Goal: Information Seeking & Learning: Learn about a topic

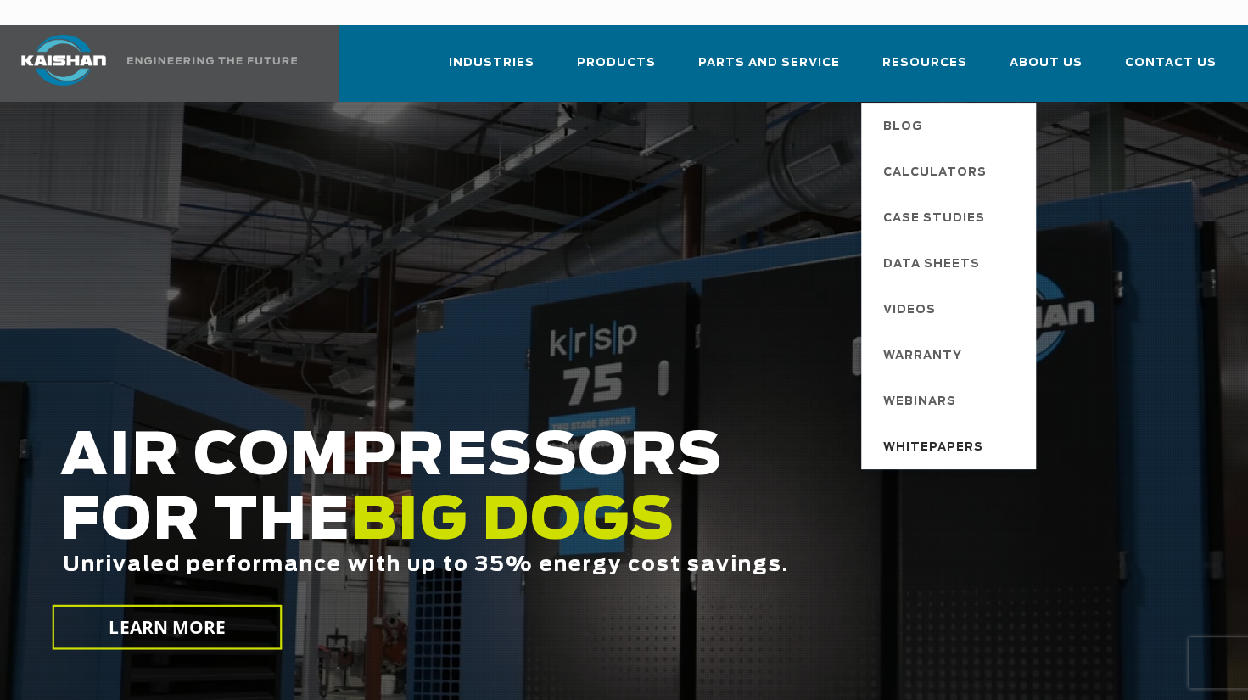
click at [949, 434] on span "Whitepapers" at bounding box center [934, 448] width 100 height 29
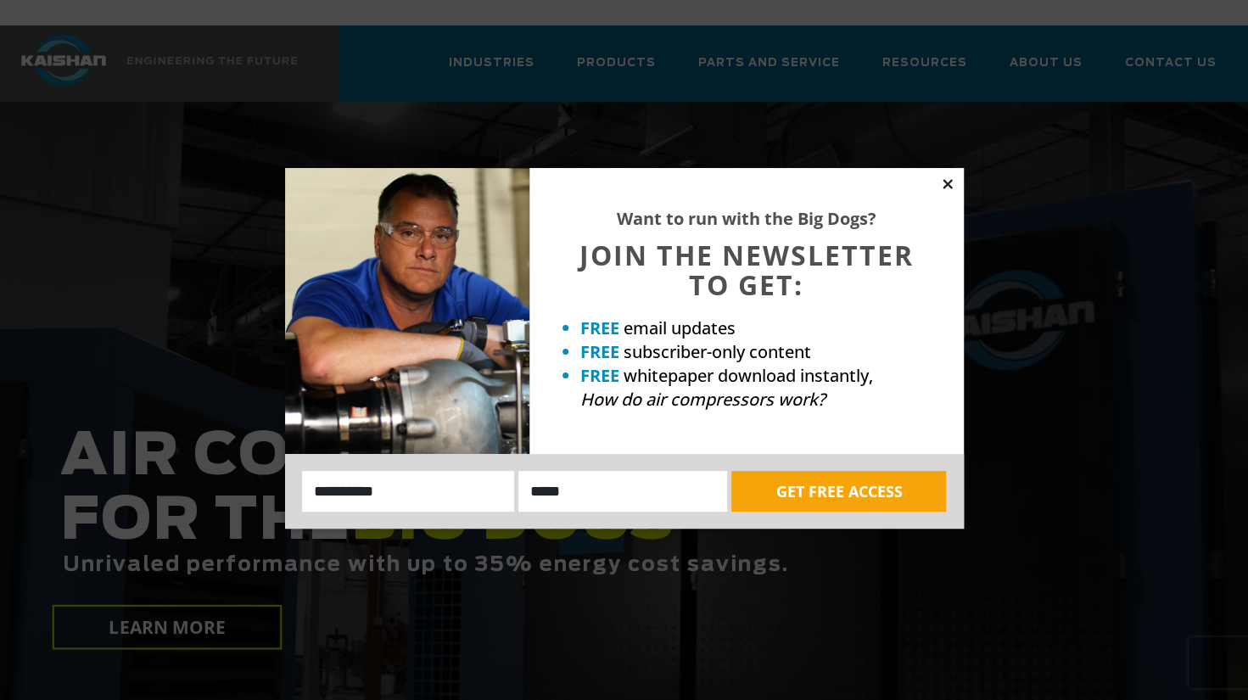
click at [951, 183] on icon at bounding box center [947, 184] width 15 height 15
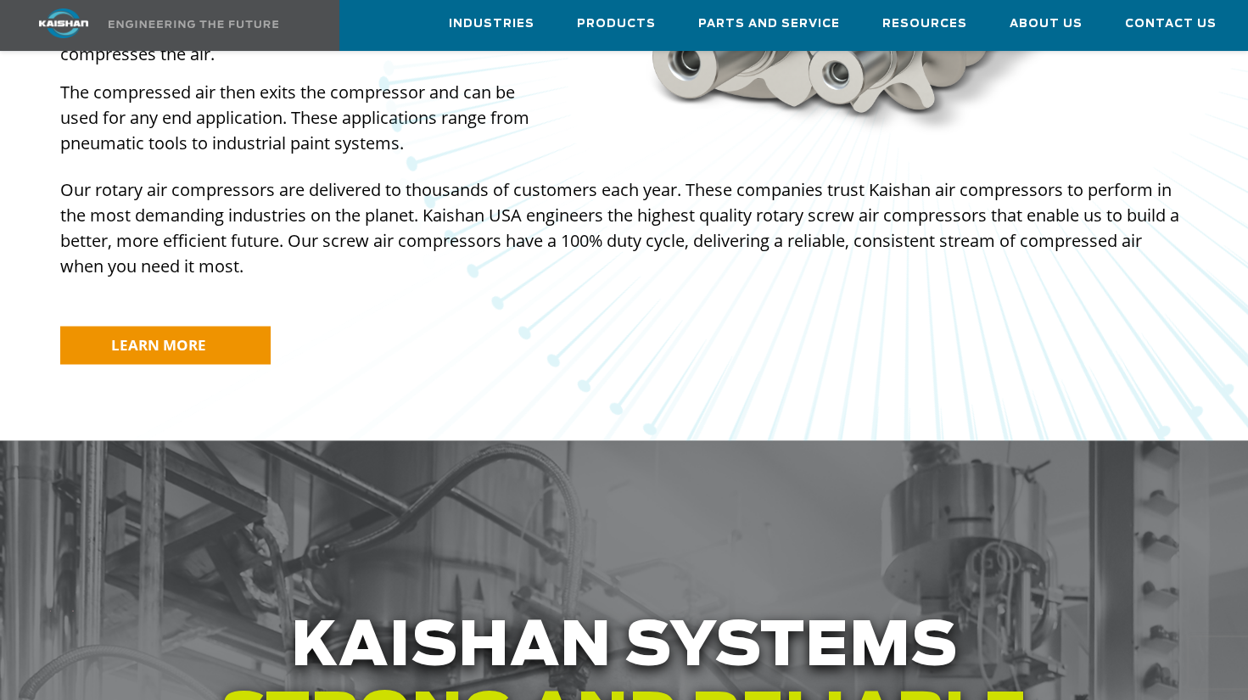
scroll to position [1613, 0]
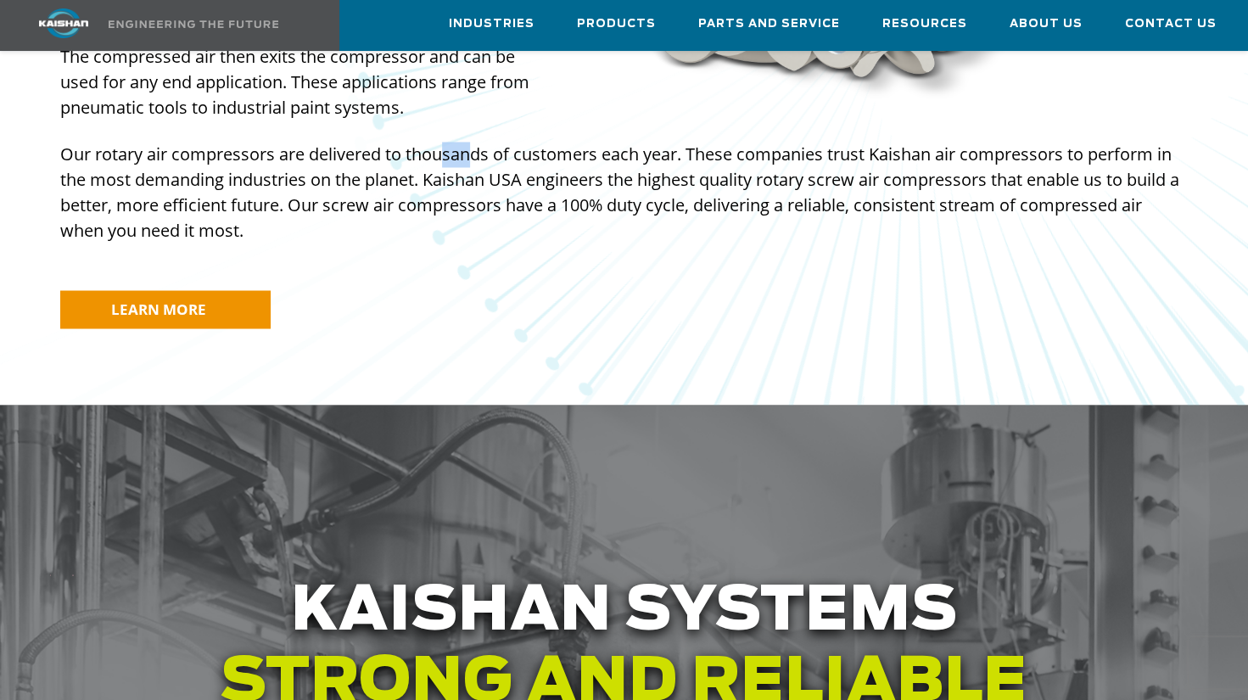
drag, startPoint x: 446, startPoint y: 133, endPoint x: 620, endPoint y: 141, distance: 174.2
click at [619, 142] on p "Our rotary air compressors are delivered to thousands of customers each year. T…" at bounding box center [624, 193] width 1128 height 102
drag, startPoint x: 620, startPoint y: 141, endPoint x: 540, endPoint y: 151, distance: 81.3
click at [541, 150] on p "Our rotary air compressors are delivered to thousands of customers each year. T…" at bounding box center [624, 193] width 1128 height 102
click at [569, 154] on p "Our rotary air compressors are delivered to thousands of customers each year. T…" at bounding box center [624, 193] width 1128 height 102
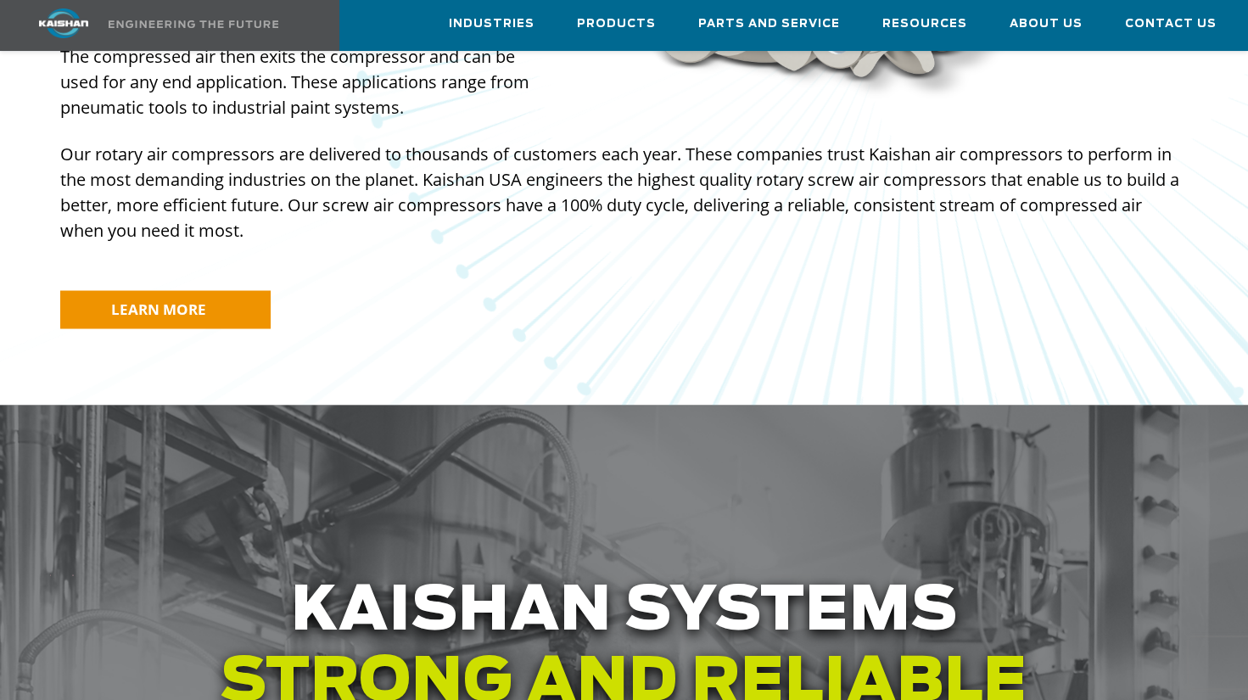
drag, startPoint x: 569, startPoint y: 154, endPoint x: 389, endPoint y: 182, distance: 182.0
click at [413, 178] on p "Our rotary air compressors are delivered to thousands of customers each year. T…" at bounding box center [624, 193] width 1128 height 102
drag, startPoint x: 351, startPoint y: 178, endPoint x: 500, endPoint y: 180, distance: 148.5
click at [500, 180] on p "Our rotary air compressors are delivered to thousands of customers each year. T…" at bounding box center [624, 193] width 1128 height 102
drag, startPoint x: 500, startPoint y: 180, endPoint x: 481, endPoint y: 183, distance: 19.0
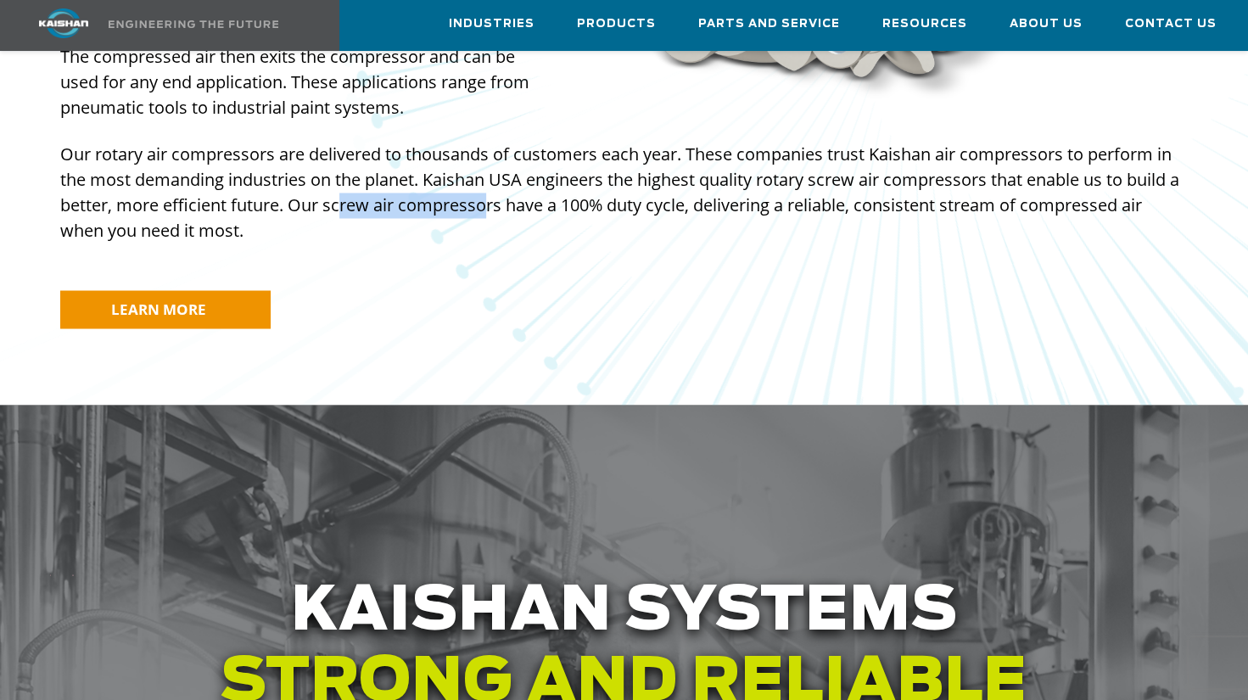
click at [481, 183] on p "Our rotary air compressors are delivered to thousands of customers each year. T…" at bounding box center [624, 193] width 1128 height 102
click at [474, 183] on p "Our rotary air compressors are delivered to thousands of customers each year. T…" at bounding box center [624, 193] width 1128 height 102
drag, startPoint x: 415, startPoint y: 183, endPoint x: 441, endPoint y: 190, distance: 27.2
click at [441, 190] on p "Our rotary air compressors are delivered to thousands of customers each year. T…" at bounding box center [624, 193] width 1128 height 102
drag, startPoint x: 441, startPoint y: 190, endPoint x: 316, endPoint y: 188, distance: 125.6
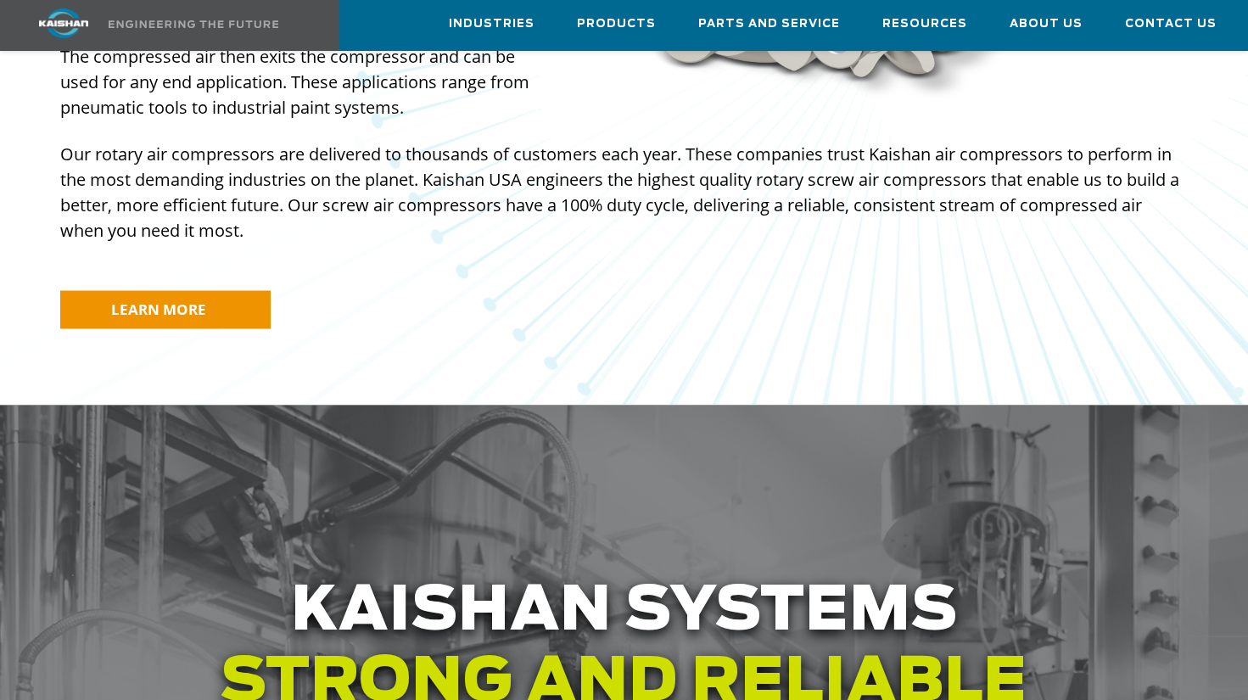
click at [316, 188] on p "Our rotary air compressors are delivered to thousands of customers each year. T…" at bounding box center [624, 193] width 1128 height 102
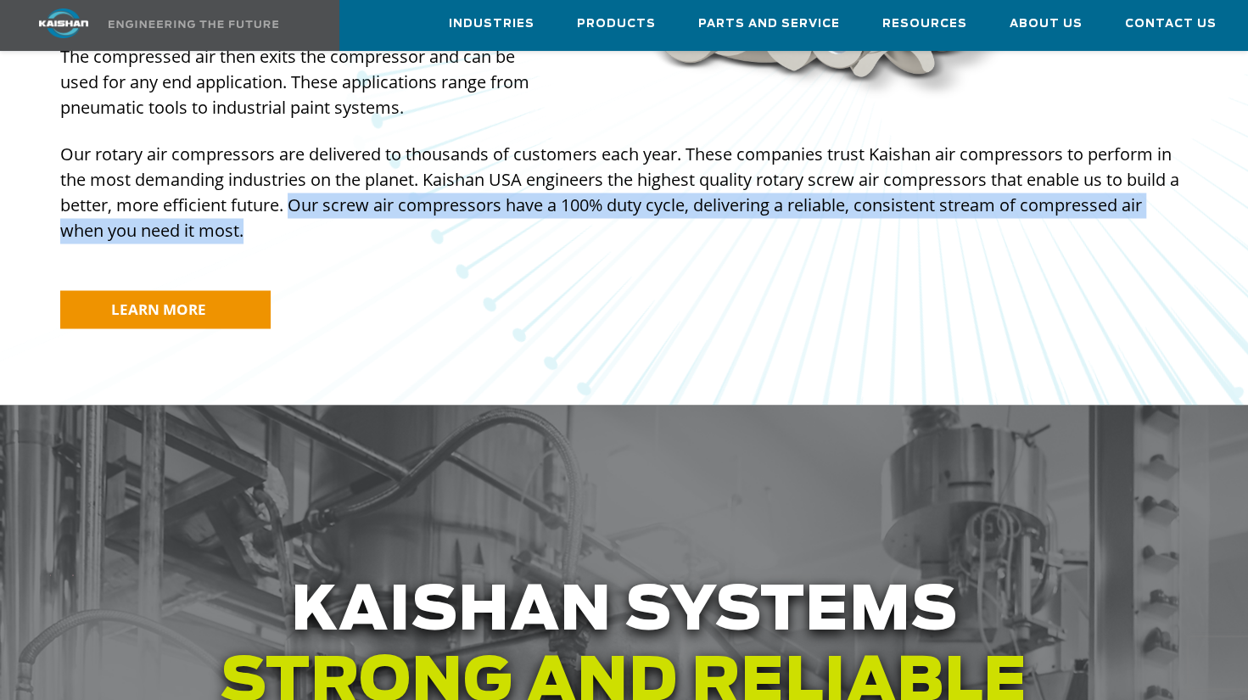
drag, startPoint x: 346, startPoint y: 195, endPoint x: 358, endPoint y: 195, distance: 11.9
click at [358, 195] on p "Our rotary air compressors are delivered to thousands of customers each year. T…" at bounding box center [624, 193] width 1128 height 102
click at [353, 195] on p "Our rotary air compressors are delivered to thousands of customers each year. T…" at bounding box center [624, 193] width 1128 height 102
click at [310, 175] on p "Our rotary air compressors are delivered to thousands of customers each year. T…" at bounding box center [624, 193] width 1128 height 102
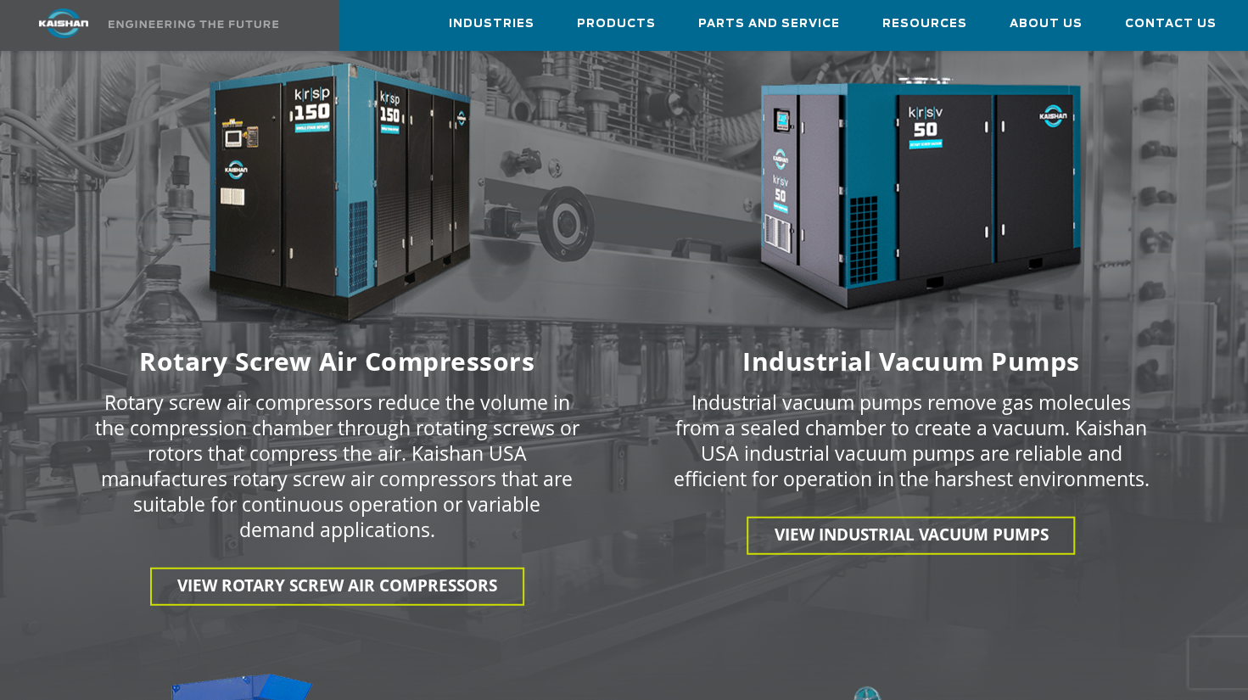
scroll to position [2376, 0]
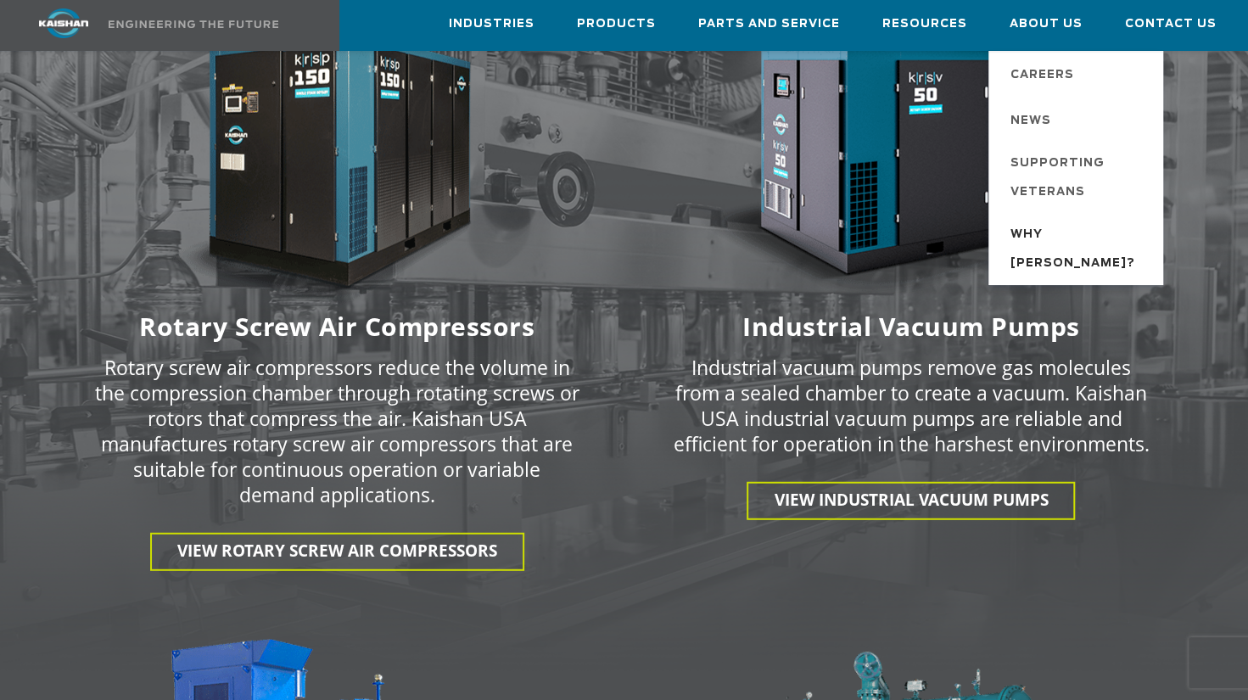
click at [1088, 227] on span "Why [PERSON_NAME]?" at bounding box center [1079, 250] width 136 height 58
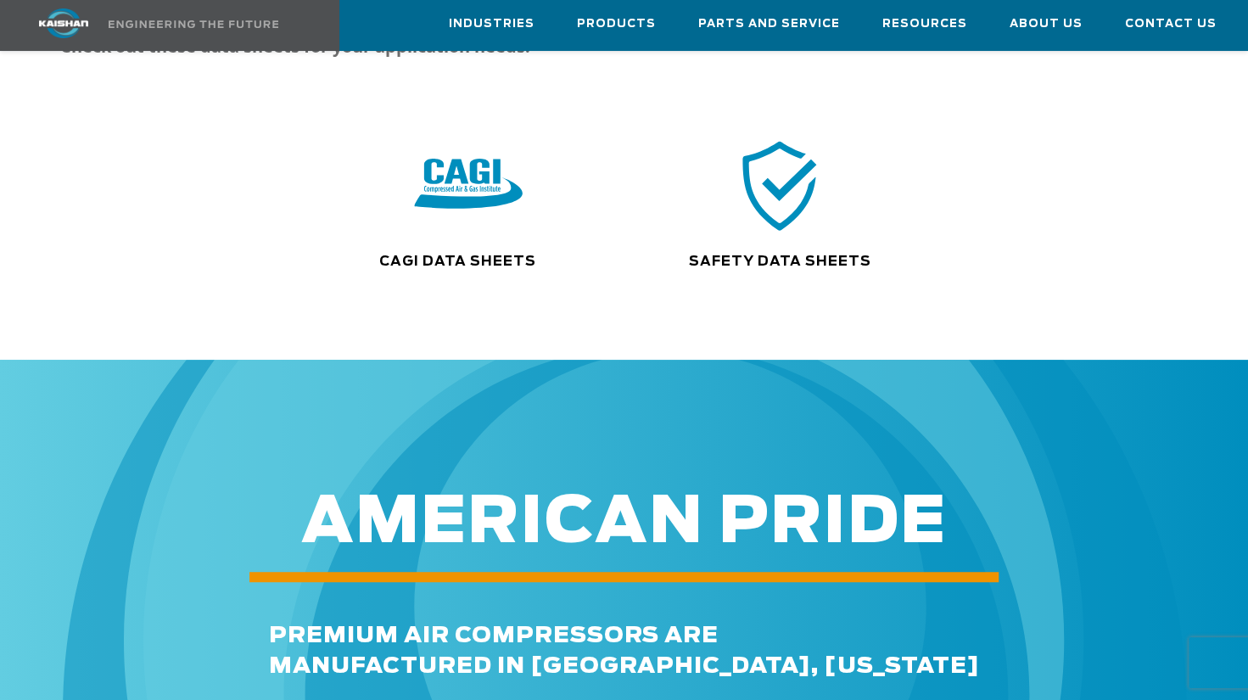
scroll to position [329, 0]
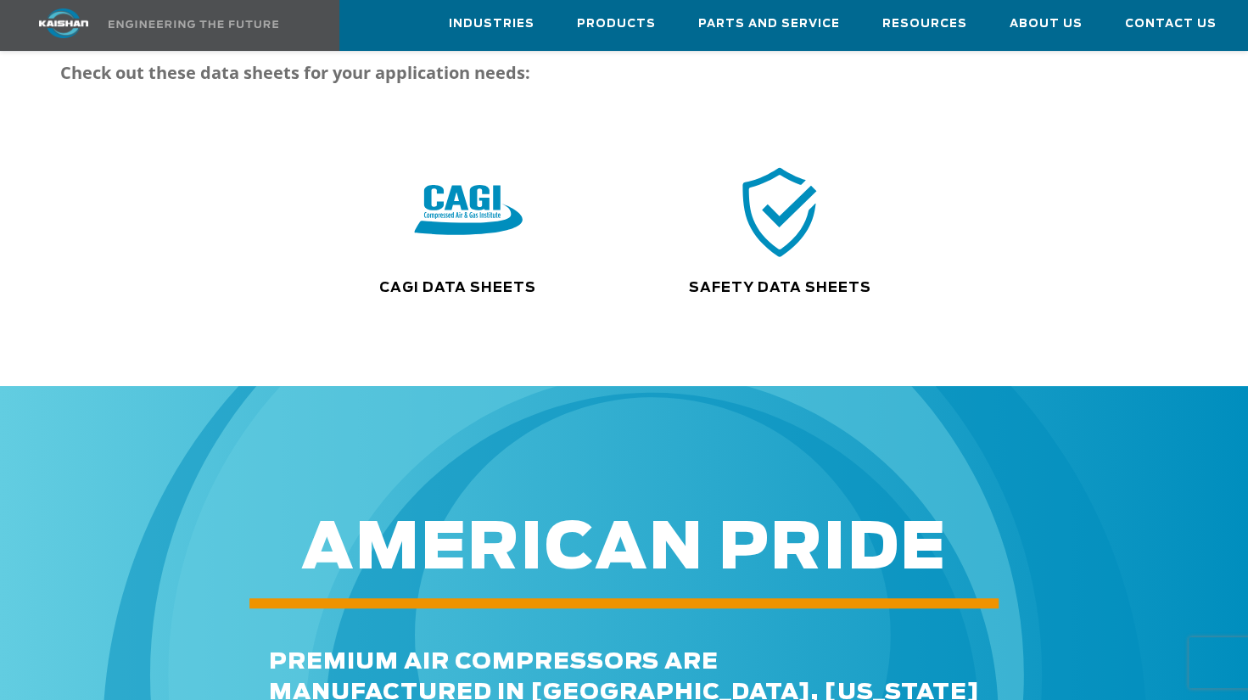
click at [445, 174] on img at bounding box center [468, 211] width 109 height 109
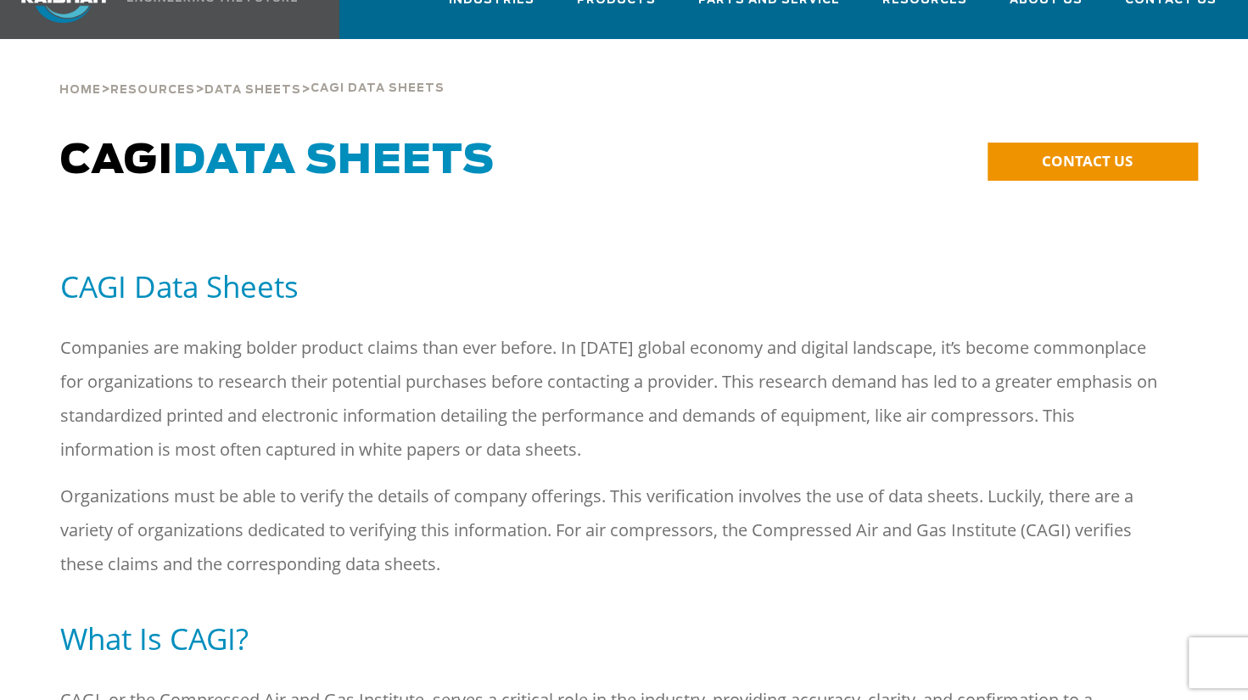
scroll to position [85, 0]
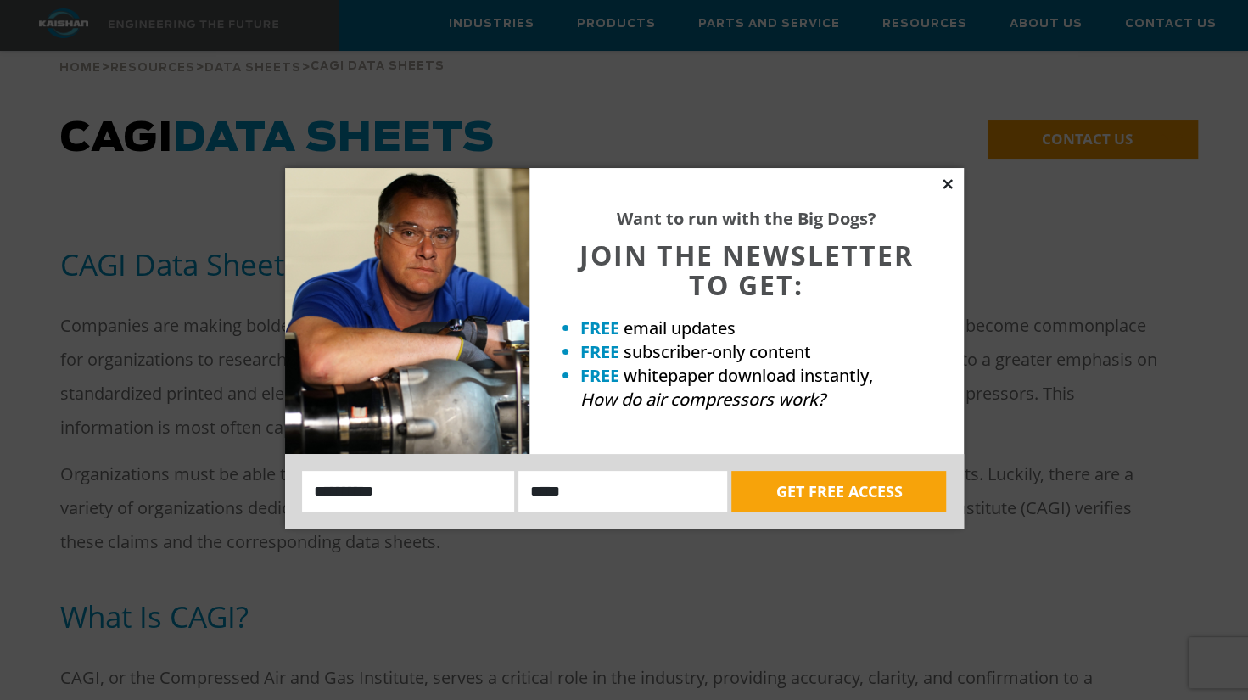
click at [942, 180] on icon at bounding box center [947, 184] width 15 height 15
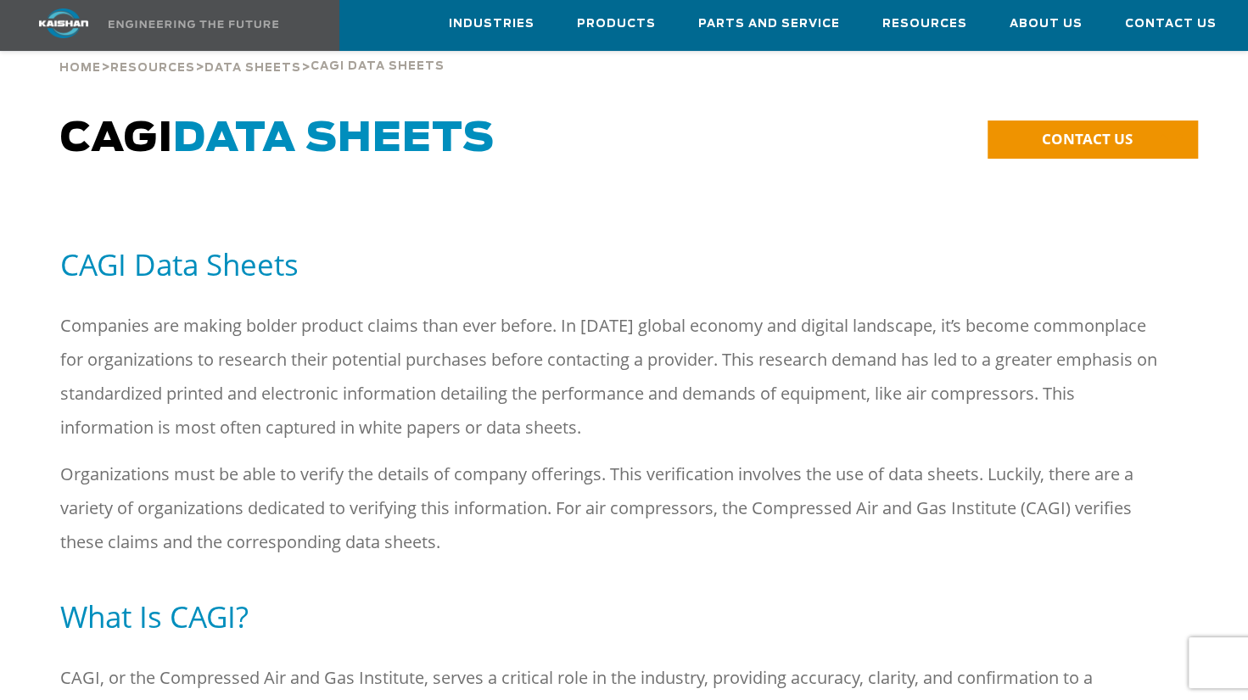
drag, startPoint x: 341, startPoint y: 285, endPoint x: 378, endPoint y: 270, distance: 39.6
click at [343, 309] on p "Companies are making bolder product claims than ever before. In today’s global …" at bounding box center [608, 377] width 1097 height 136
drag, startPoint x: 568, startPoint y: 295, endPoint x: 587, endPoint y: 295, distance: 19.5
click at [582, 309] on p "Companies are making bolder product claims than ever before. In today’s global …" at bounding box center [608, 377] width 1097 height 136
drag, startPoint x: 587, startPoint y: 295, endPoint x: 614, endPoint y: 294, distance: 27.2
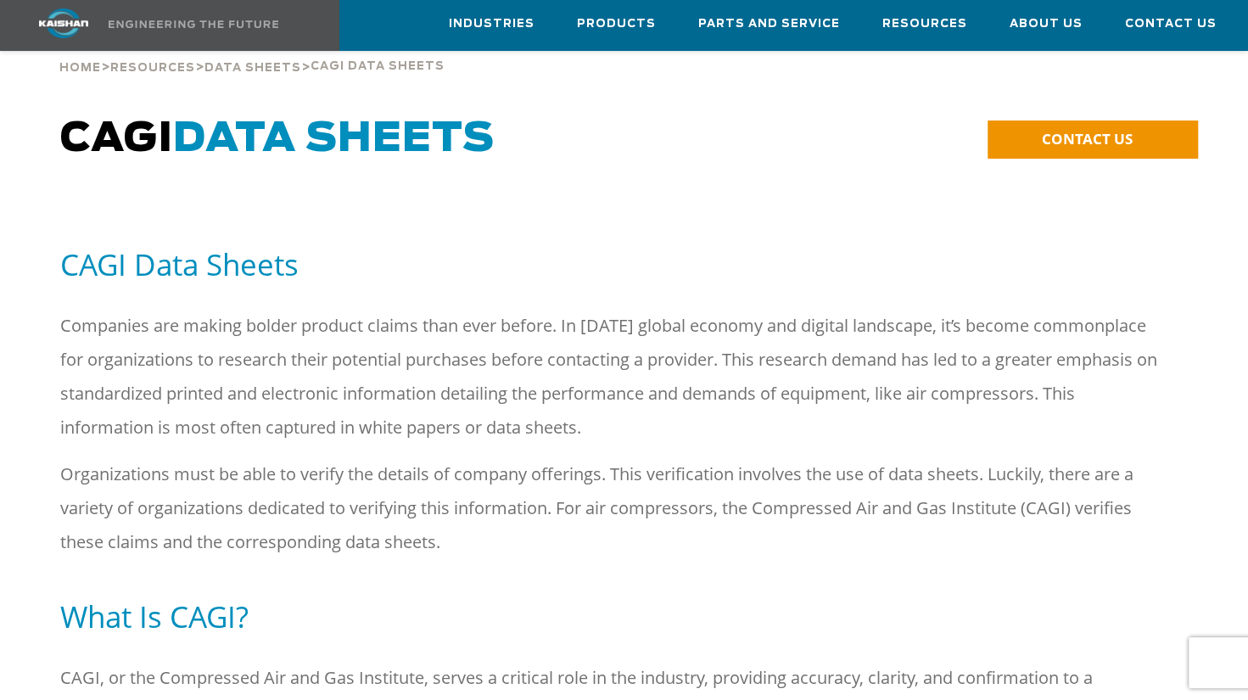
click at [614, 309] on p "Companies are making bolder product claims than ever before. In today’s global …" at bounding box center [608, 377] width 1097 height 136
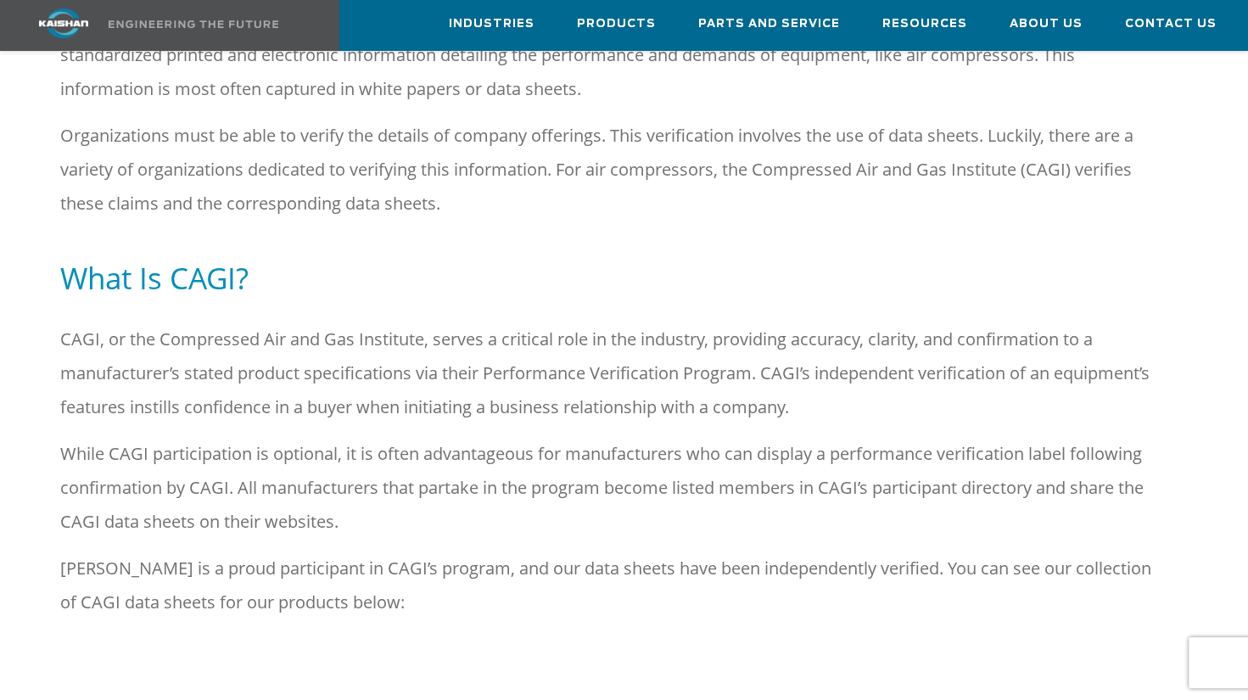
scroll to position [339, 0]
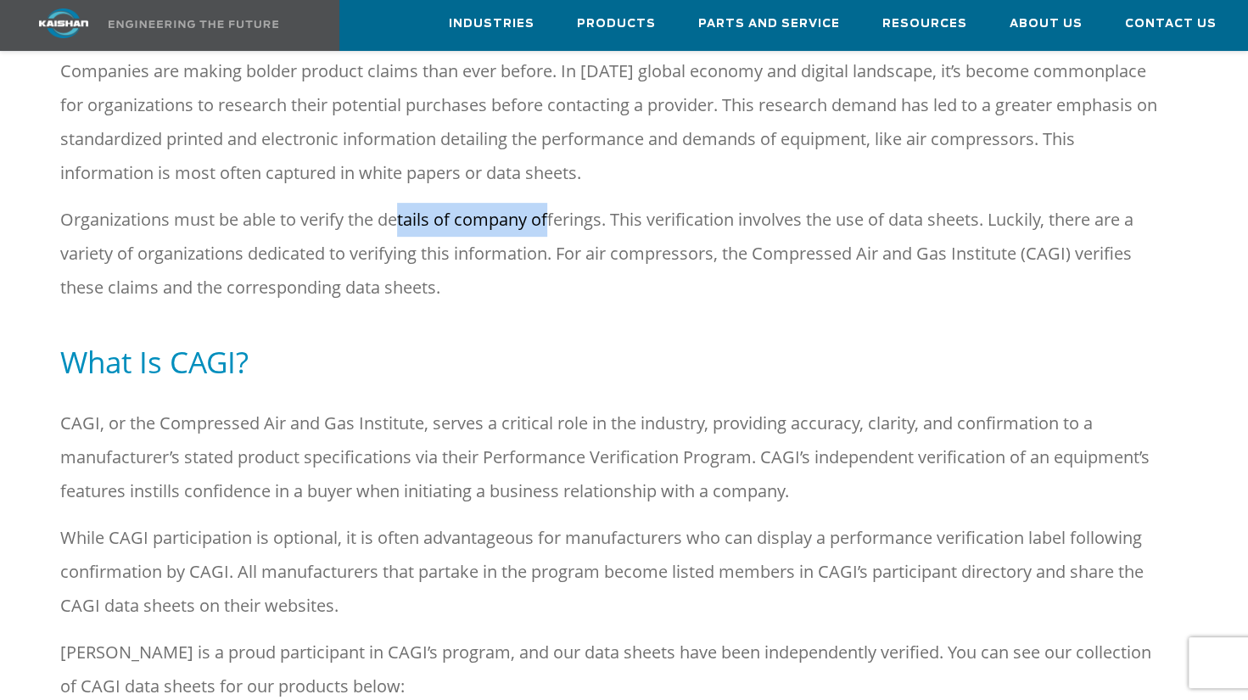
drag, startPoint x: 397, startPoint y: 188, endPoint x: 570, endPoint y: 199, distance: 173.5
click at [567, 203] on p "Organizations must be able to verify the details of company offerings. This ver…" at bounding box center [608, 254] width 1097 height 102
click at [572, 203] on p "Organizations must be able to verify the details of company offerings. This ver…" at bounding box center [608, 254] width 1097 height 102
click at [483, 203] on p "Organizations must be able to verify the details of company offerings. This ver…" at bounding box center [608, 254] width 1097 height 102
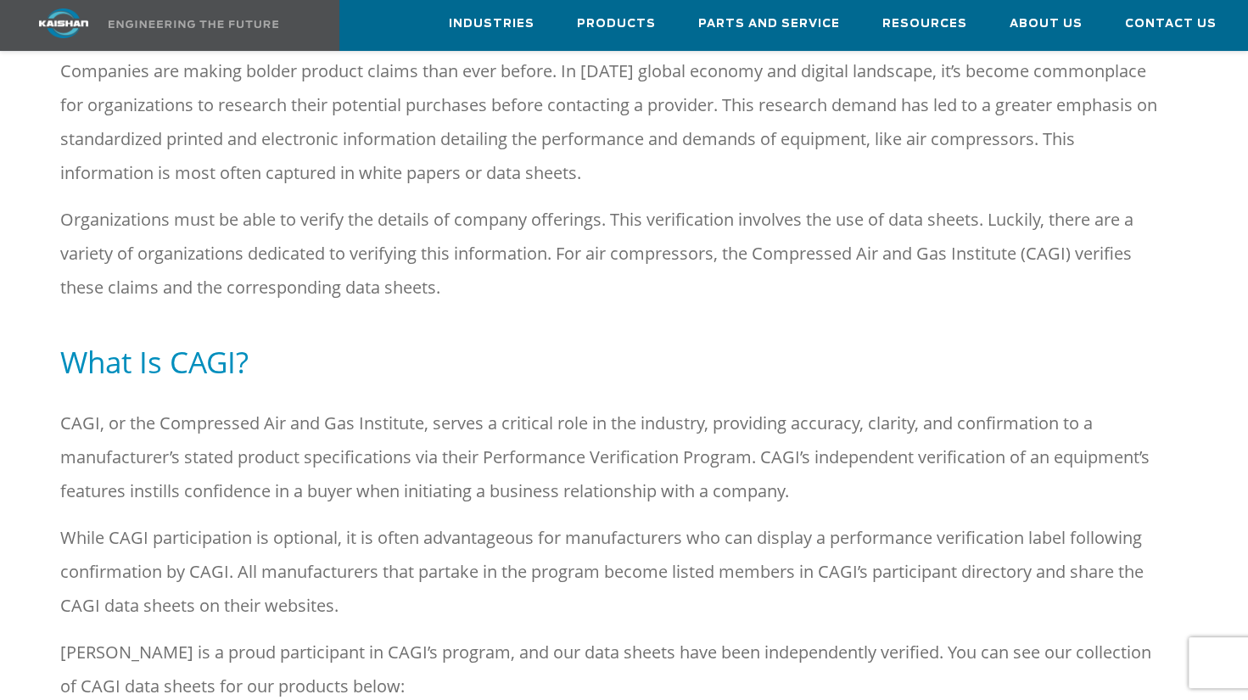
drag, startPoint x: 483, startPoint y: 200, endPoint x: 424, endPoint y: 228, distance: 64.9
click at [424, 228] on p "Organizations must be able to verify the details of company offerings. This ver…" at bounding box center [608, 254] width 1097 height 102
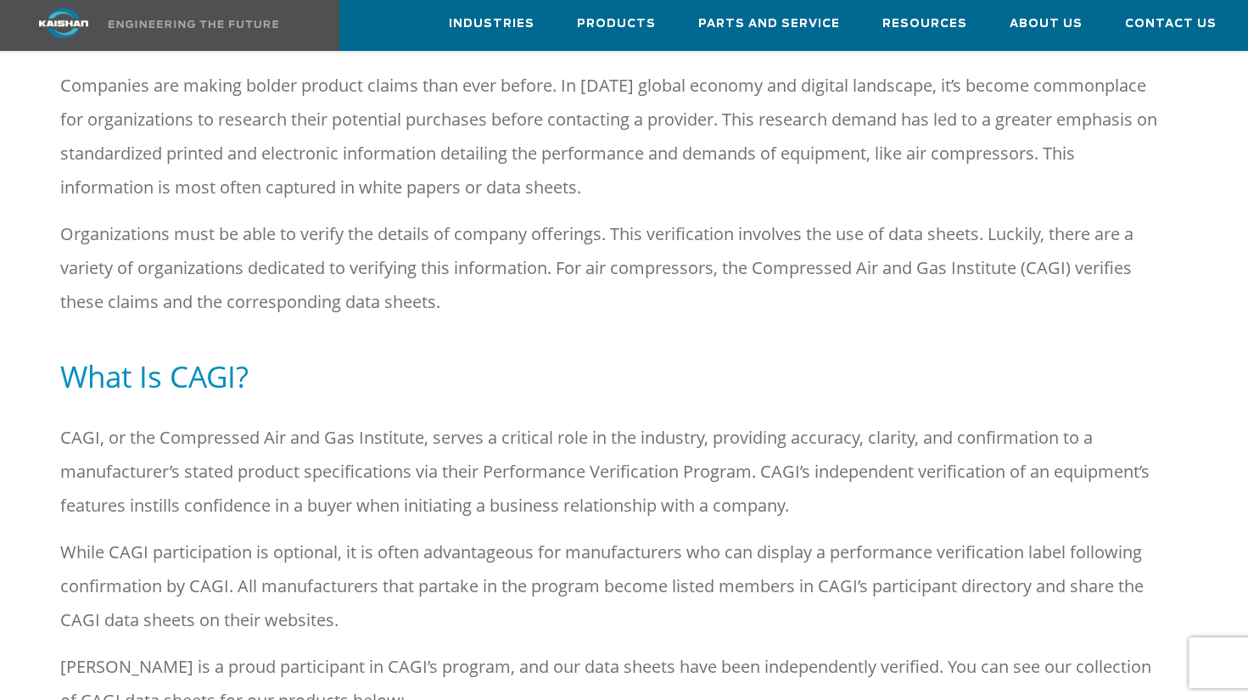
scroll to position [424, 0]
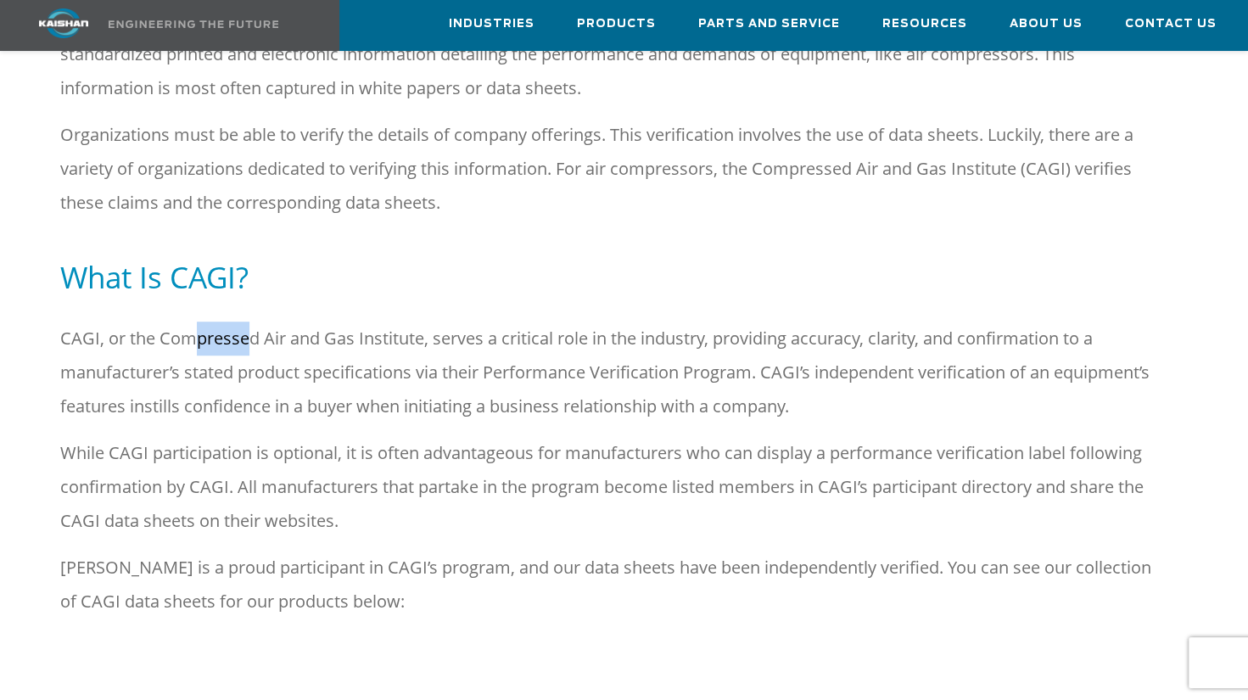
drag, startPoint x: 195, startPoint y: 311, endPoint x: 326, endPoint y: 318, distance: 130.9
click at [308, 322] on p "CAGI, or the Compressed Air and Gas Institute, serves a critical role in the in…" at bounding box center [608, 373] width 1097 height 102
drag, startPoint x: 326, startPoint y: 318, endPoint x: 280, endPoint y: 367, distance: 66.6
click at [280, 367] on p "CAGI, or the Compressed Air and Gas Institute, serves a critical role in the in…" at bounding box center [608, 373] width 1097 height 102
drag, startPoint x: 280, startPoint y: 367, endPoint x: 202, endPoint y: 358, distance: 78.5
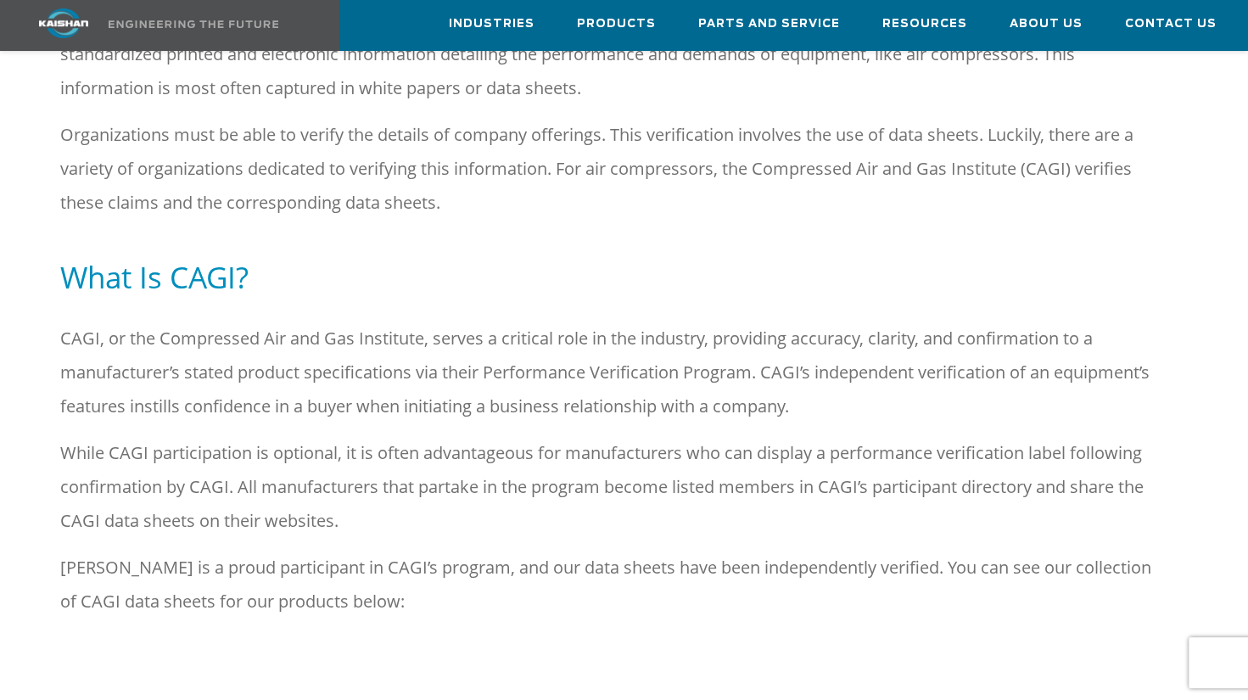
click at [199, 358] on p "CAGI, or the Compressed Air and Gas Institute, serves a critical role in the in…" at bounding box center [608, 373] width 1097 height 102
drag, startPoint x: 202, startPoint y: 358, endPoint x: 149, endPoint y: 387, distance: 60.0
click at [149, 387] on p "CAGI, or the Compressed Air and Gas Institute, serves a critical role in the in…" at bounding box center [608, 373] width 1097 height 102
drag, startPoint x: 149, startPoint y: 387, endPoint x: 239, endPoint y: 418, distance: 95.0
click at [238, 436] on p "While CAGI participation is optional, it is often advantageous for manufacturer…" at bounding box center [608, 487] width 1097 height 102
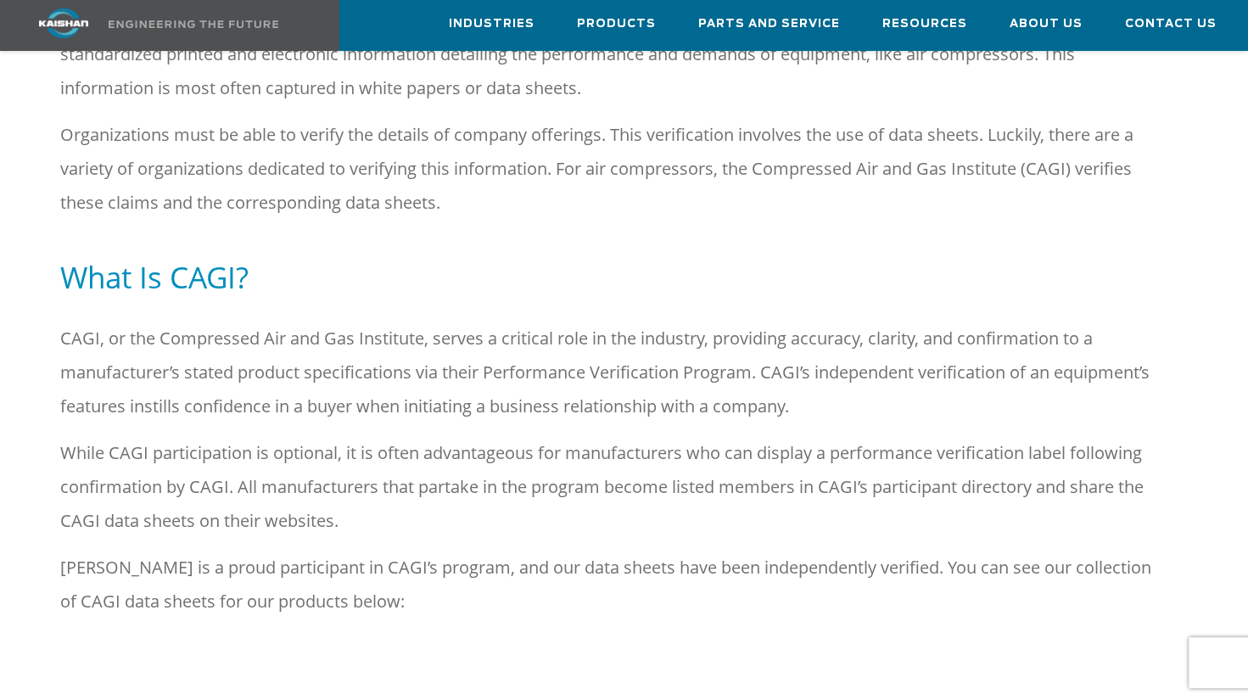
drag, startPoint x: 239, startPoint y: 418, endPoint x: 392, endPoint y: 428, distance: 153.1
click at [382, 436] on p "While CAGI participation is optional, it is often advantageous for manufacturer…" at bounding box center [608, 487] width 1097 height 102
click at [549, 440] on p "While CAGI participation is optional, it is often advantageous for manufacturer…" at bounding box center [608, 487] width 1097 height 102
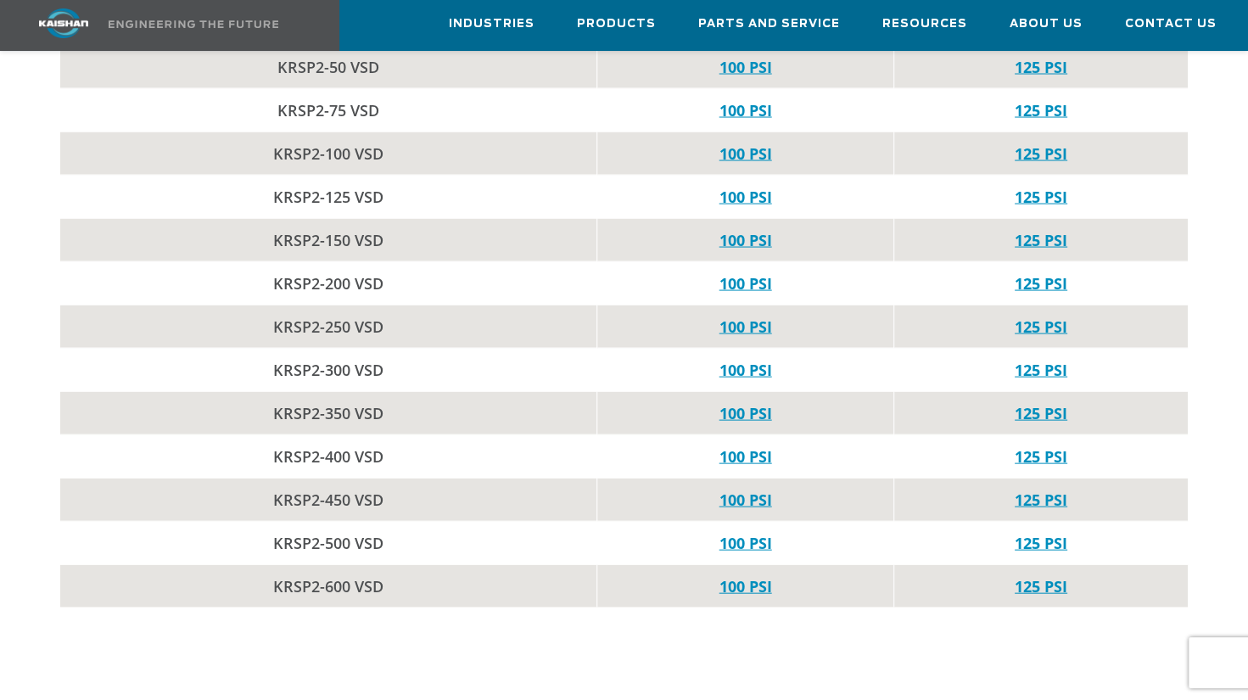
scroll to position [5735, 0]
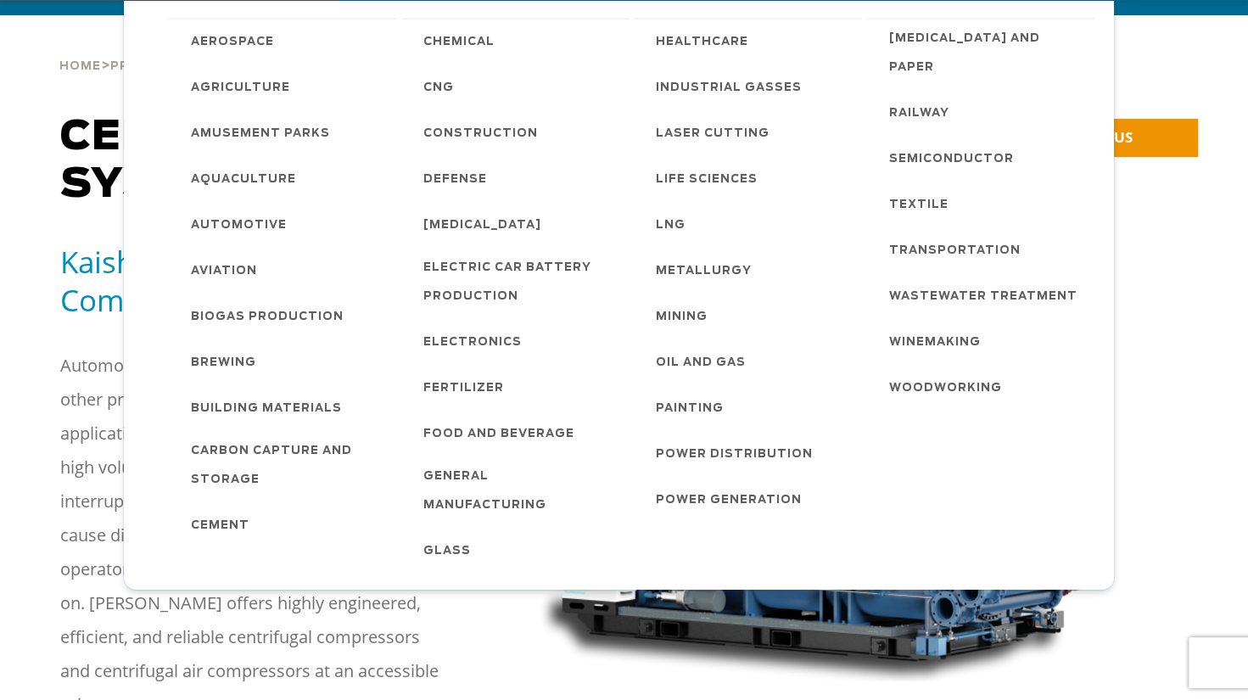
scroll to position [170, 0]
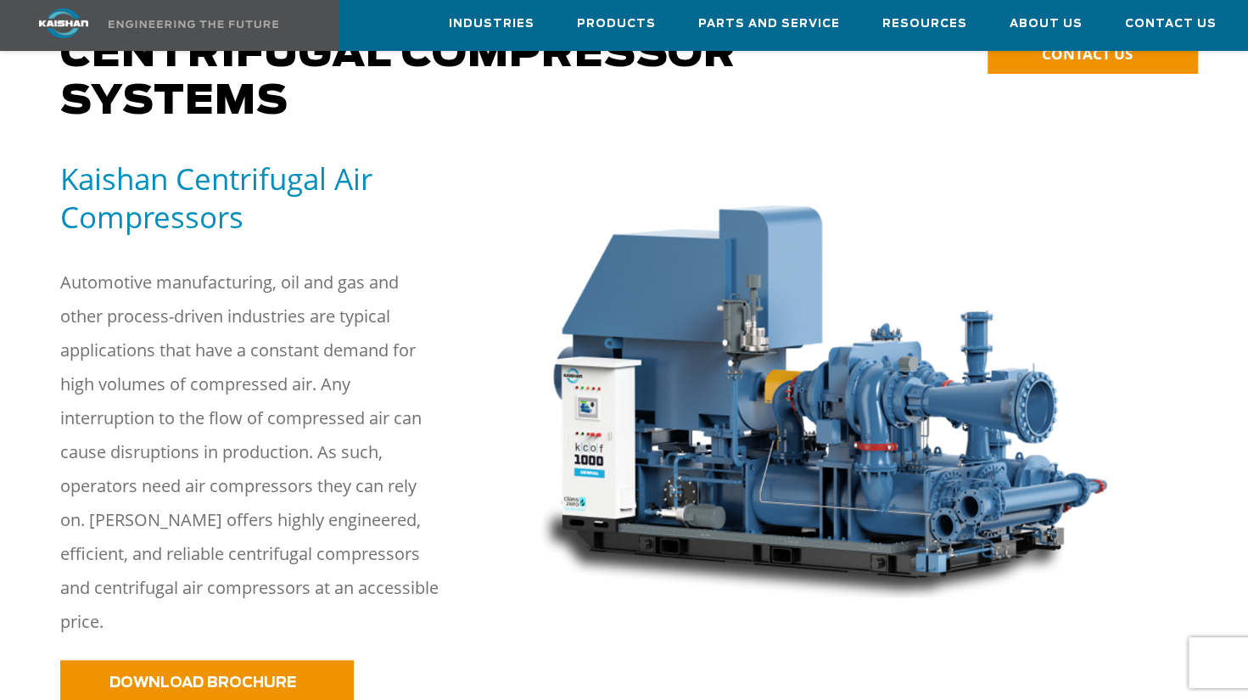
click at [87, 422] on p "Automotive manufacturing, oil and gas and other process-driven industries are t…" at bounding box center [250, 452] width 381 height 373
drag, startPoint x: 218, startPoint y: 384, endPoint x: 302, endPoint y: 379, distance: 84.2
click at [299, 379] on p "Automotive manufacturing, oil and gas and other process-driven industries are t…" at bounding box center [250, 452] width 381 height 373
drag, startPoint x: 302, startPoint y: 379, endPoint x: 243, endPoint y: 387, distance: 60.0
click at [289, 385] on p "Automotive manufacturing, oil and gas and other process-driven industries are t…" at bounding box center [250, 452] width 381 height 373
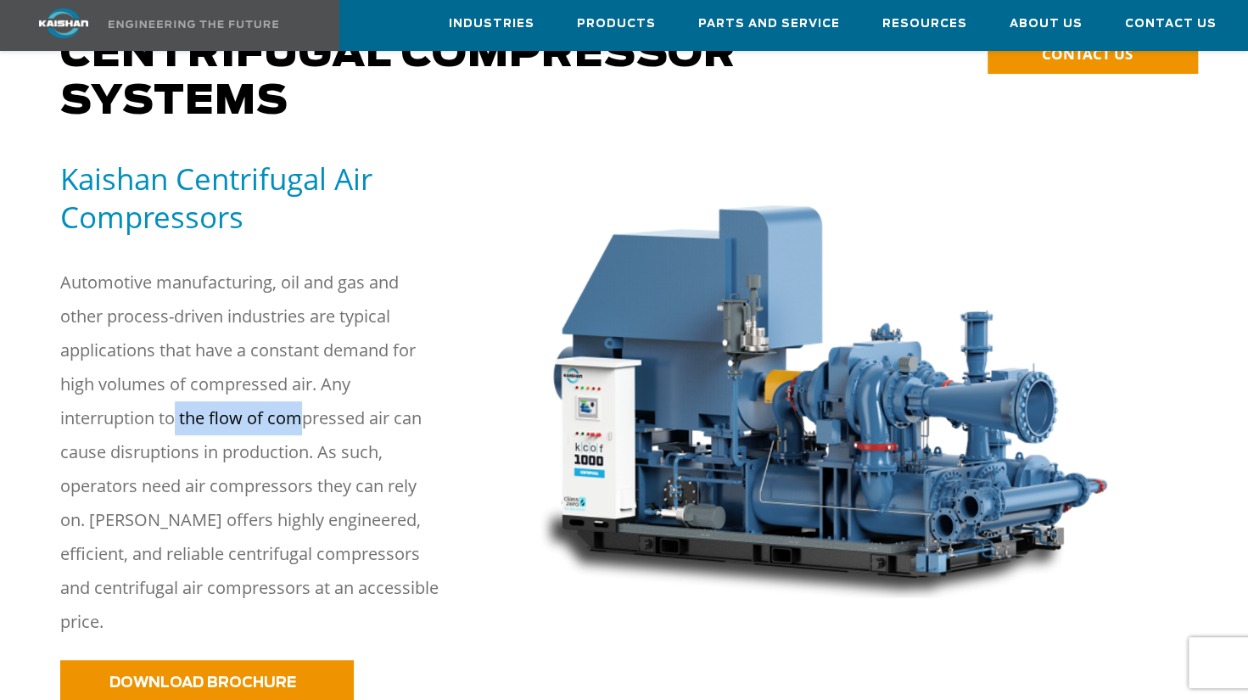
click at [241, 401] on p "Automotive manufacturing, oil and gas and other process-driven industries are t…" at bounding box center [250, 452] width 381 height 373
click at [233, 416] on p "Automotive manufacturing, oil and gas and other process-driven industries are t…" at bounding box center [250, 452] width 381 height 373
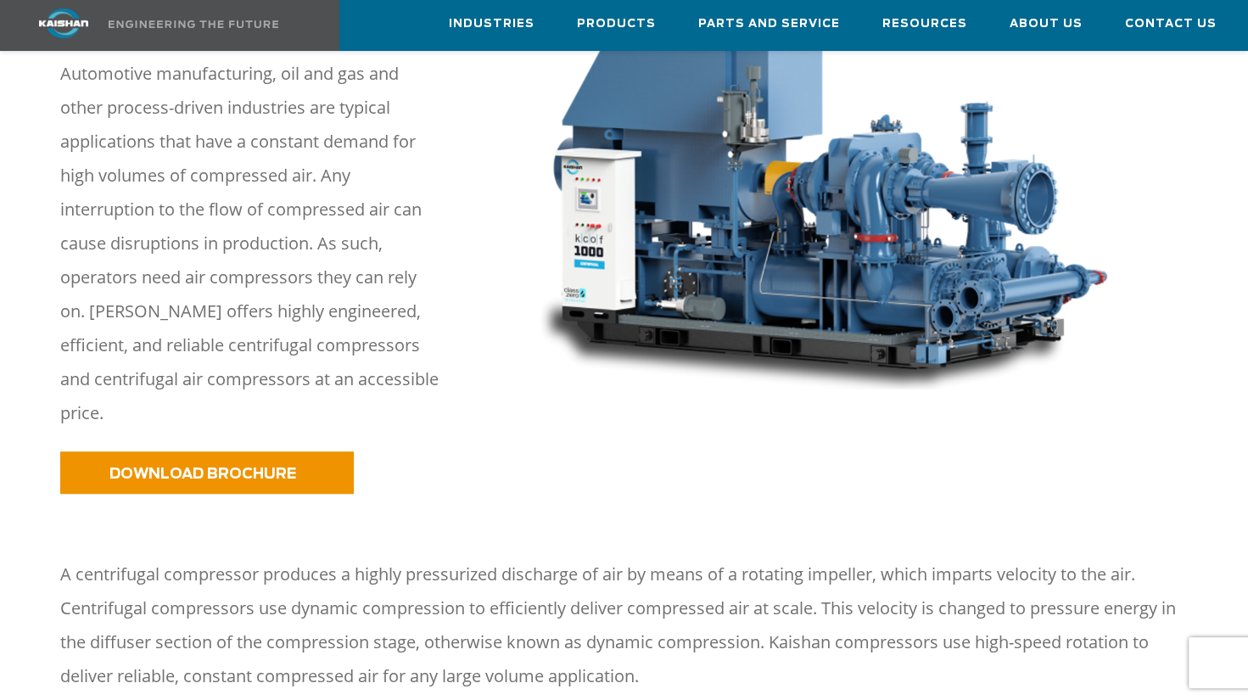
scroll to position [424, 0]
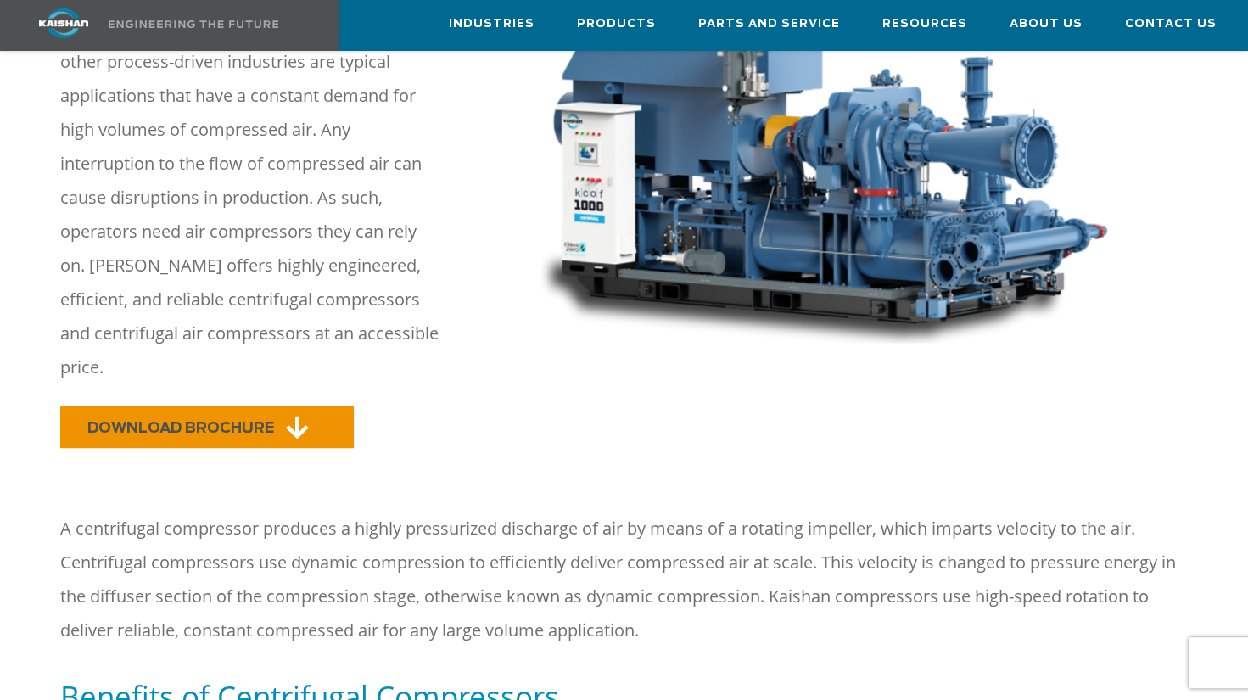
click at [269, 421] on span "DOWNLOAD BROCHURE" at bounding box center [180, 428] width 187 height 14
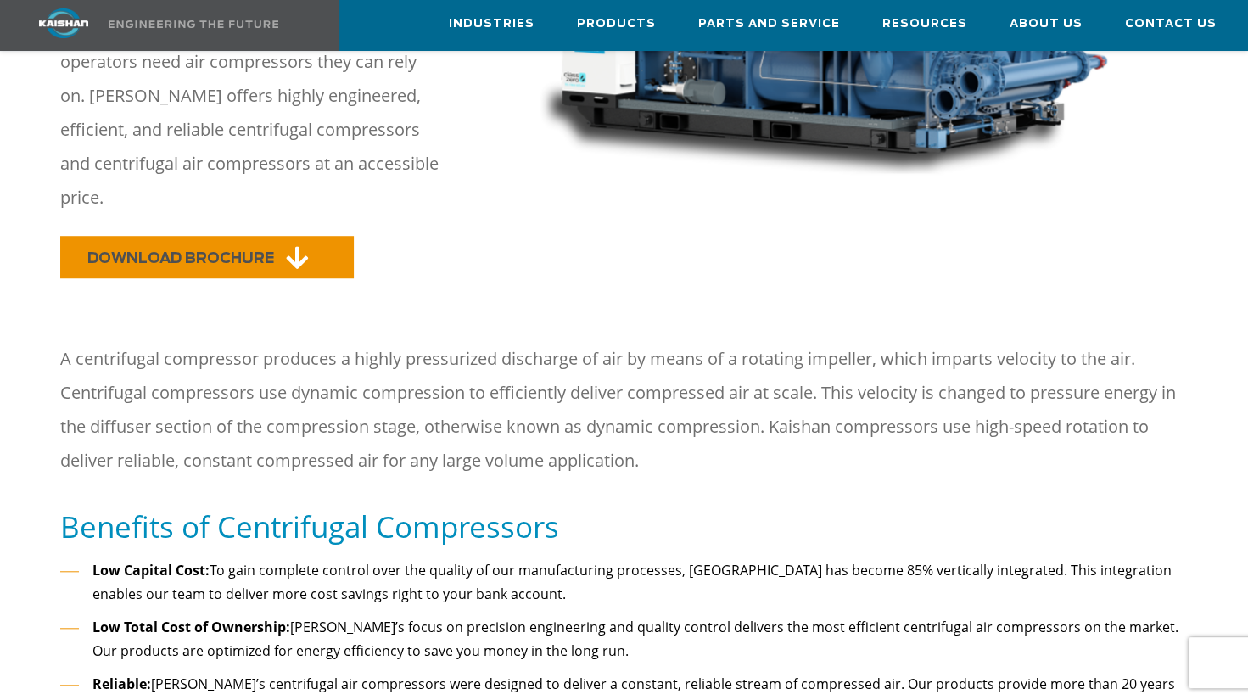
scroll to position [679, 0]
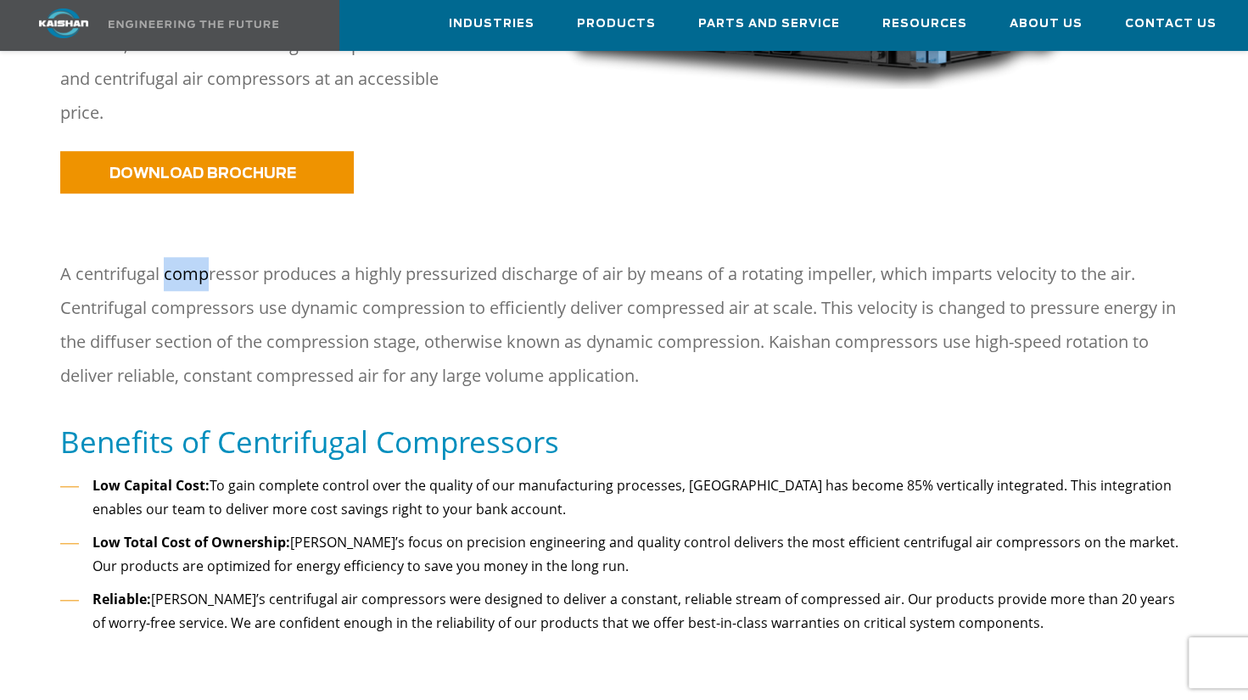
drag, startPoint x: 204, startPoint y: 244, endPoint x: 282, endPoint y: 246, distance: 78.1
click at [270, 257] on p "A centrifugal compressor produces a highly pressurized discharge of air by mean…" at bounding box center [624, 325] width 1128 height 136
drag, startPoint x: 282, startPoint y: 246, endPoint x: 301, endPoint y: 250, distance: 19.8
click at [301, 257] on p "A centrifugal compressor produces a highly pressurized discharge of air by mean…" at bounding box center [624, 325] width 1128 height 136
drag, startPoint x: 414, startPoint y: 255, endPoint x: 533, endPoint y: 255, distance: 118.8
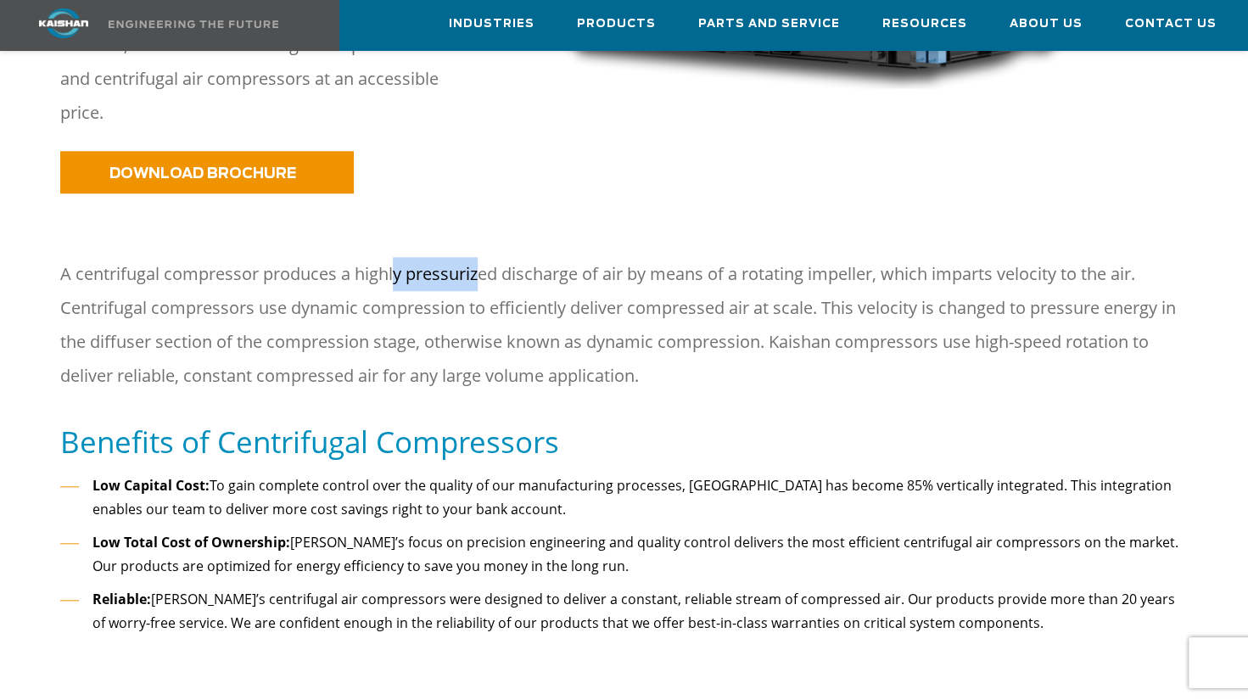
click at [528, 257] on p "A centrifugal compressor produces a highly pressurized discharge of air by mean…" at bounding box center [624, 325] width 1128 height 136
drag, startPoint x: 533, startPoint y: 255, endPoint x: 608, endPoint y: 259, distance: 74.8
click at [608, 259] on p "A centrifugal compressor produces a highly pressurized discharge of air by mean…" at bounding box center [624, 325] width 1128 height 136
click at [70, 363] on p "A centrifugal compressor produces a highly pressurized discharge of air by mean…" at bounding box center [624, 325] width 1128 height 136
drag, startPoint x: 151, startPoint y: 333, endPoint x: 304, endPoint y: 335, distance: 152.8
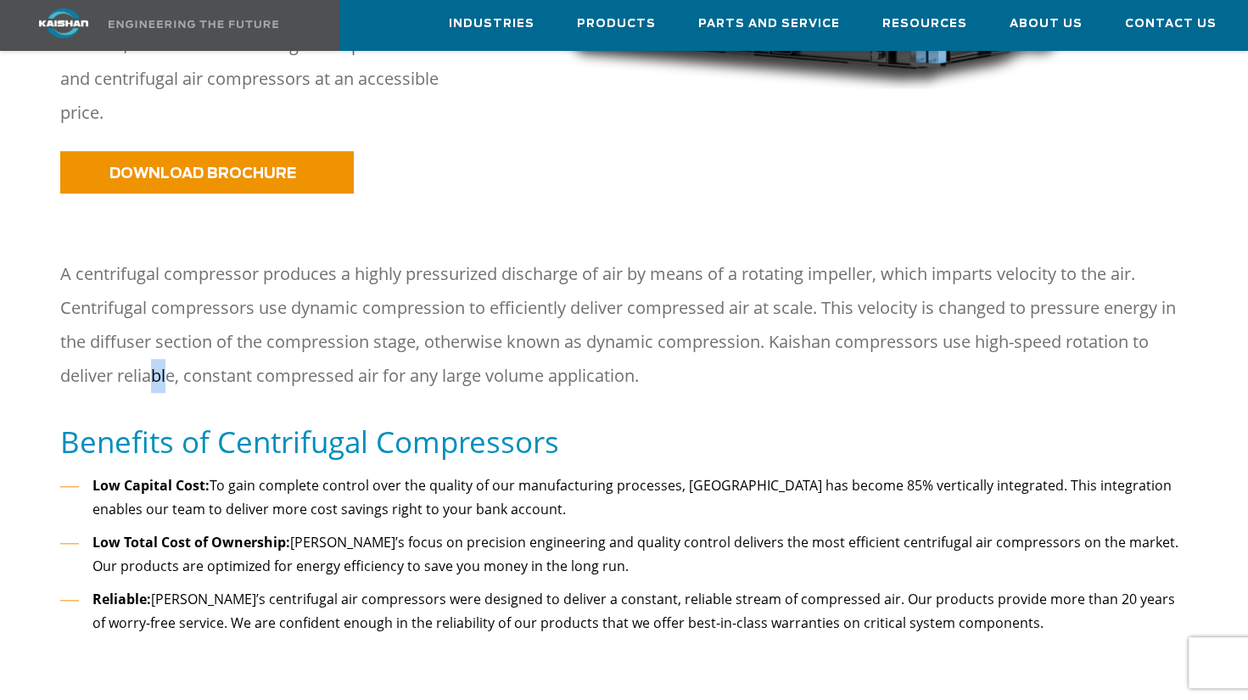
click at [285, 335] on p "A centrifugal compressor produces a highly pressurized discharge of air by mean…" at bounding box center [624, 325] width 1128 height 136
drag, startPoint x: 304, startPoint y: 335, endPoint x: 341, endPoint y: 336, distance: 37.4
click at [341, 336] on p "A centrifugal compressor produces a highly pressurized discharge of air by mean…" at bounding box center [624, 325] width 1128 height 136
click at [474, 372] on div "A centrifugal compressor produces a highly pressurized discharge of air by mean…" at bounding box center [624, 331] width 1128 height 149
drag, startPoint x: 485, startPoint y: 372, endPoint x: 348, endPoint y: 368, distance: 136.7
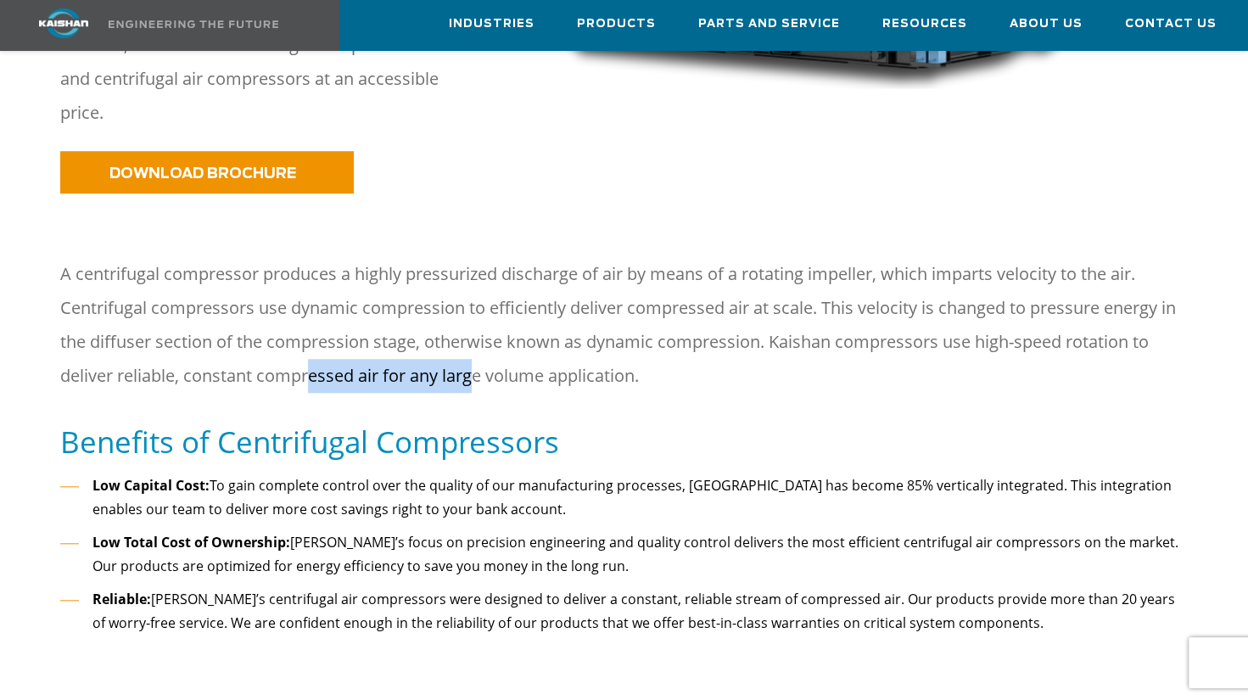
click at [349, 368] on div "A centrifugal compressor produces a highly pressurized discharge of air by mean…" at bounding box center [624, 331] width 1128 height 149
click at [244, 352] on p "A centrifugal compressor produces a highly pressurized discharge of air by mean…" at bounding box center [624, 325] width 1128 height 136
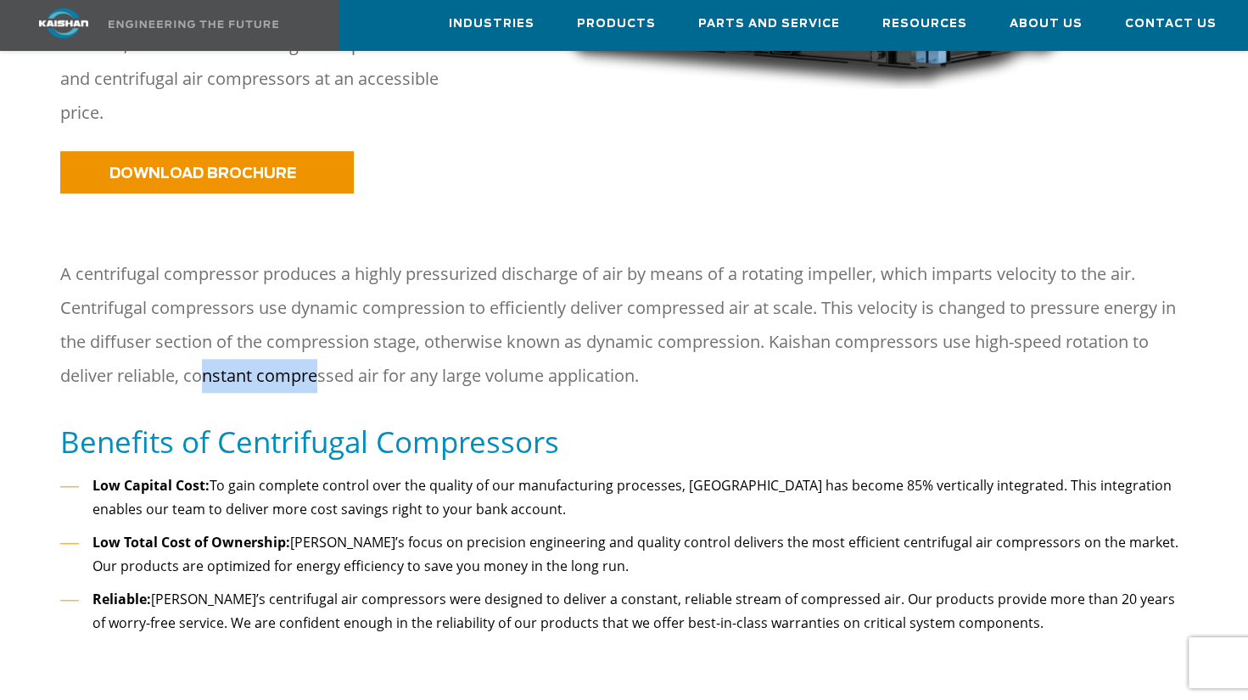
drag, startPoint x: 199, startPoint y: 355, endPoint x: 323, endPoint y: 363, distance: 123.4
click at [323, 363] on p "A centrifugal compressor produces a highly pressurized discharge of air by mean…" at bounding box center [624, 325] width 1128 height 136
click at [317, 358] on p "A centrifugal compressor produces a highly pressurized discharge of air by mean…" at bounding box center [624, 325] width 1128 height 136
click at [322, 356] on p "A centrifugal compressor produces a highly pressurized discharge of air by mean…" at bounding box center [624, 325] width 1128 height 136
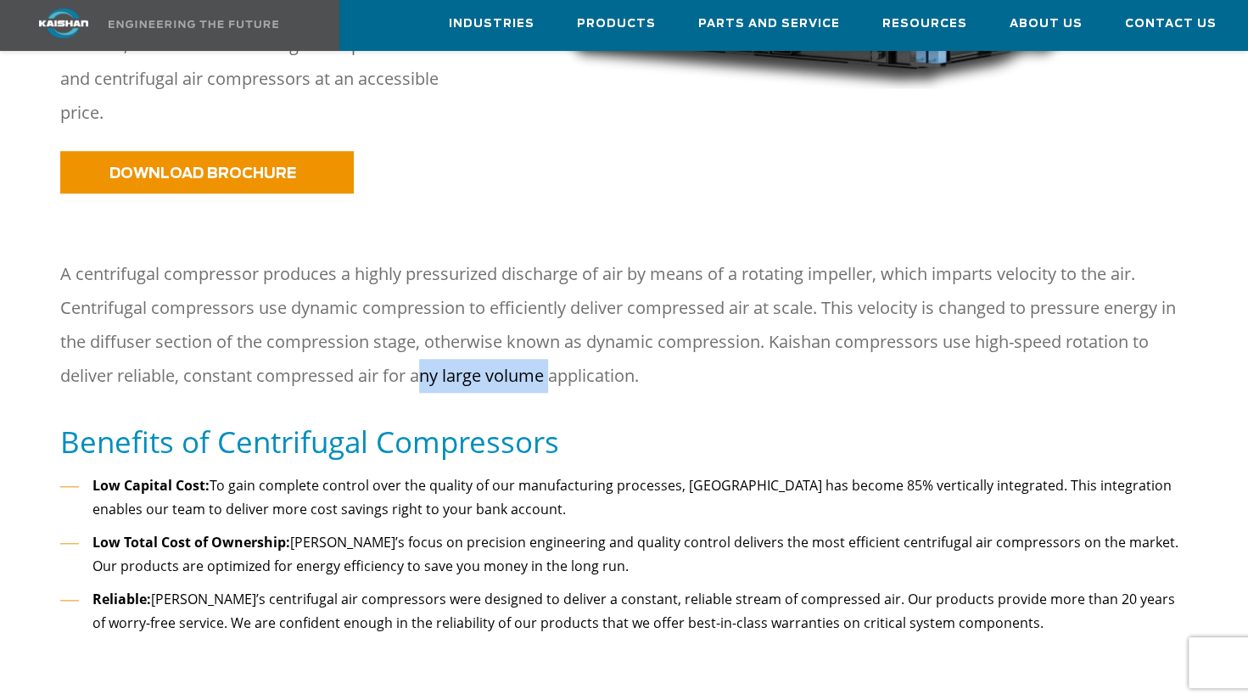
click at [575, 387] on div "A centrifugal compressor produces a highly pressurized discharge of air by mean…" at bounding box center [624, 339] width 1148 height 165
drag, startPoint x: 579, startPoint y: 387, endPoint x: 360, endPoint y: 460, distance: 230.8
click at [372, 474] on li "Low Capital Cost: To gain complete control over the quality of our manufacturin…" at bounding box center [624, 498] width 1128 height 48
click at [418, 476] on li "Low Capital Cost: To gain complete control over the quality of our manufacturin…" at bounding box center [624, 498] width 1128 height 48
drag, startPoint x: 426, startPoint y: 476, endPoint x: 338, endPoint y: 589, distance: 143.3
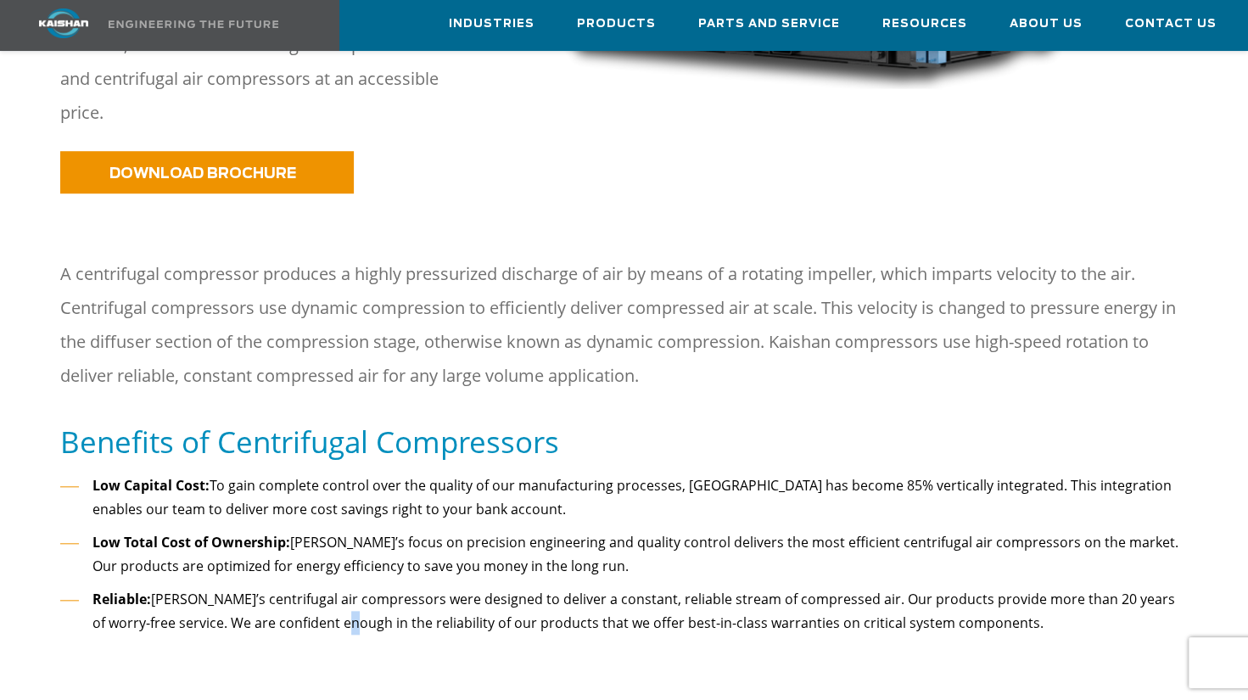
click at [338, 589] on li "Reliable: Kaishan’s centrifugal air compressors were designed to deliver a cons…" at bounding box center [624, 611] width 1128 height 48
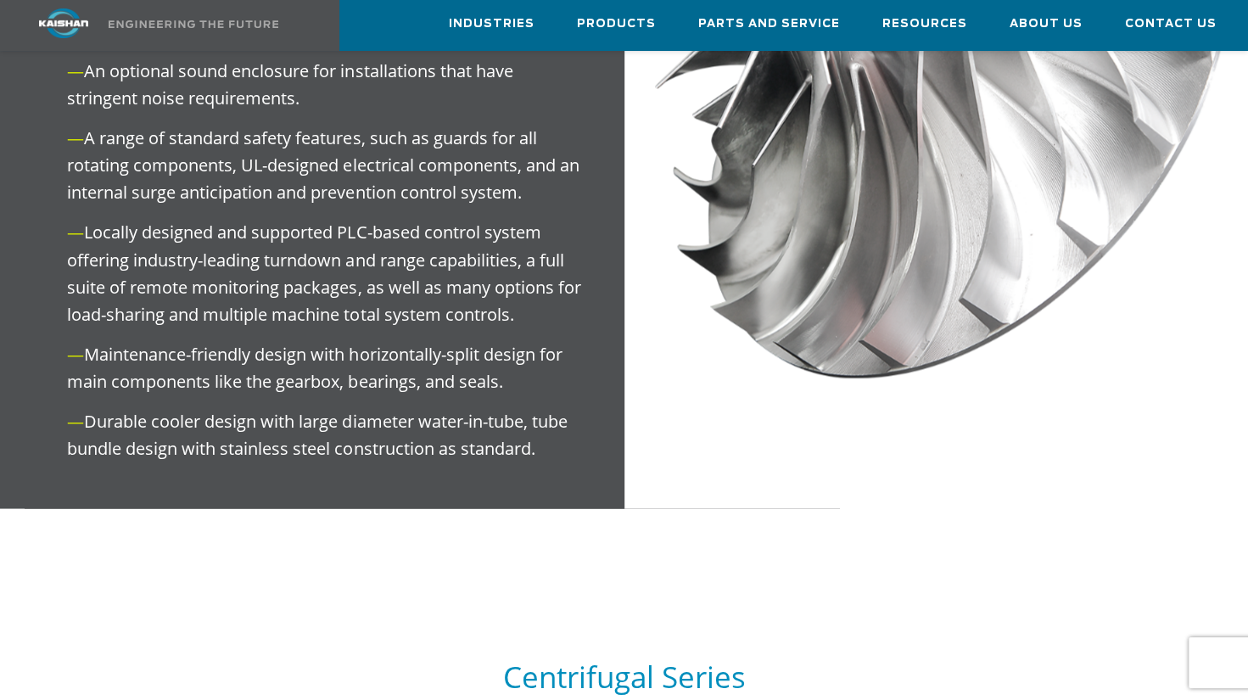
scroll to position [1358, 0]
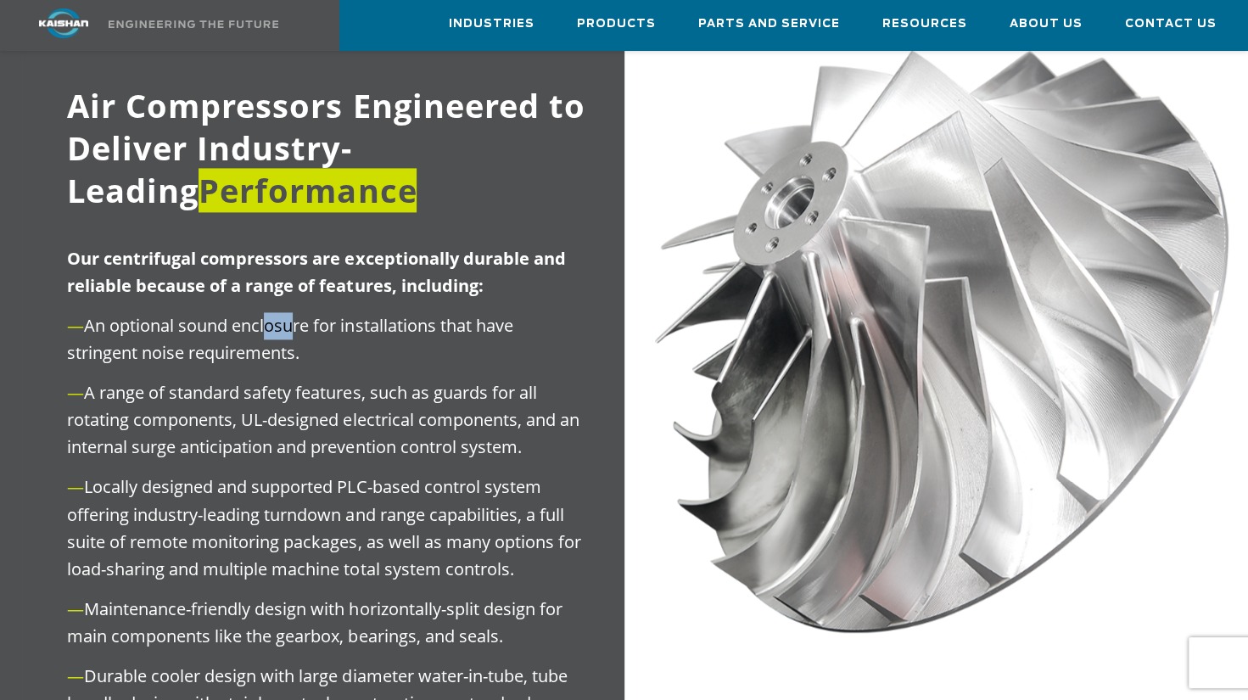
drag, startPoint x: 325, startPoint y: 301, endPoint x: 401, endPoint y: 301, distance: 76.4
click at [396, 312] on p "— An optional sound enclosure for installations that have stringent noise requi…" at bounding box center [324, 339] width 514 height 54
drag, startPoint x: 401, startPoint y: 301, endPoint x: 204, endPoint y: 318, distance: 198.5
click at [204, 318] on p "— An optional sound enclosure for installations that have stringent noise requi…" at bounding box center [324, 339] width 514 height 54
drag, startPoint x: 158, startPoint y: 325, endPoint x: 199, endPoint y: 314, distance: 42.2
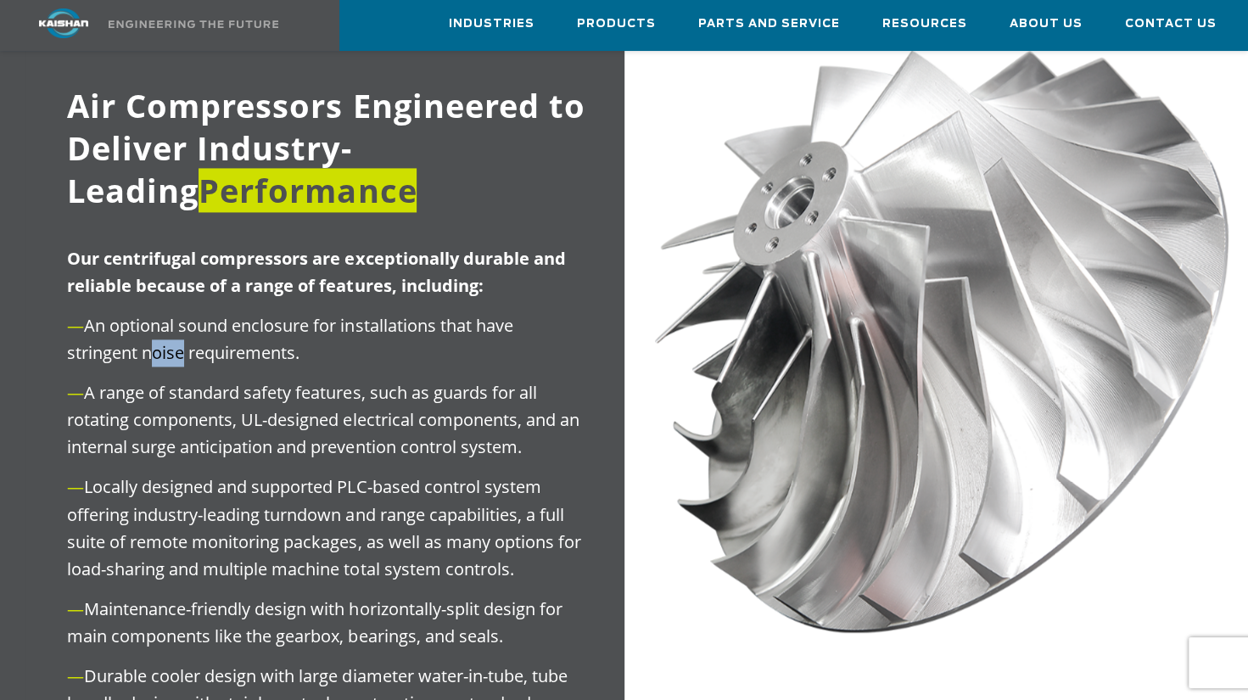
click at [199, 314] on p "— An optional sound enclosure for installations that have stringent noise requi…" at bounding box center [324, 339] width 514 height 54
drag, startPoint x: 210, startPoint y: 380, endPoint x: 272, endPoint y: 379, distance: 62.0
click at [265, 379] on p "— A range of standard safety features, such as guards for all rotating componen…" at bounding box center [324, 419] width 514 height 81
drag, startPoint x: 272, startPoint y: 379, endPoint x: 238, endPoint y: 398, distance: 39.2
click at [253, 396] on p "— A range of standard safety features, such as guards for all rotating componen…" at bounding box center [324, 419] width 514 height 81
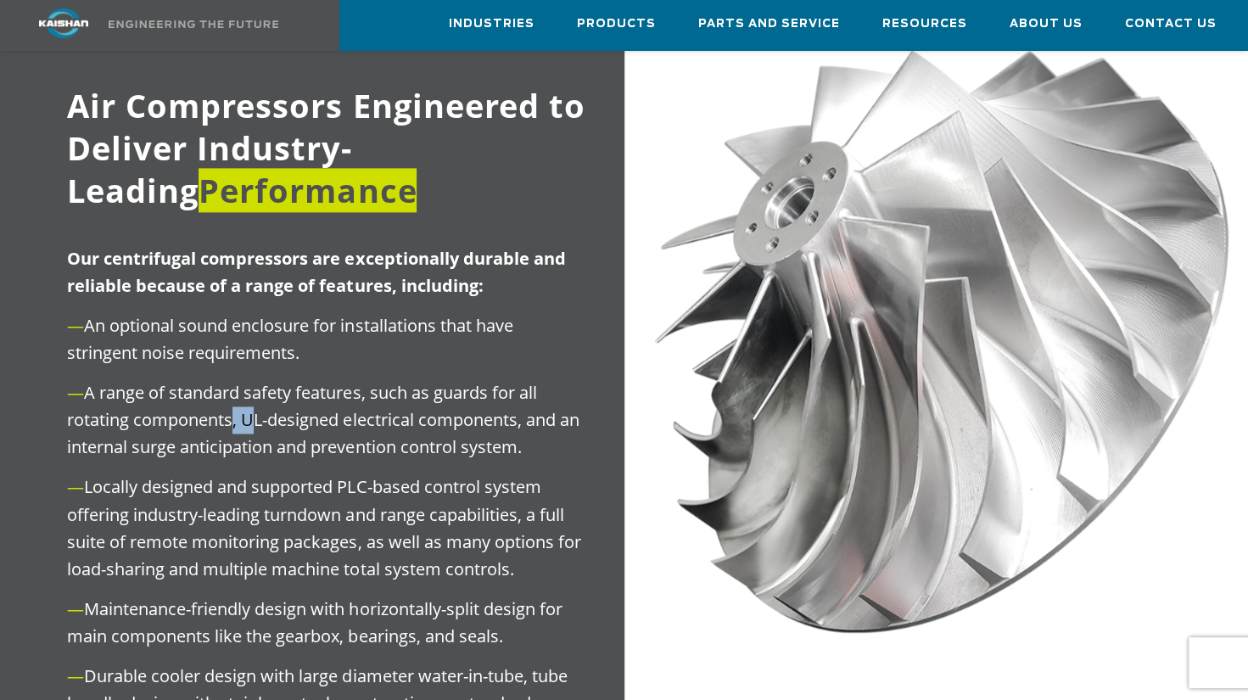
drag, startPoint x: 234, startPoint y: 387, endPoint x: 308, endPoint y: 399, distance: 74.8
click at [304, 399] on p "— A range of standard safety features, such as guards for all rotating componen…" at bounding box center [324, 419] width 514 height 81
drag, startPoint x: 308, startPoint y: 399, endPoint x: 239, endPoint y: 421, distance: 72.2
click at [258, 410] on p "— A range of standard safety features, such as guards for all rotating componen…" at bounding box center [324, 419] width 514 height 81
click at [242, 474] on p "— Locally designed and supported PLC-based control system offering industry-lea…" at bounding box center [324, 528] width 514 height 109
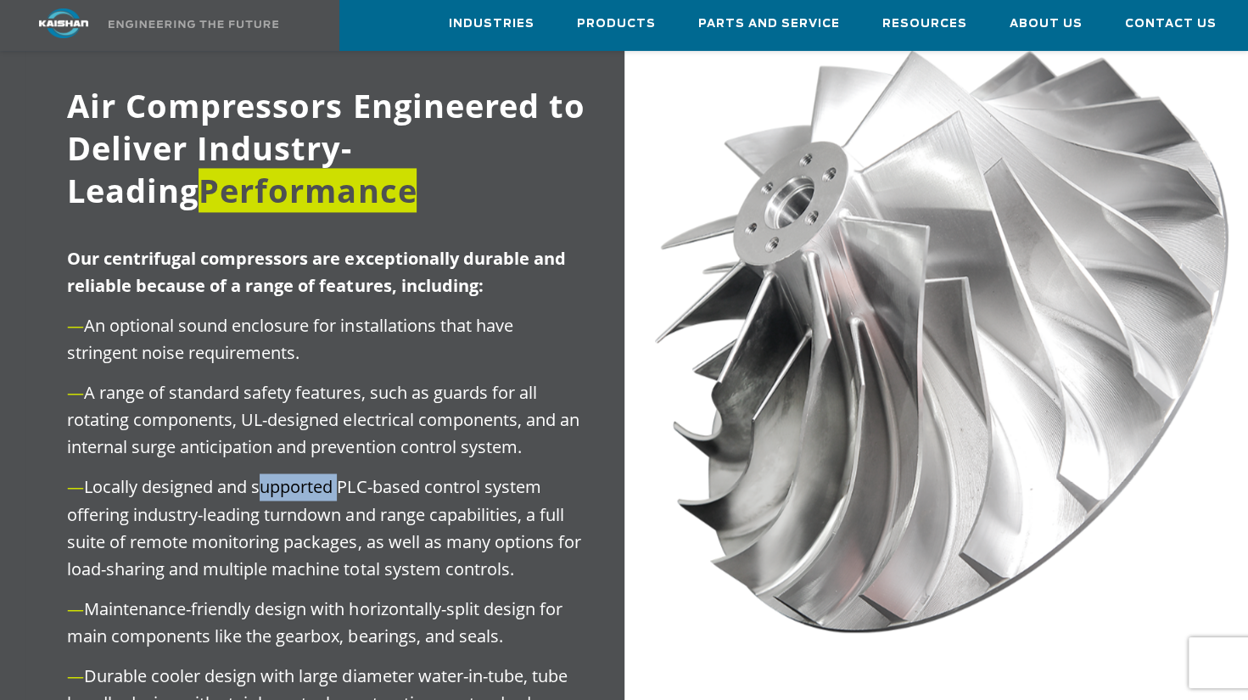
drag, startPoint x: 282, startPoint y: 463, endPoint x: 468, endPoint y: 477, distance: 187.2
click at [467, 477] on p "— Locally designed and supported PLC-based control system offering industry-lea…" at bounding box center [324, 528] width 514 height 109
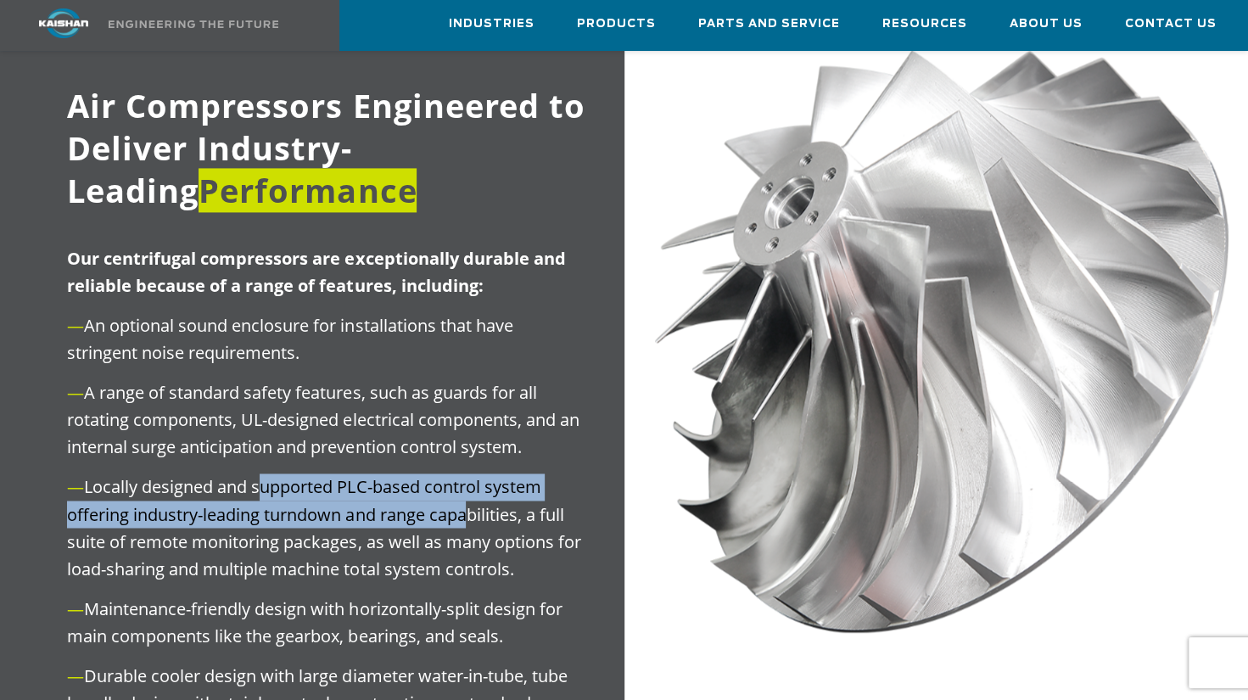
drag, startPoint x: 468, startPoint y: 477, endPoint x: 302, endPoint y: 509, distance: 169.4
click at [307, 495] on p "— Locally designed and supported PLC-based control system offering industry-lea…" at bounding box center [324, 528] width 514 height 109
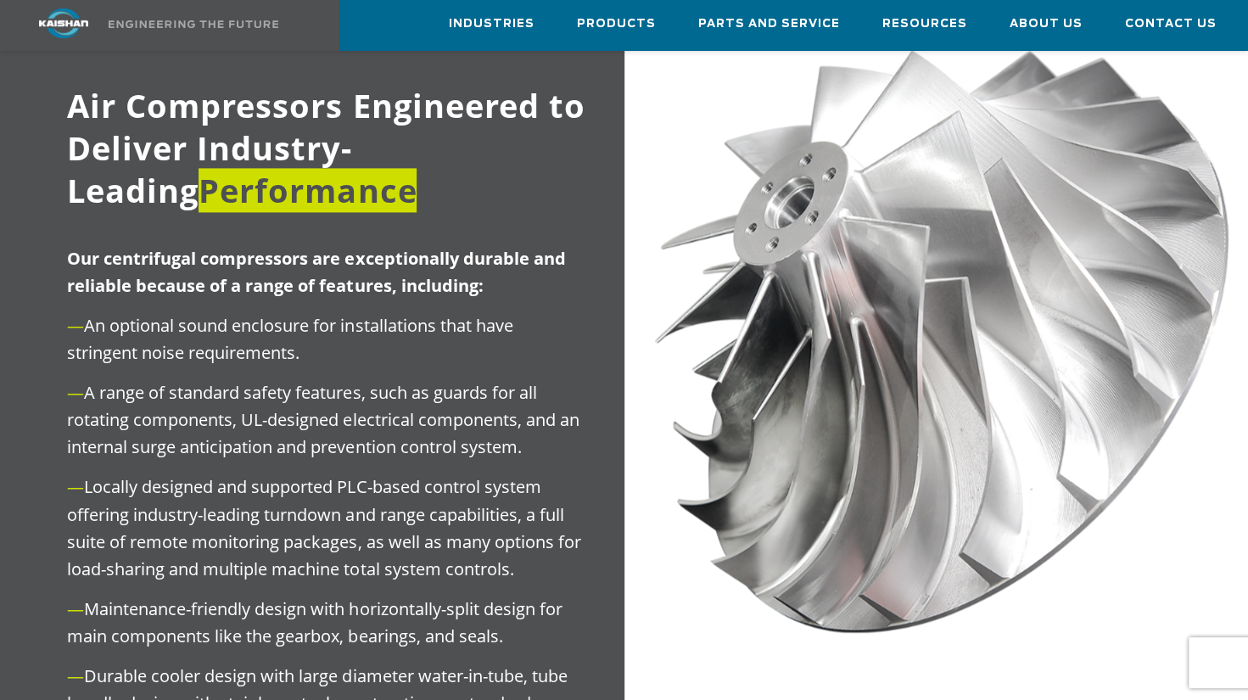
click at [309, 513] on p "— Locally designed and supported PLC-based control system offering industry-lea…" at bounding box center [324, 528] width 514 height 109
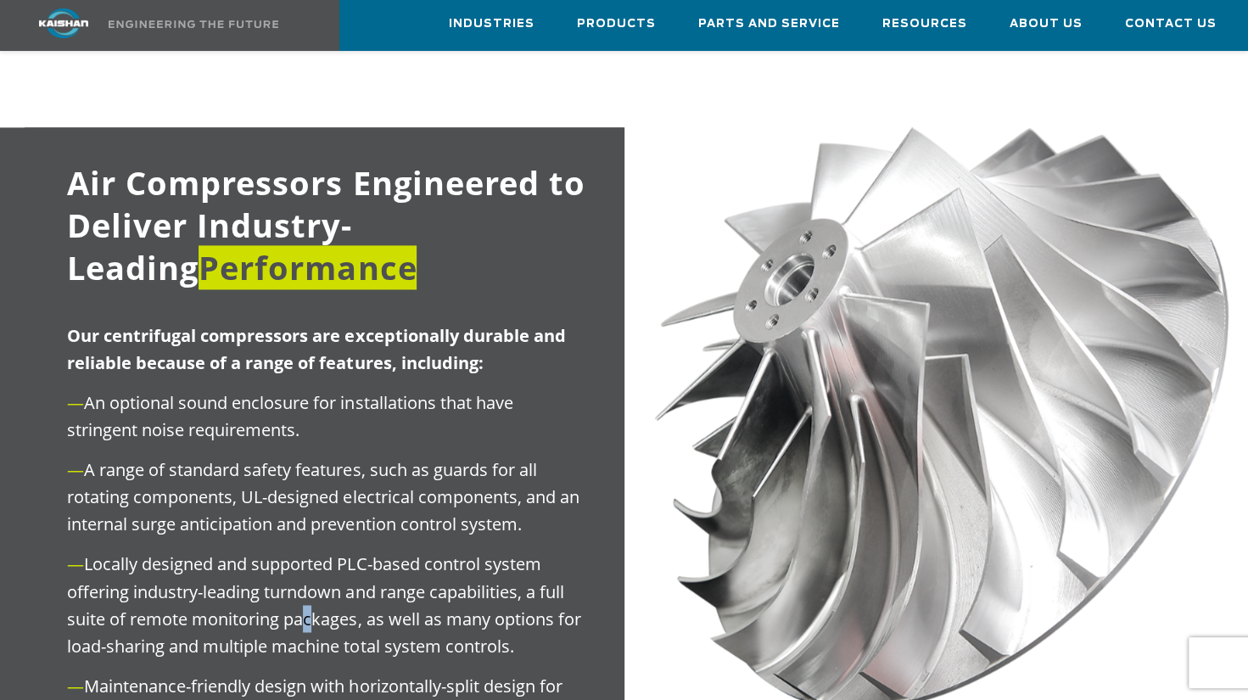
scroll to position [1303, 0]
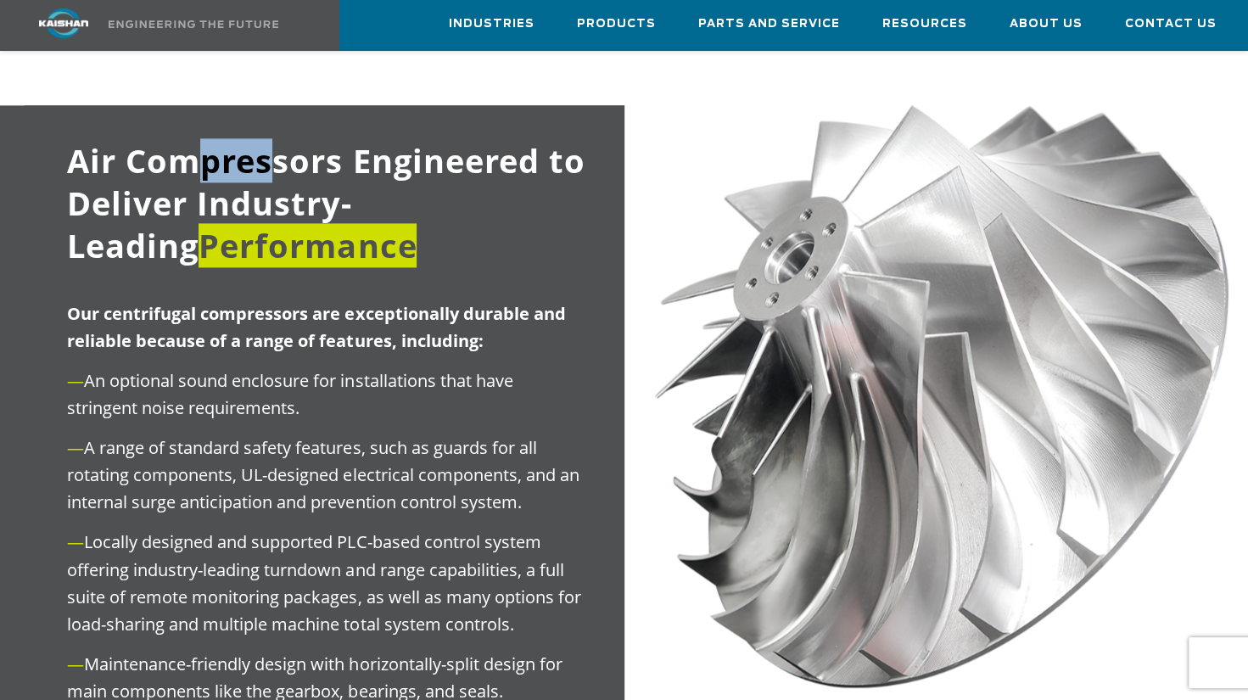
drag, startPoint x: 241, startPoint y: 129, endPoint x: 290, endPoint y: 134, distance: 49.5
click at [289, 138] on span "Air Compressors Engineered to Deliver Industry-Leading Performance" at bounding box center [326, 202] width 518 height 129
drag, startPoint x: 290, startPoint y: 134, endPoint x: 272, endPoint y: 143, distance: 19.7
click at [275, 141] on span "Air Compressors Engineered to Deliver Industry-Leading Performance" at bounding box center [326, 202] width 518 height 129
click at [168, 138] on span "Air Compressors Engineered to Deliver Industry-Leading Performance" at bounding box center [326, 202] width 518 height 129
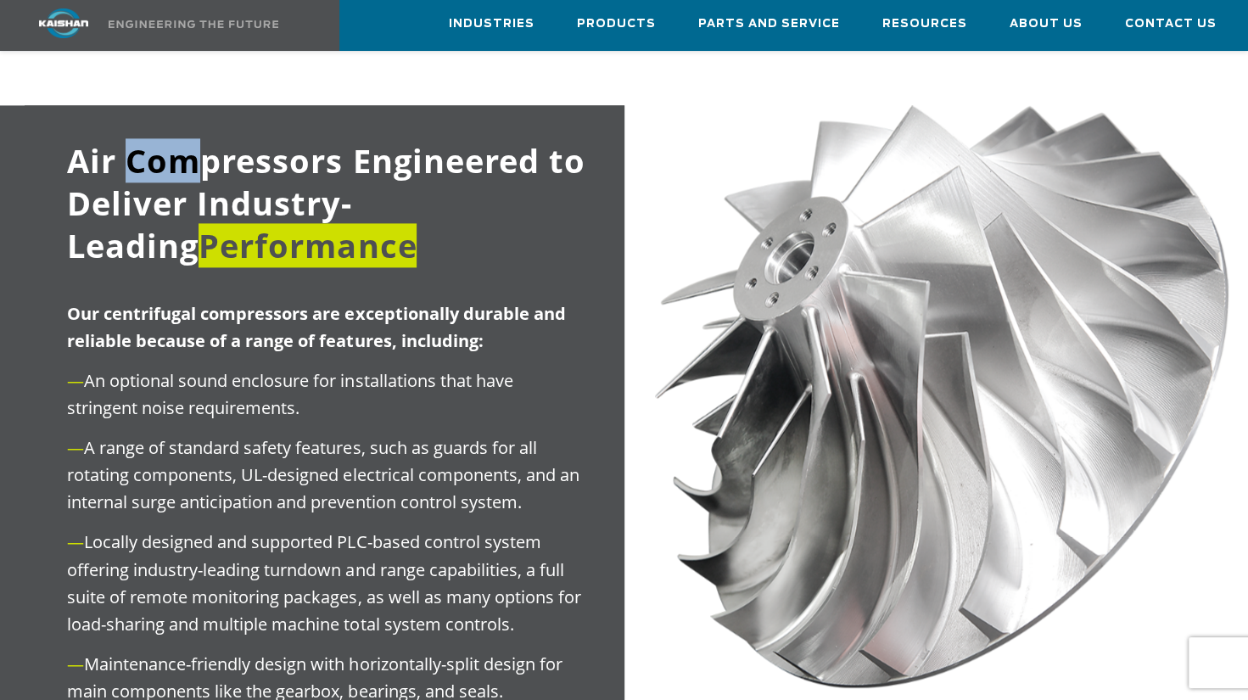
drag, startPoint x: 132, startPoint y: 134, endPoint x: 261, endPoint y: 156, distance: 130.9
click at [261, 156] on span "Air Compressors Engineered to Deliver Industry-Leading Performance" at bounding box center [326, 202] width 518 height 129
click at [264, 156] on span "Air Compressors Engineered to Deliver Industry-Leading Performance" at bounding box center [326, 202] width 518 height 129
click at [306, 188] on span "Air Compressors Engineered to Deliver Industry-Leading Performance" at bounding box center [326, 202] width 518 height 129
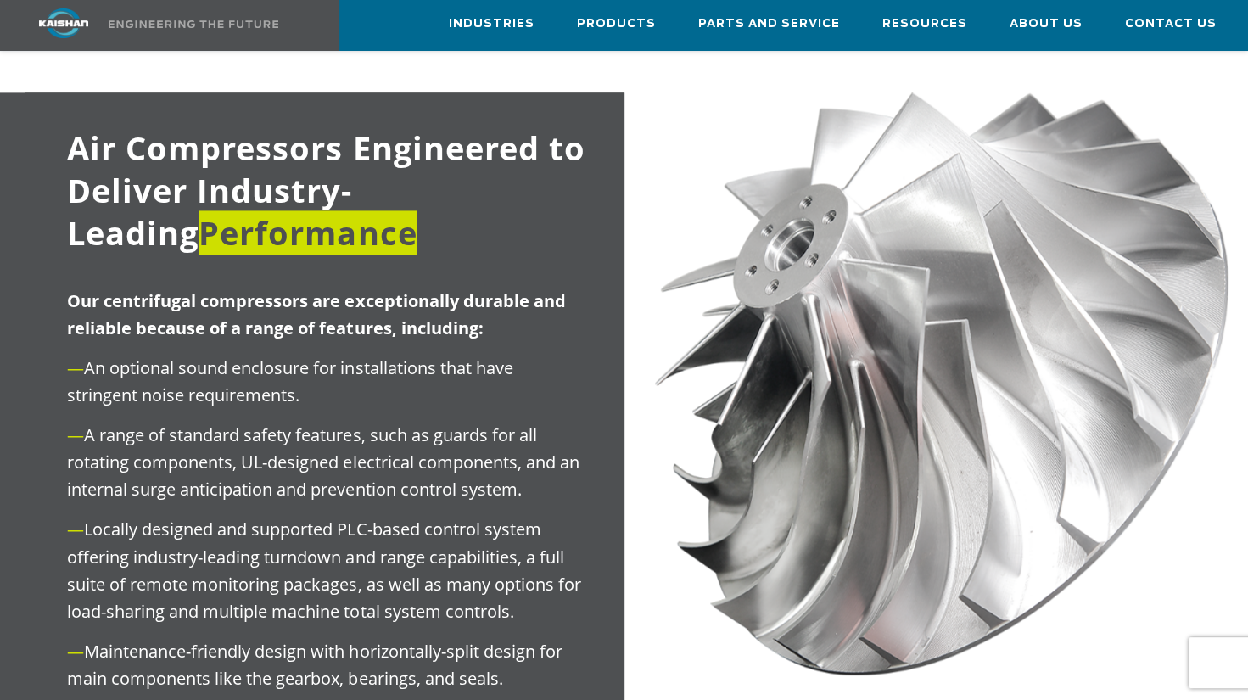
scroll to position [1388, 0]
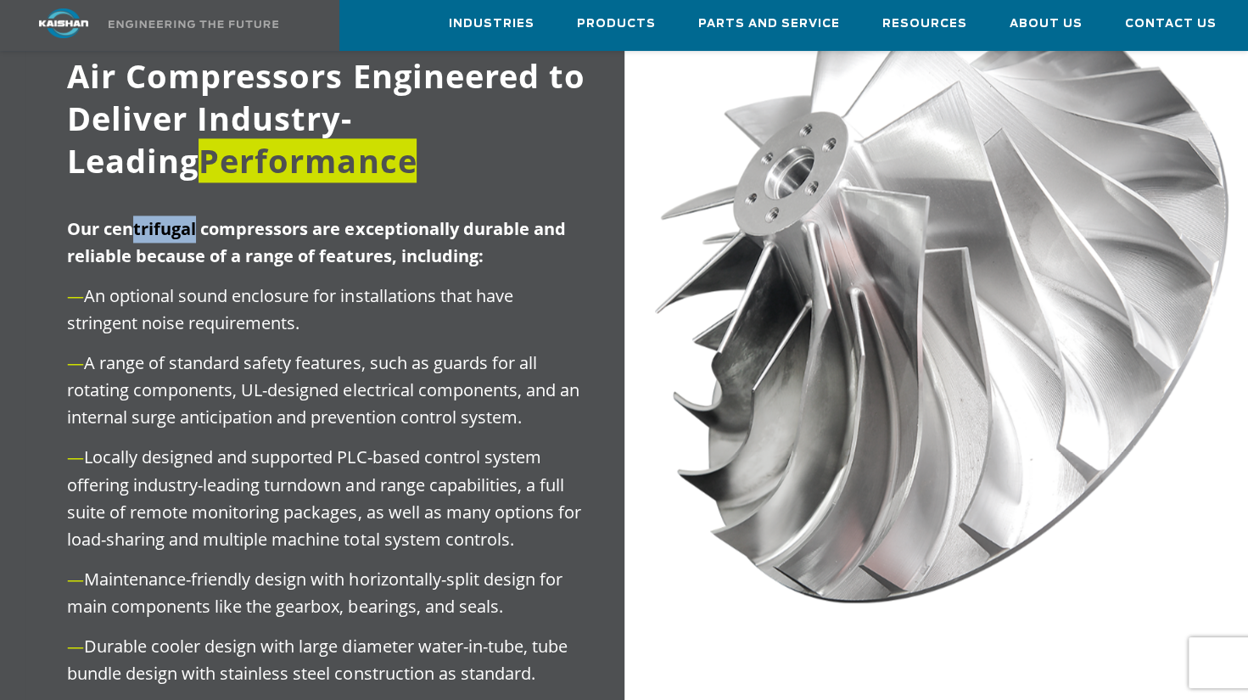
drag, startPoint x: 131, startPoint y: 204, endPoint x: 210, endPoint y: 209, distance: 79.9
click at [210, 217] on strong "Our centrifugal compressors are exceptionally durable and reliable because of a…" at bounding box center [316, 242] width 498 height 50
drag, startPoint x: 210, startPoint y: 209, endPoint x: 208, endPoint y: 231, distance: 22.2
click at [205, 229] on strong "Our centrifugal compressors are exceptionally durable and reliable because of a…" at bounding box center [316, 242] width 498 height 50
drag, startPoint x: 261, startPoint y: 234, endPoint x: 276, endPoint y: 239, distance: 15.3
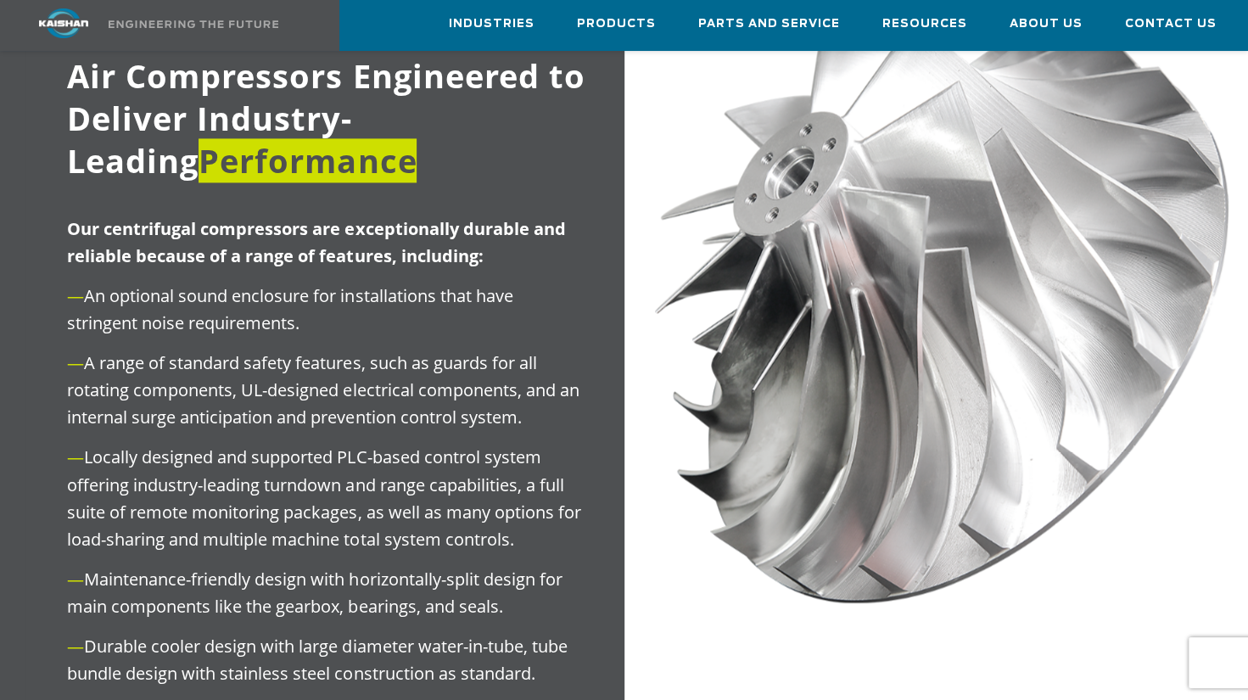
click at [262, 234] on strong "Our centrifugal compressors are exceptionally durable and reliable because of a…" at bounding box center [316, 242] width 498 height 50
drag, startPoint x: 282, startPoint y: 226, endPoint x: 498, endPoint y: 229, distance: 216.4
click at [489, 229] on p "Our centrifugal compressors are exceptionally durable and reliable because of a…" at bounding box center [324, 243] width 514 height 54
drag, startPoint x: 498, startPoint y: 229, endPoint x: 290, endPoint y: 241, distance: 208.3
click at [290, 241] on p "Our centrifugal compressors are exceptionally durable and reliable because of a…" at bounding box center [324, 243] width 514 height 54
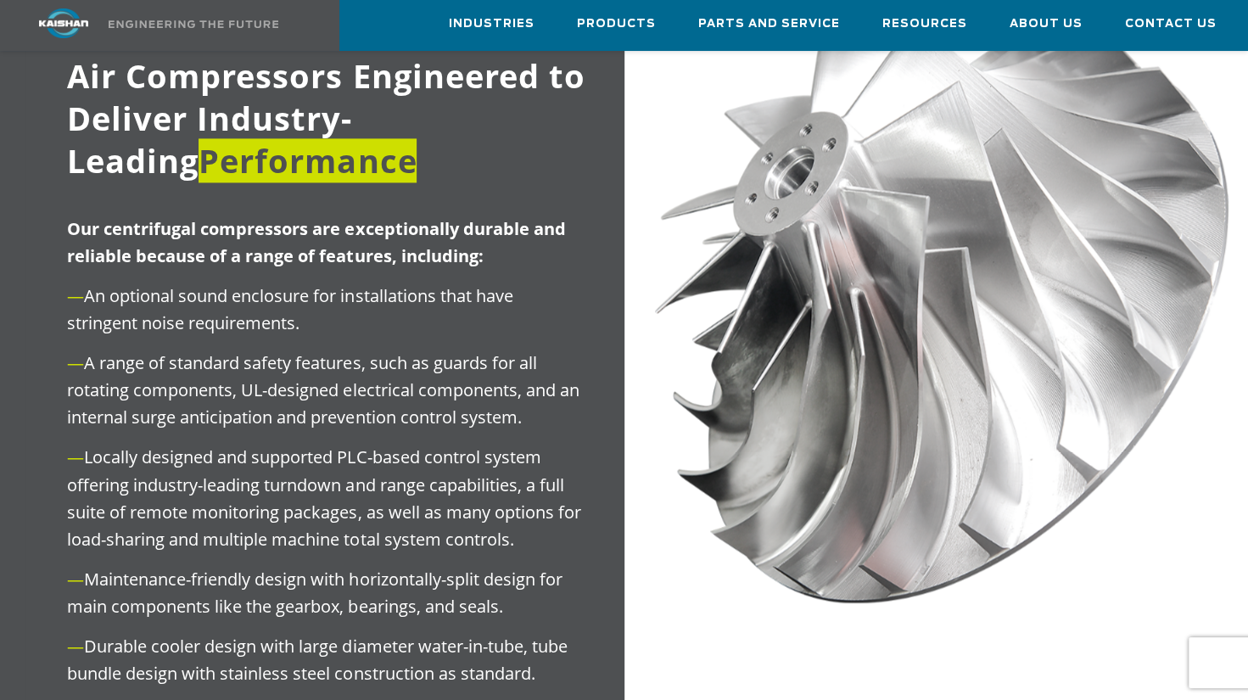
click at [315, 283] on p "— An optional sound enclosure for installations that have stringent noise requi…" at bounding box center [324, 310] width 514 height 54
click at [319, 244] on div "Our centrifugal compressors are exceptionally durable and reliable because of a…" at bounding box center [303, 458] width 557 height 484
drag, startPoint x: 321, startPoint y: 244, endPoint x: 278, endPoint y: 288, distance: 61.2
click at [278, 288] on p "— An optional sound enclosure for installations that have stringent noise requi…" at bounding box center [324, 310] width 514 height 54
drag, startPoint x: 278, startPoint y: 288, endPoint x: 312, endPoint y: 336, distance: 59.6
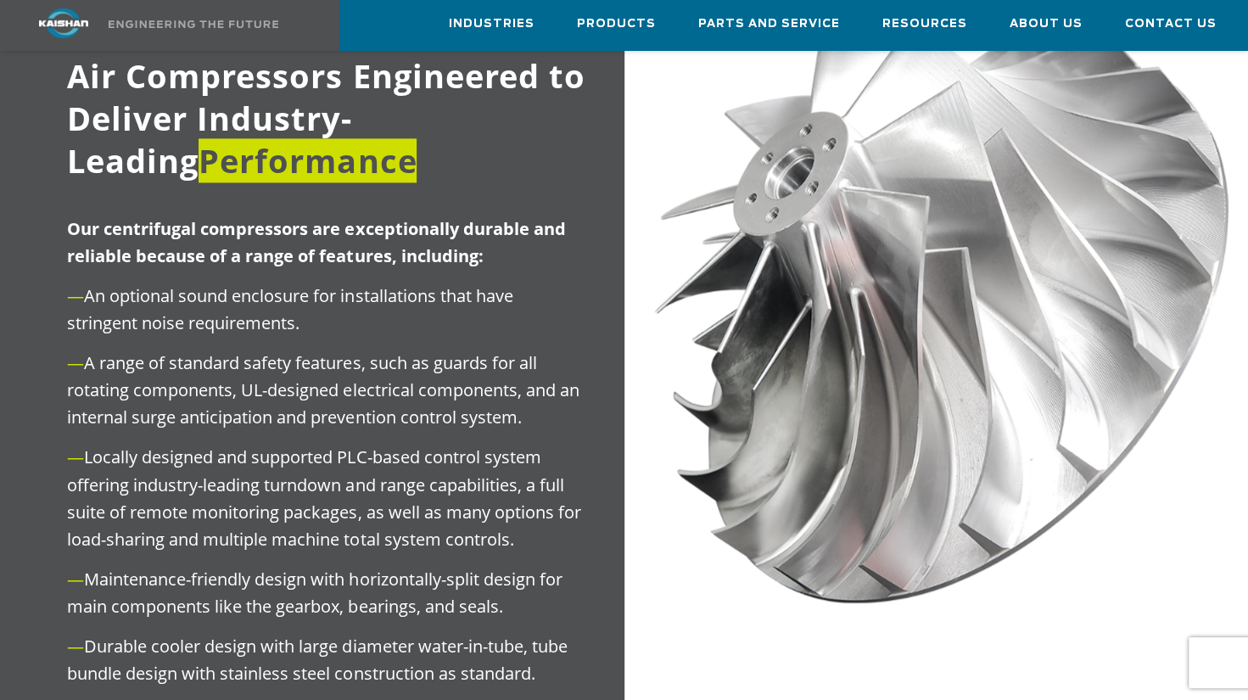
click at [311, 350] on p "— A range of standard safety features, such as guards for all rotating componen…" at bounding box center [324, 390] width 514 height 81
drag, startPoint x: 312, startPoint y: 336, endPoint x: 372, endPoint y: 367, distance: 66.8
click at [372, 367] on p "— A range of standard safety features, such as guards for all rotating componen…" at bounding box center [324, 390] width 514 height 81
drag, startPoint x: 372, startPoint y: 367, endPoint x: 445, endPoint y: 384, distance: 74.9
click at [445, 384] on p "— A range of standard safety features, such as guards for all rotating componen…" at bounding box center [324, 390] width 514 height 81
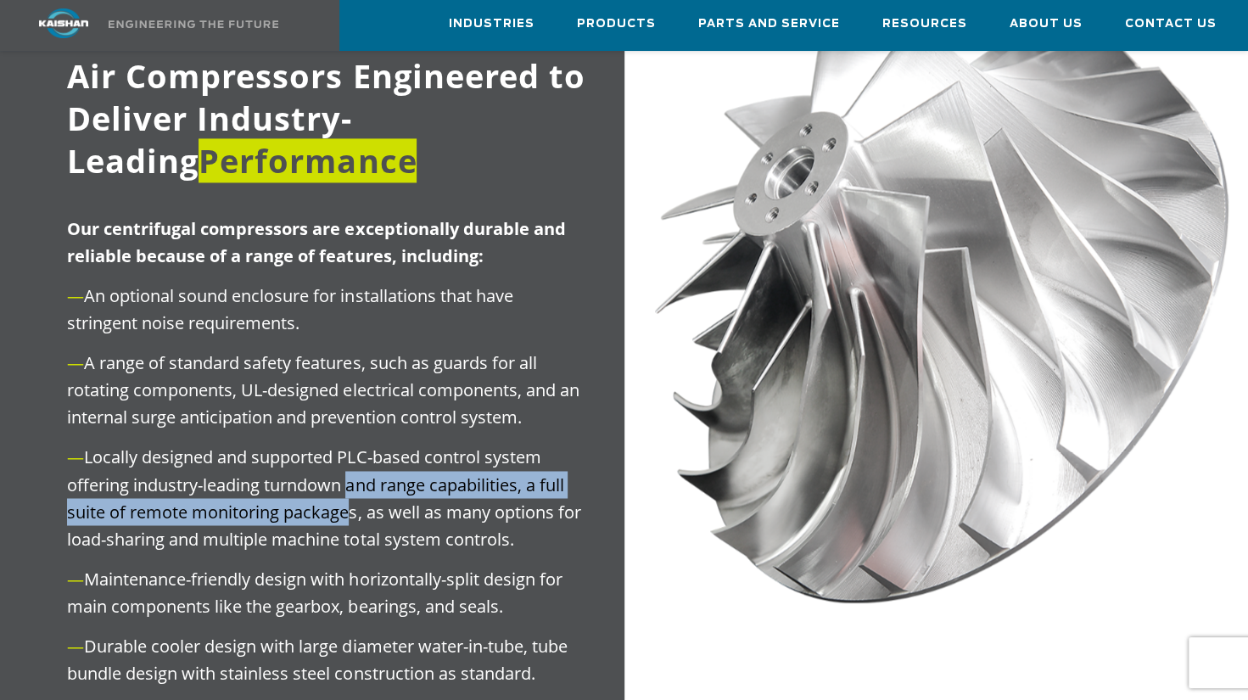
click at [348, 475] on p "— Locally designed and supported PLC-based control system offering industry-lea…" at bounding box center [324, 498] width 514 height 109
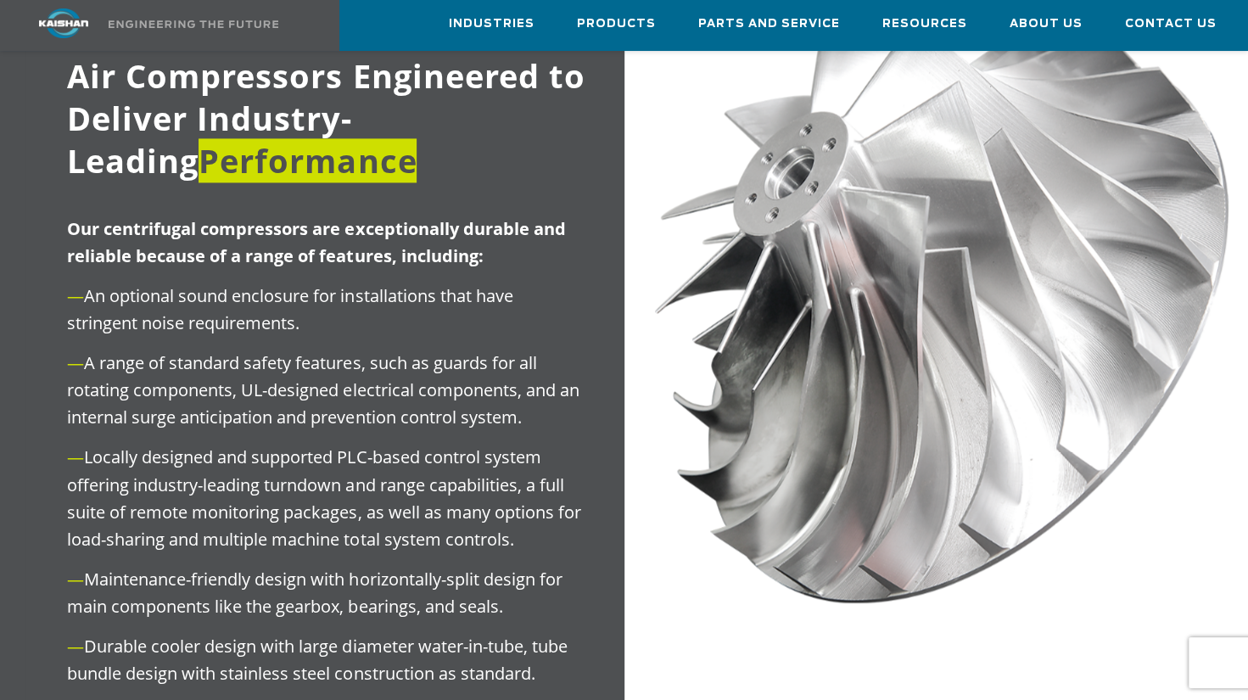
click at [221, 468] on p "— Locally designed and supported PLC-based control system offering industry-lea…" at bounding box center [324, 498] width 514 height 109
click at [205, 407] on div "Our centrifugal compressors are exceptionally durable and reliable because of a…" at bounding box center [303, 458] width 557 height 484
click at [205, 355] on p "— A range of standard safety features, such as guards for all rotating componen…" at bounding box center [324, 390] width 514 height 81
drag, startPoint x: 190, startPoint y: 331, endPoint x: 201, endPoint y: 361, distance: 31.7
click at [192, 350] on p "— A range of standard safety features, such as guards for all rotating componen…" at bounding box center [324, 390] width 514 height 81
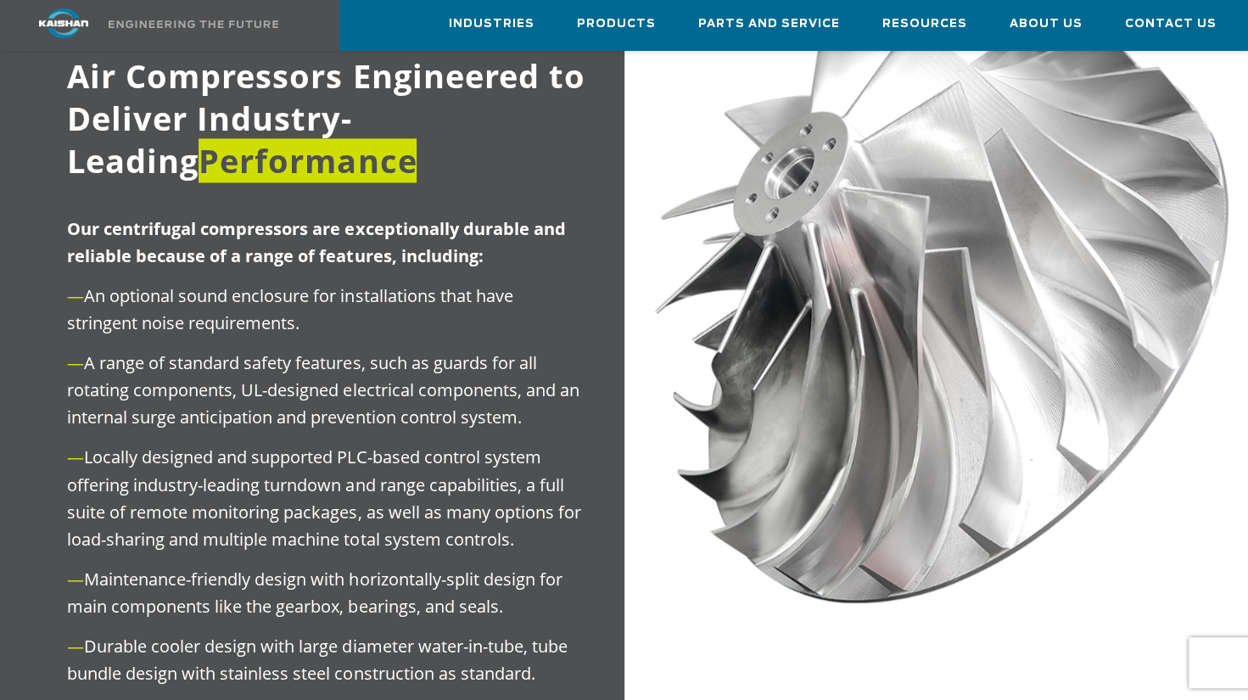
click at [212, 403] on p "— A range of standard safety features, such as guards for all rotating componen…" at bounding box center [324, 390] width 514 height 81
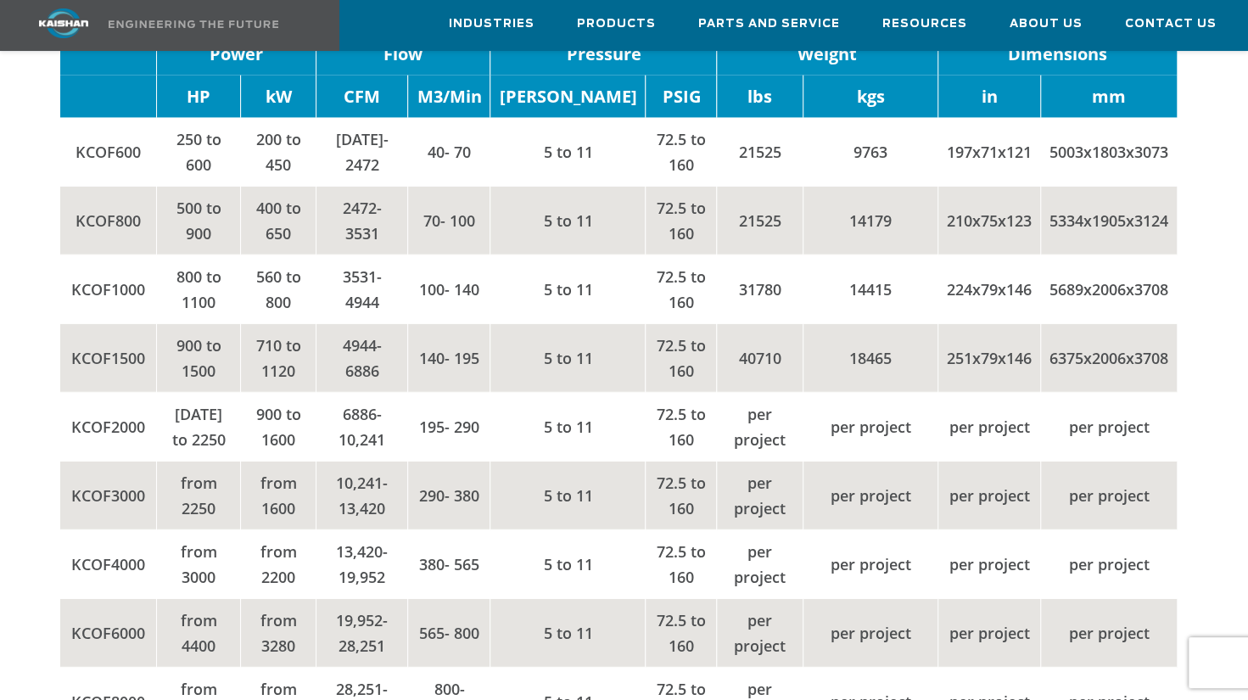
scroll to position [2236, 0]
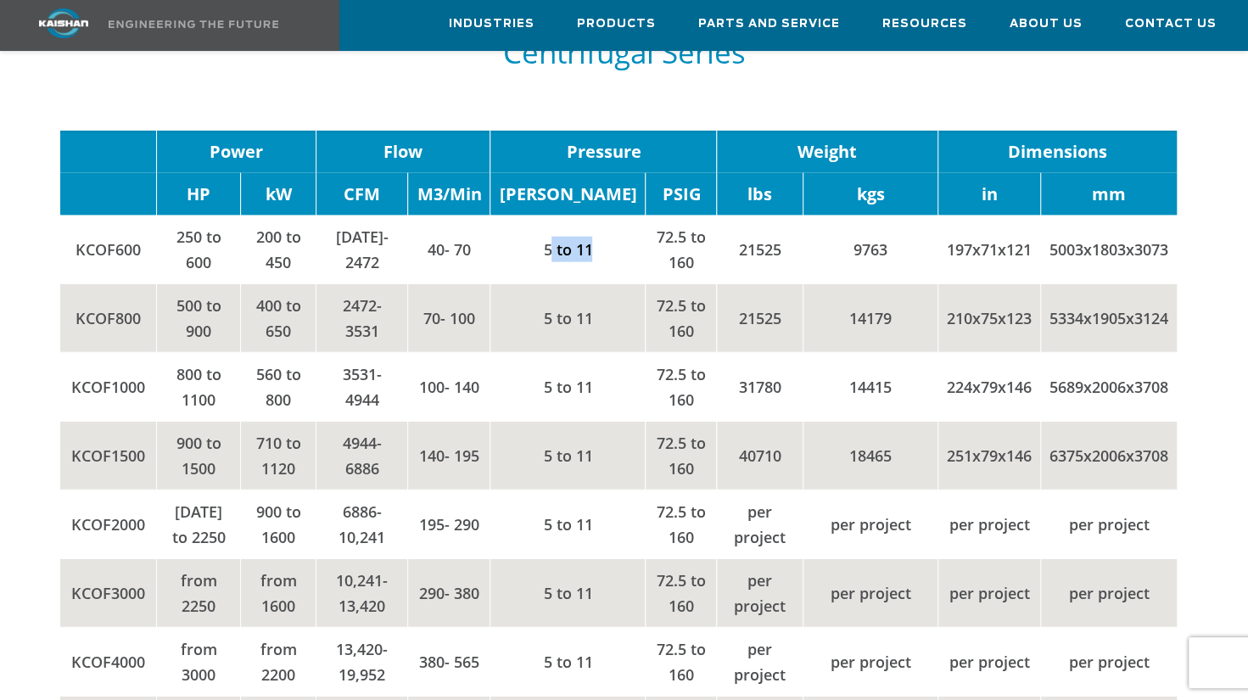
drag, startPoint x: 551, startPoint y: 214, endPoint x: 581, endPoint y: 235, distance: 37.2
click at [581, 235] on td "5 to 11" at bounding box center [568, 250] width 155 height 69
drag, startPoint x: 581, startPoint y: 235, endPoint x: 608, endPoint y: 240, distance: 26.8
click at [646, 236] on td "72.5 to 160" at bounding box center [681, 250] width 71 height 69
drag, startPoint x: 663, startPoint y: 263, endPoint x: 696, endPoint y: 251, distance: 35.2
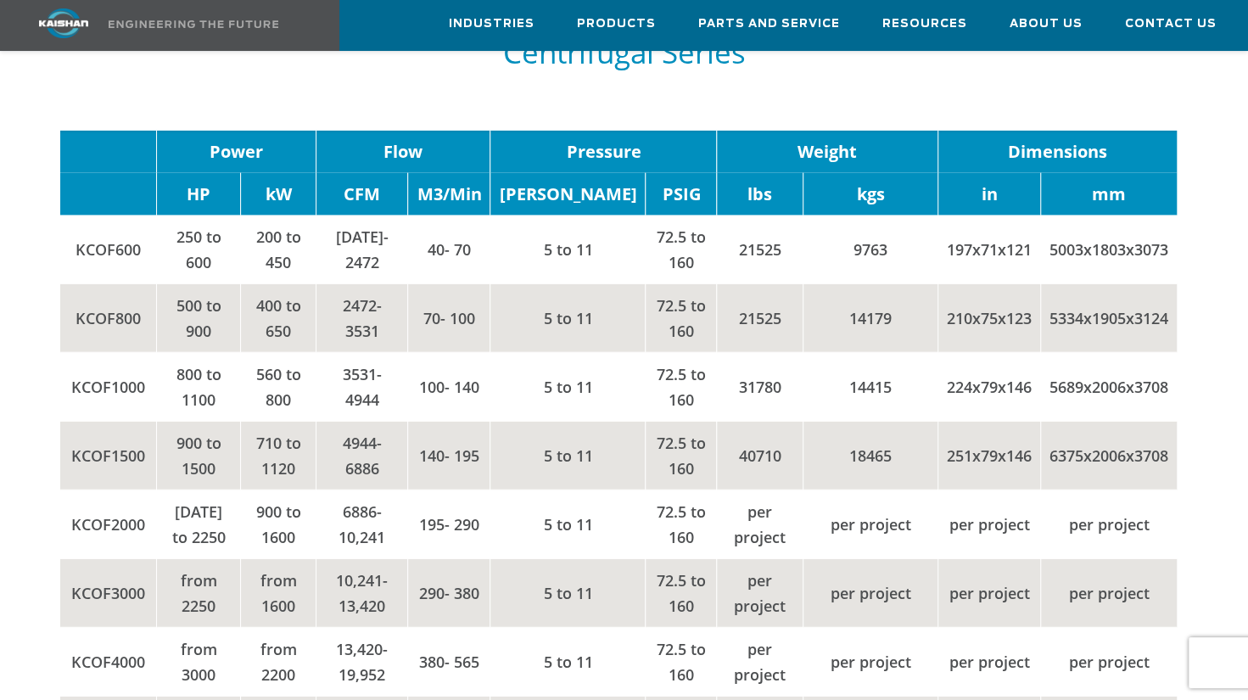
click at [664, 284] on td "72.5 to 160" at bounding box center [681, 318] width 71 height 69
click at [805, 255] on td "9763" at bounding box center [870, 250] width 135 height 69
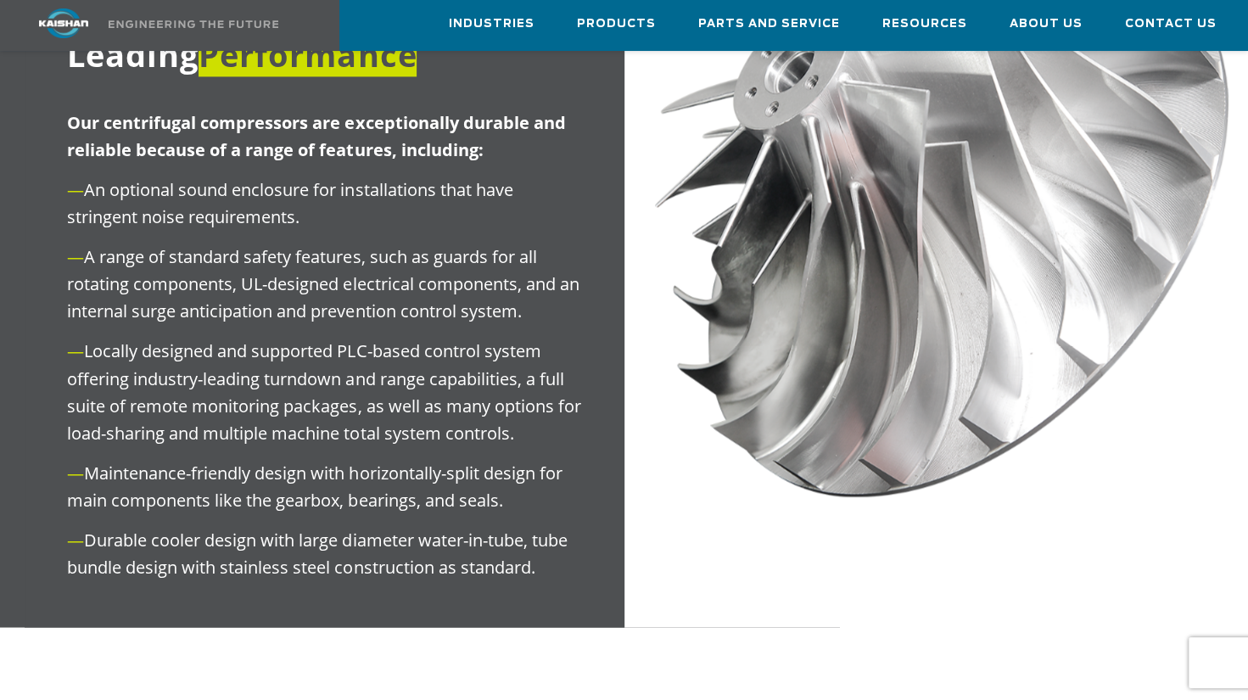
scroll to position [1557, 0]
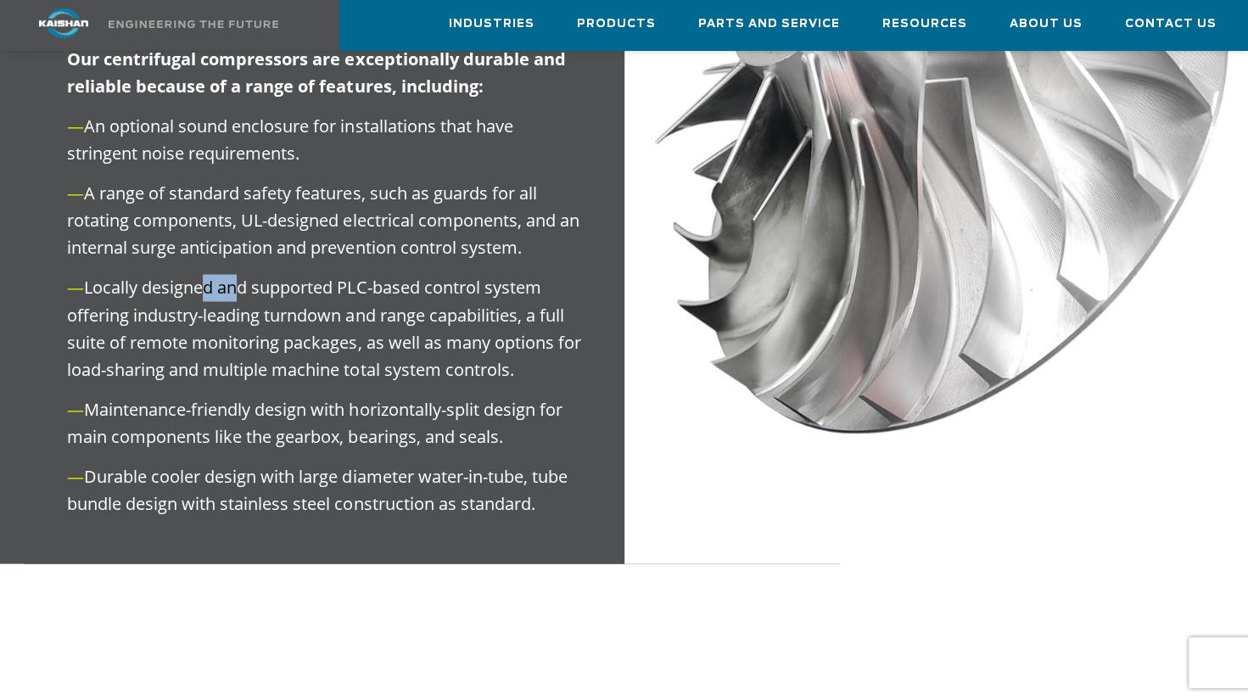
drag, startPoint x: 207, startPoint y: 266, endPoint x: 374, endPoint y: 265, distance: 167.2
click at [368, 274] on p "— Locally designed and supported PLC-based control system offering industry-lea…" at bounding box center [324, 328] width 514 height 109
drag, startPoint x: 374, startPoint y: 265, endPoint x: 326, endPoint y: 296, distance: 57.7
click at [326, 296] on p "— Locally designed and supported PLC-based control system offering industry-lea…" at bounding box center [324, 328] width 514 height 109
drag, startPoint x: 326, startPoint y: 296, endPoint x: 335, endPoint y: 311, distance: 17.2
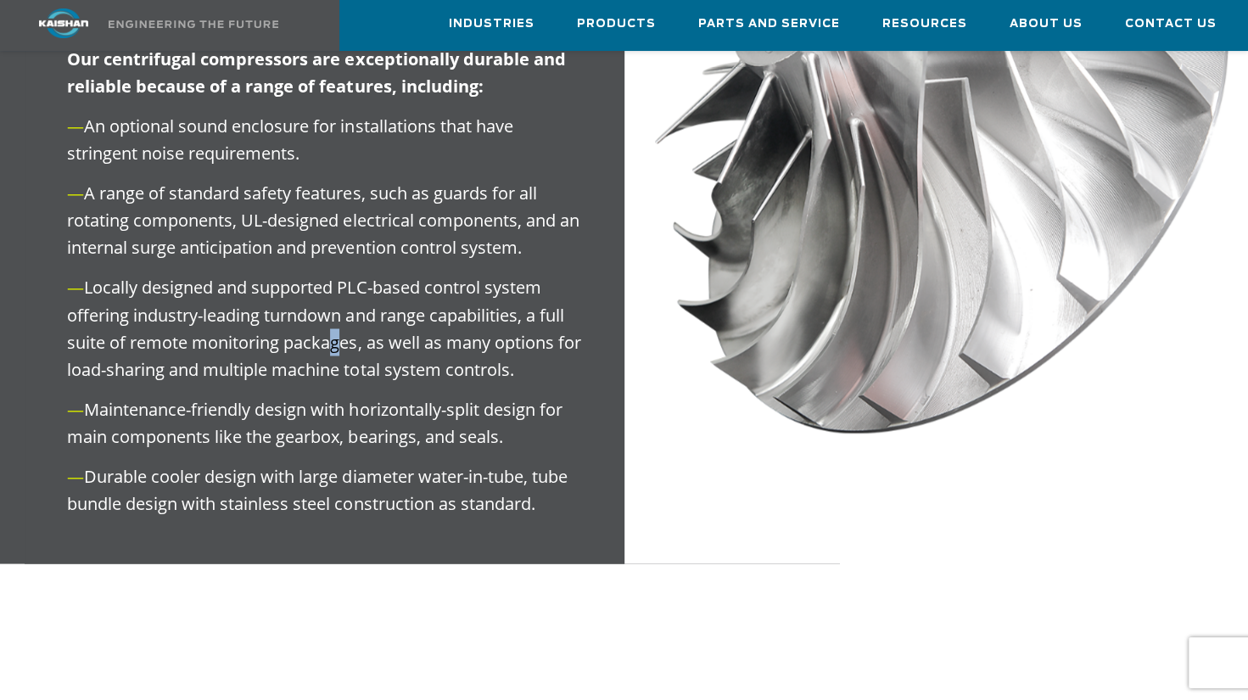
click at [335, 311] on p "— Locally designed and supported PLC-based control system offering industry-lea…" at bounding box center [324, 328] width 514 height 109
drag, startPoint x: 335, startPoint y: 311, endPoint x: 365, endPoint y: 330, distance: 35.5
click at [365, 330] on p "— Locally designed and supported PLC-based control system offering industry-lea…" at bounding box center [324, 328] width 514 height 109
drag, startPoint x: 234, startPoint y: 269, endPoint x: 253, endPoint y: 270, distance: 18.7
click at [253, 274] on p "— Locally designed and supported PLC-based control system offering industry-lea…" at bounding box center [324, 328] width 514 height 109
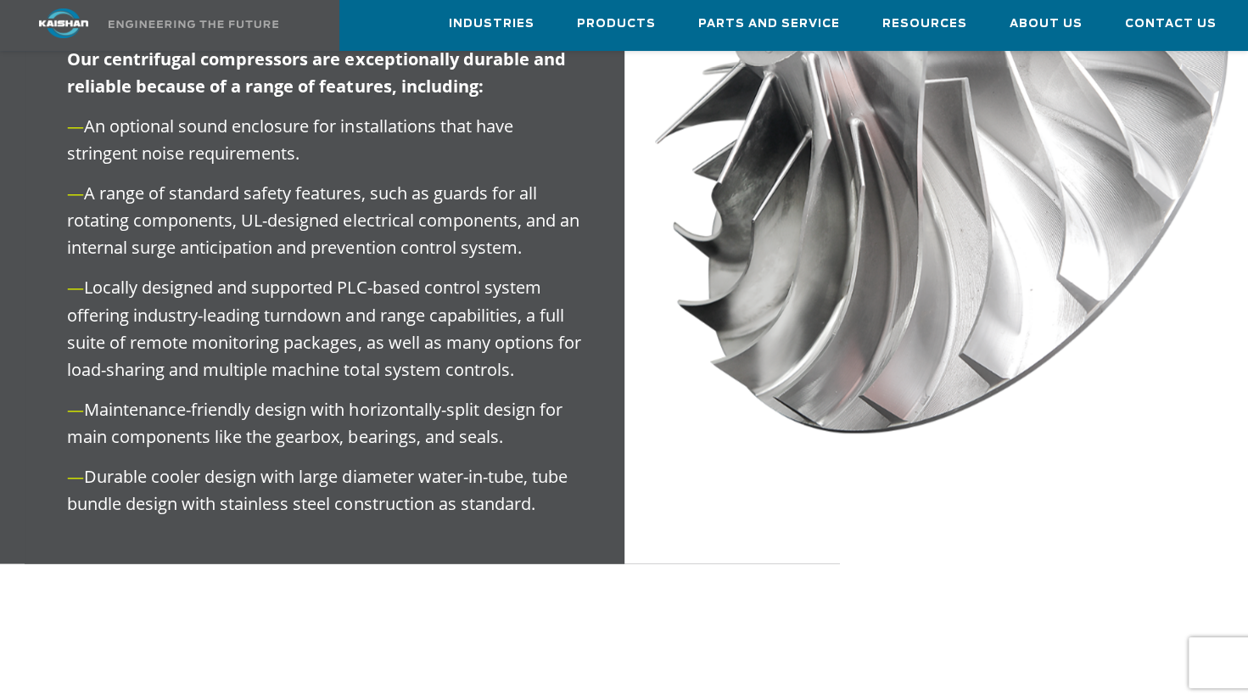
drag, startPoint x: 253, startPoint y: 270, endPoint x: 339, endPoint y: 303, distance: 92.7
click at [339, 303] on p "— Locally designed and supported PLC-based control system offering industry-lea…" at bounding box center [324, 328] width 514 height 109
drag, startPoint x: 401, startPoint y: 320, endPoint x: 415, endPoint y: 325, distance: 15.3
click at [415, 325] on p "— Locally designed and supported PLC-based control system offering industry-lea…" at bounding box center [324, 328] width 514 height 109
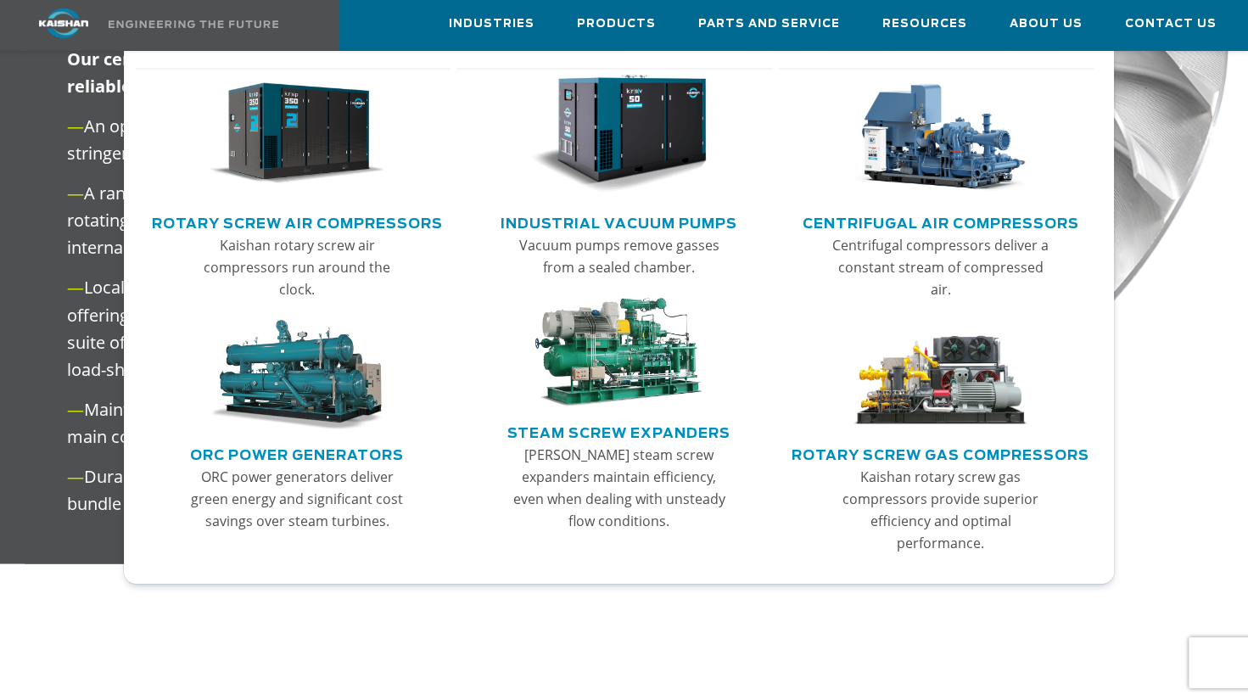
drag, startPoint x: 953, startPoint y: 270, endPoint x: 962, endPoint y: 260, distance: 13.8
click at [955, 266] on p "Centrifugal compressors deliver a constant stream of compressed air." at bounding box center [941, 267] width 218 height 66
click at [972, 445] on link "Rotary Screw Gas Compressors" at bounding box center [941, 452] width 298 height 25
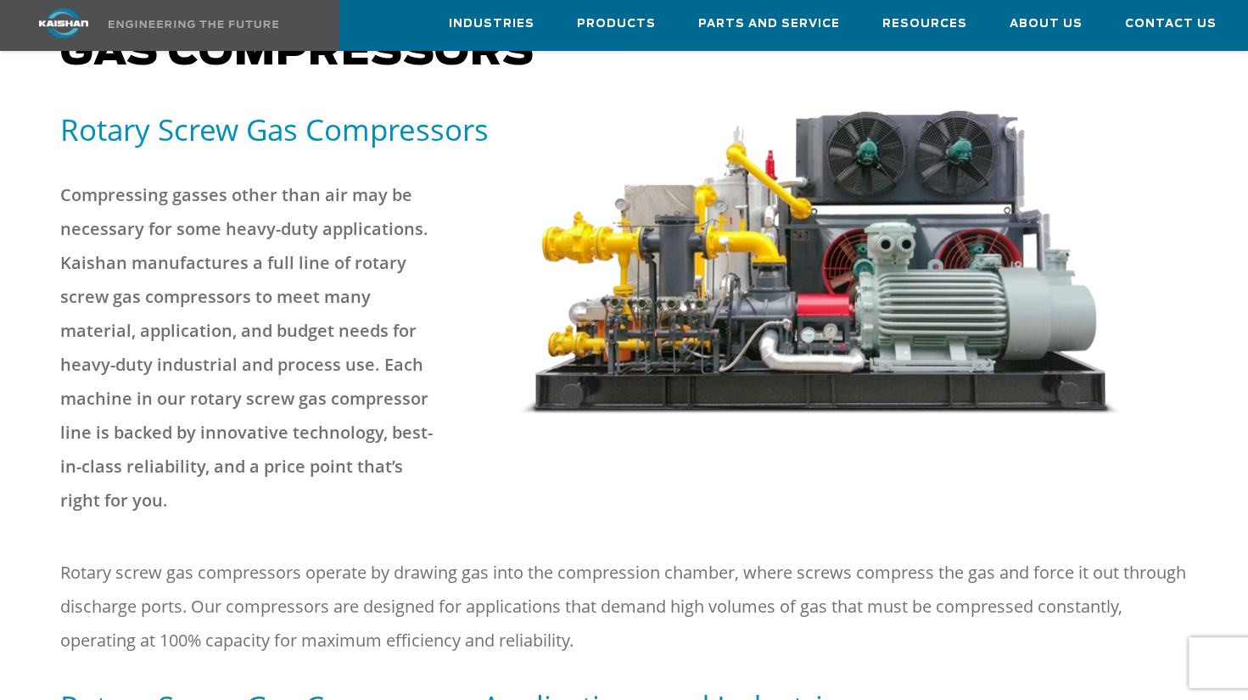
scroll to position [255, 0]
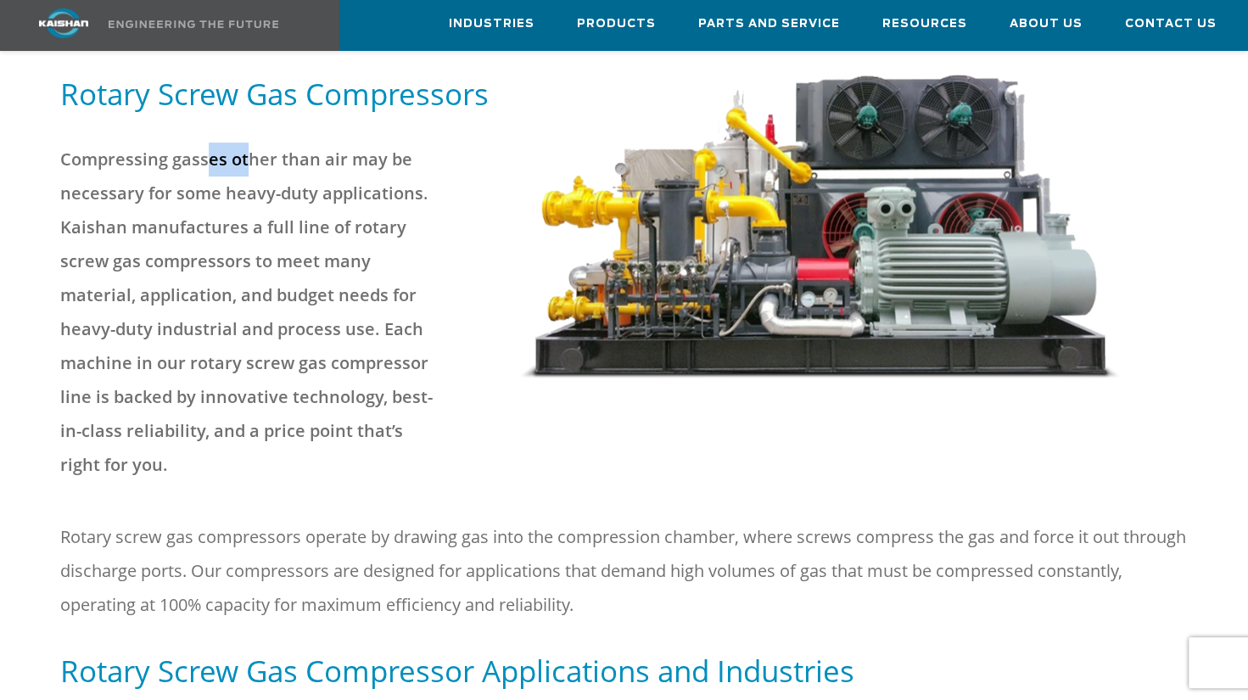
drag, startPoint x: 220, startPoint y: 137, endPoint x: 257, endPoint y: 139, distance: 37.4
click at [250, 143] on p "Compressing gasses other than air may be necessary for some heavy-duty applicat…" at bounding box center [250, 312] width 381 height 339
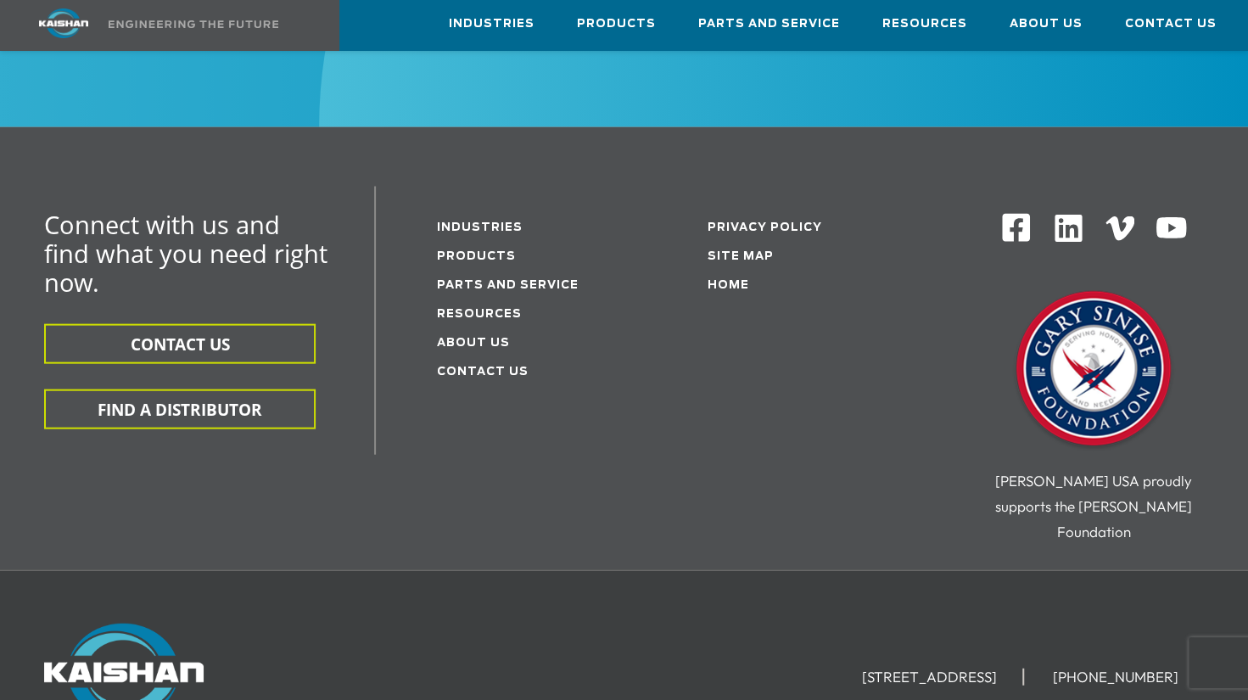
scroll to position [2185, 0]
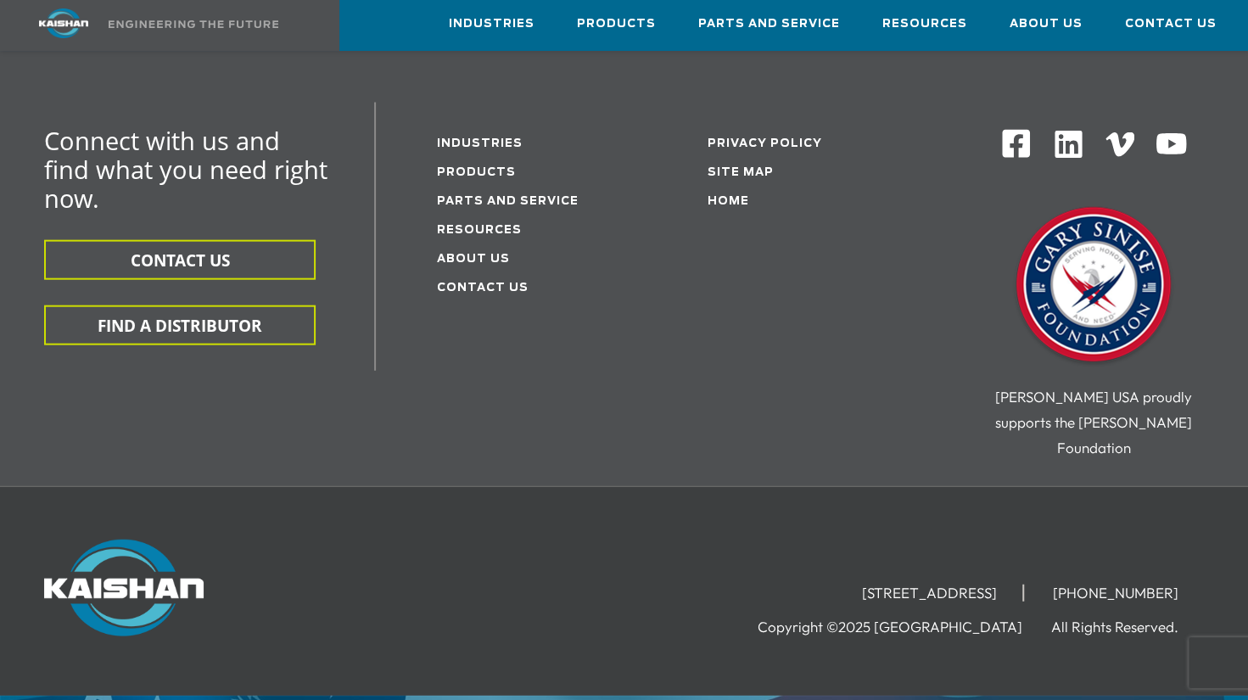
drag, startPoint x: 797, startPoint y: 545, endPoint x: 904, endPoint y: 541, distance: 107.0
click at [894, 541] on div "[STREET_ADDRESS] [PHONE_NUMBER] Copyright ©2025 Kaishan USA All Rights Reserved." at bounding box center [829, 589] width 749 height 99
drag, startPoint x: 904, startPoint y: 541, endPoint x: 759, endPoint y: 544, distance: 145.2
click at [759, 544] on div "[STREET_ADDRESS] [PHONE_NUMBER] Copyright ©2025 Kaishan USA All Rights Reserved." at bounding box center [829, 589] width 749 height 99
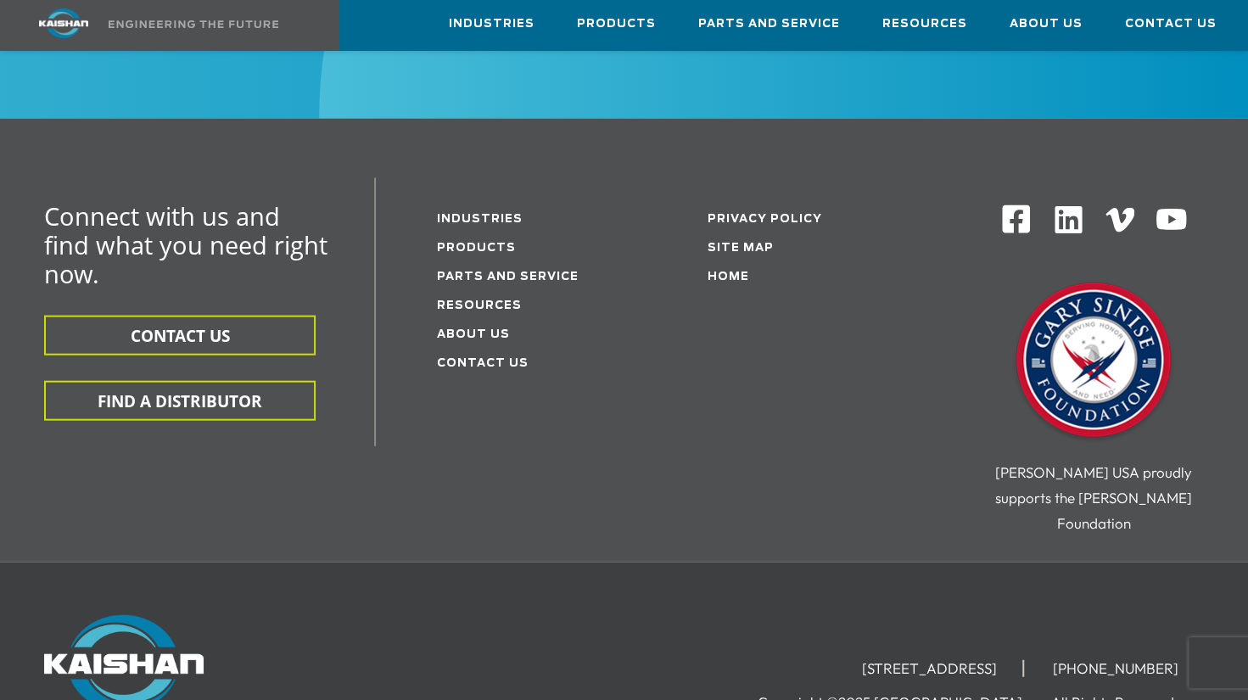
scroll to position [1930, 0]
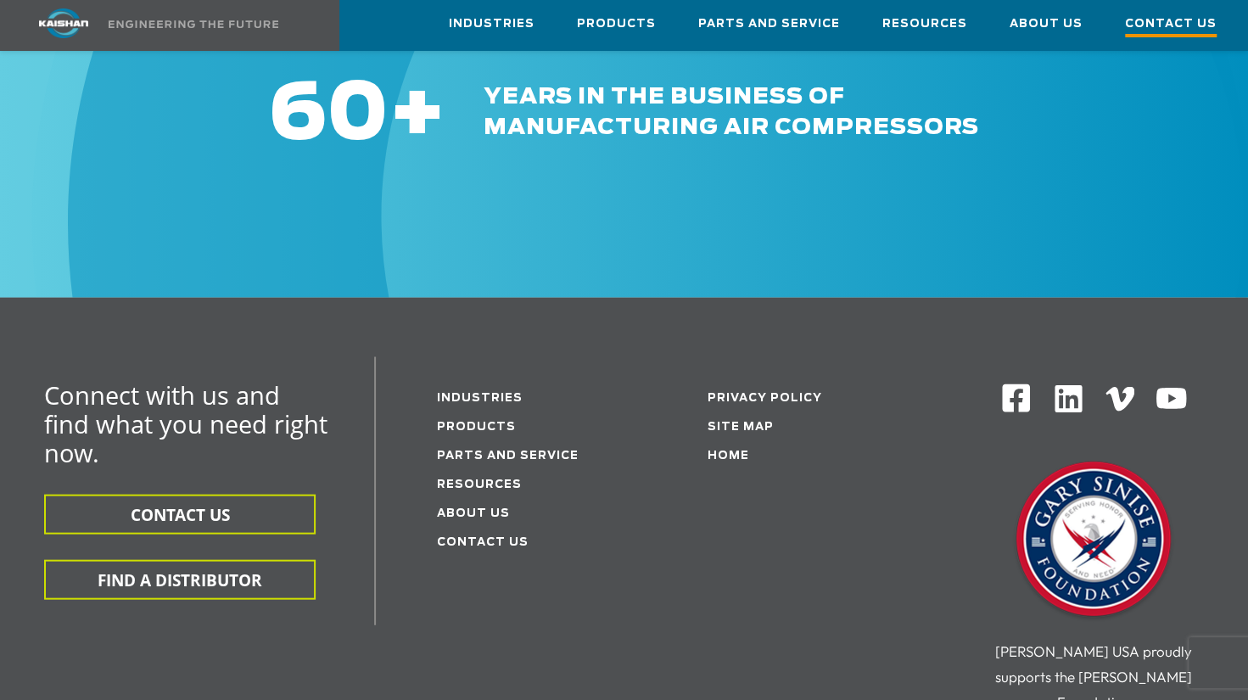
click at [1171, 8] on link "Contact Us" at bounding box center [1171, 25] width 92 height 49
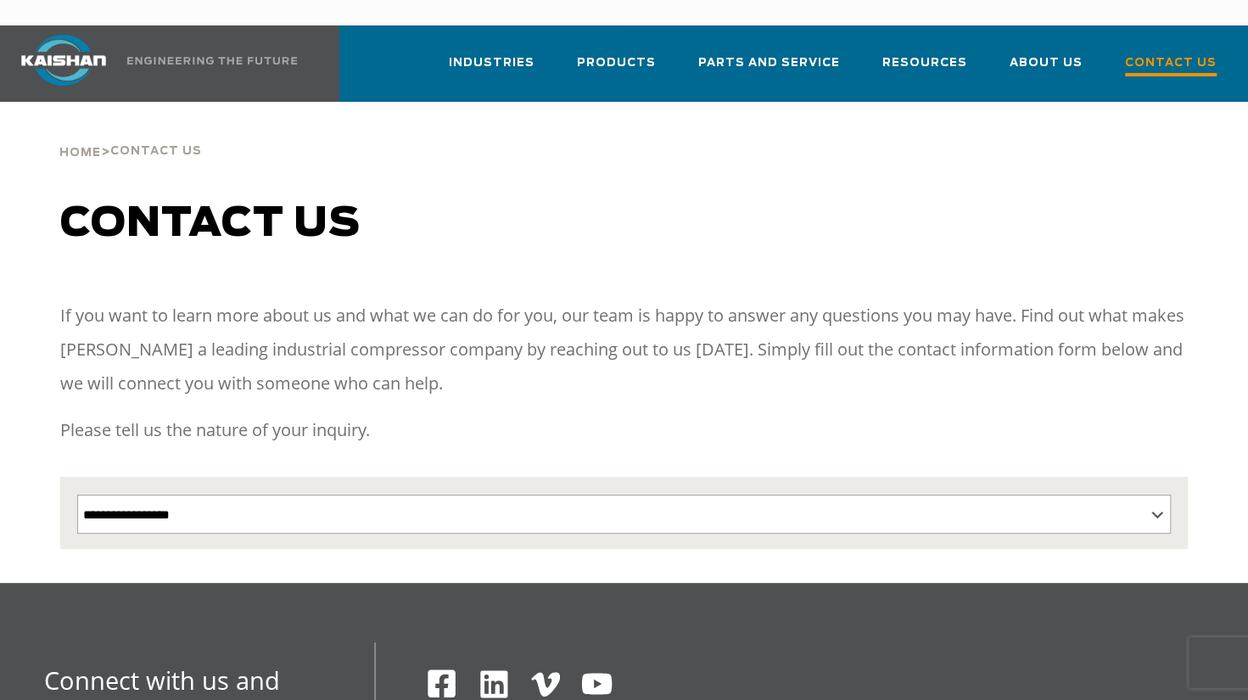
select select "Contact form"
click at [350, 496] on select "**********" at bounding box center [624, 514] width 1094 height 39
select select "**********"
click at [77, 495] on select "**********" at bounding box center [624, 514] width 1094 height 39
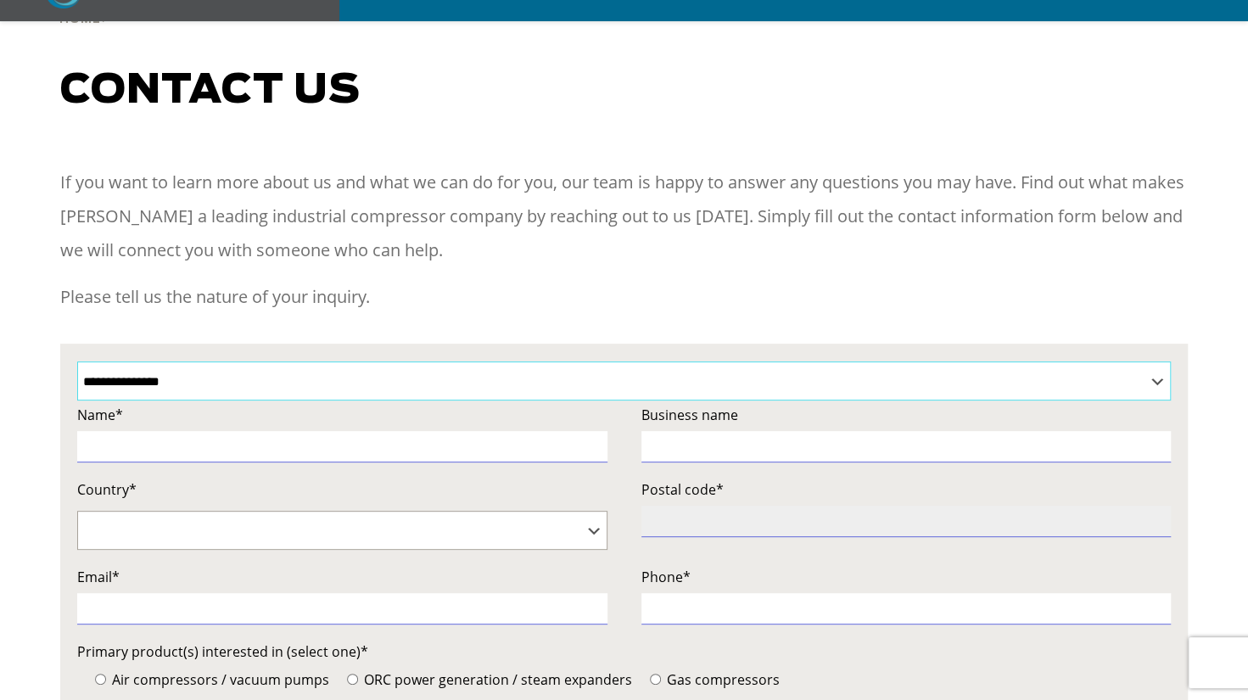
scroll to position [339, 0]
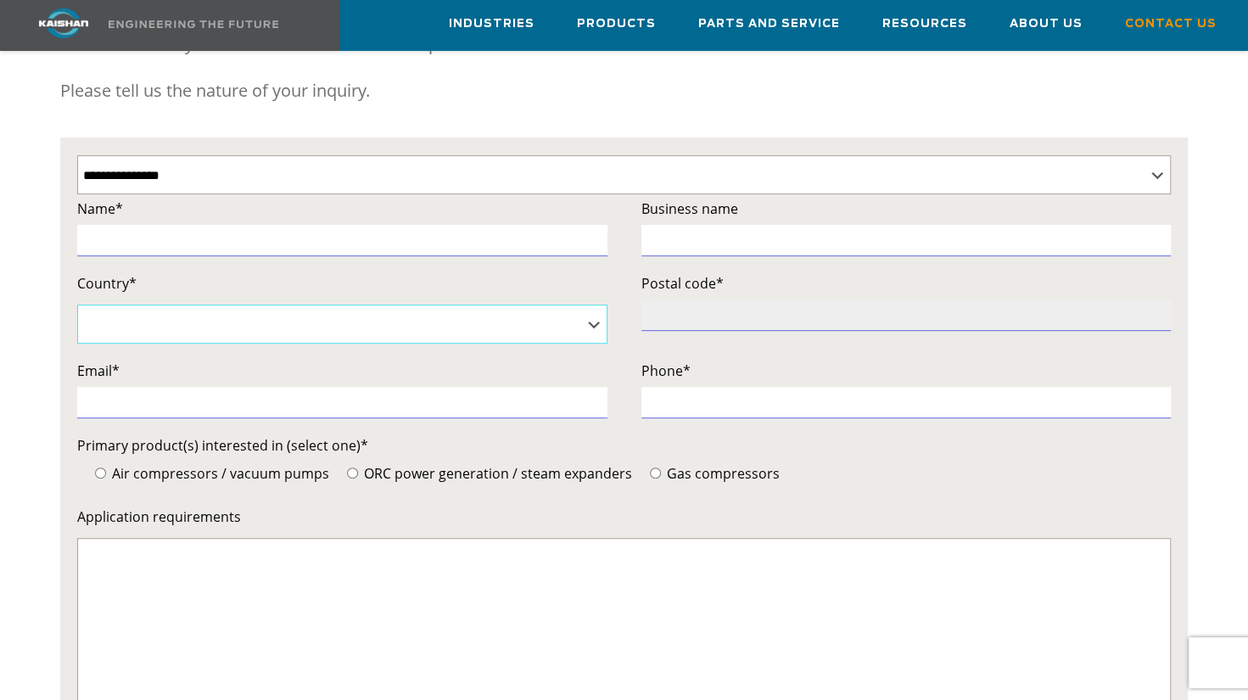
click at [269, 305] on select "**********" at bounding box center [342, 324] width 530 height 39
select select "*********"
click at [77, 305] on select "**********" at bounding box center [342, 324] width 530 height 39
click at [390, 402] on div "Email*" at bounding box center [350, 396] width 547 height 75
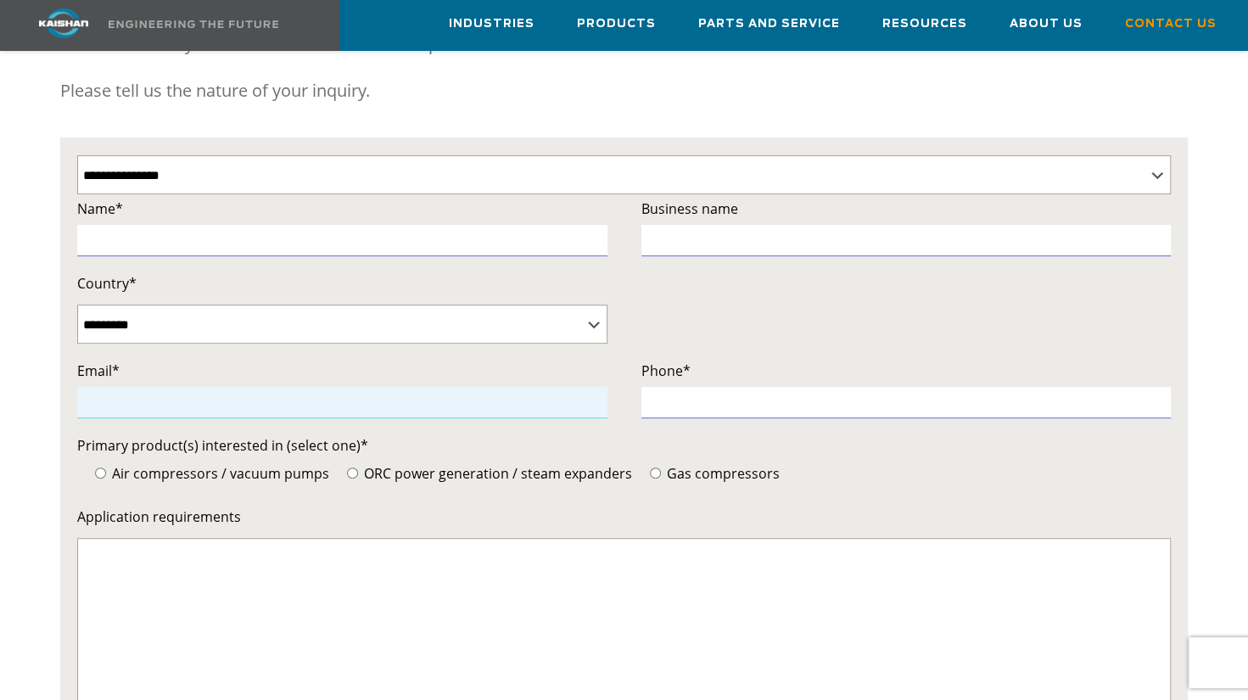
click at [407, 387] on input "Contact form" at bounding box center [342, 402] width 530 height 31
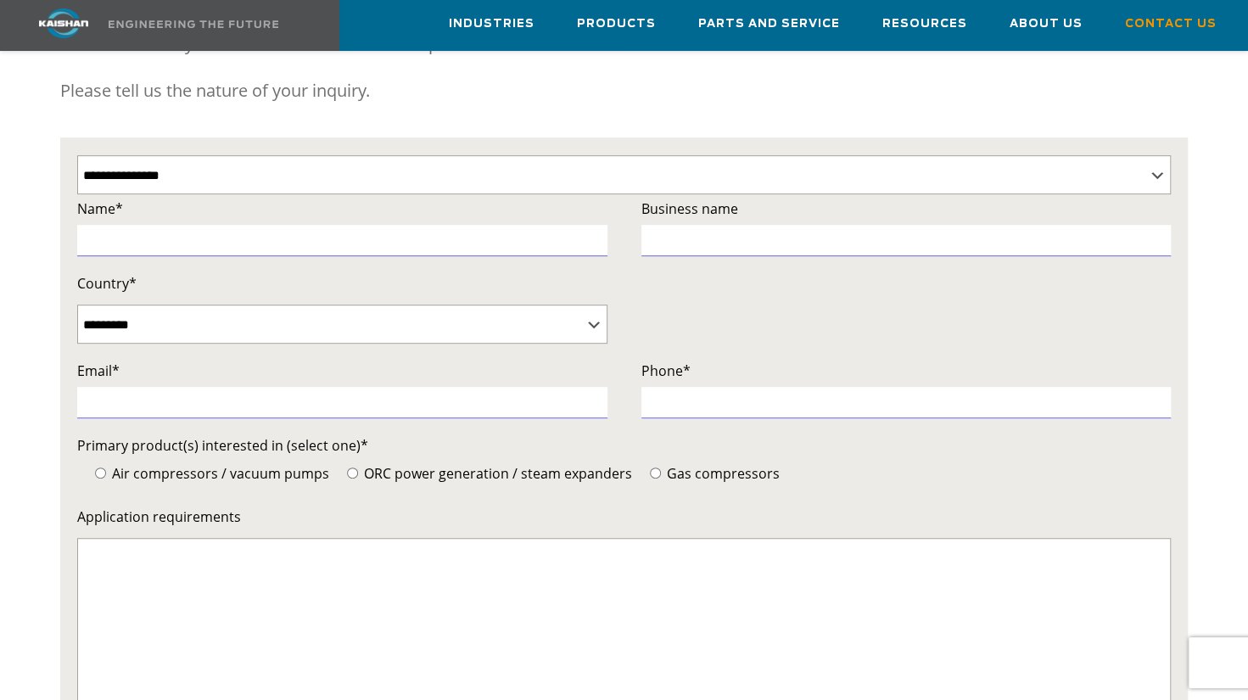
click at [612, 432] on label "Primary product(s) interested in (select one)*" at bounding box center [624, 408] width 1094 height 98
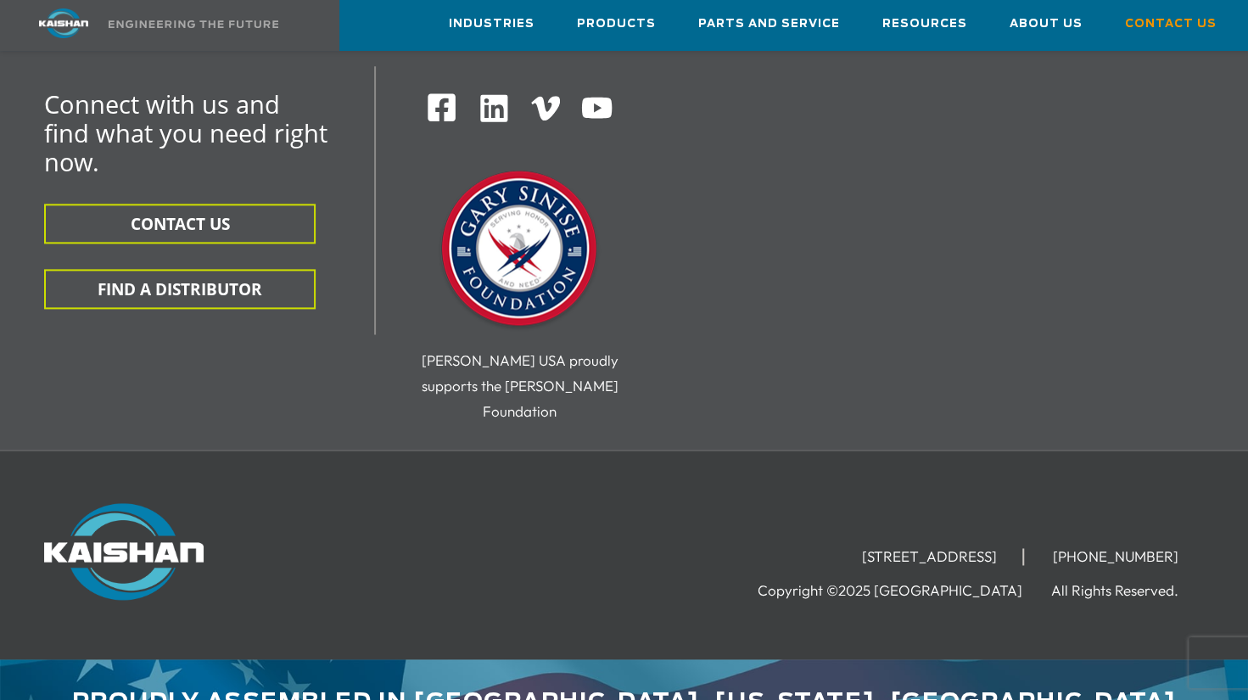
scroll to position [1016, 0]
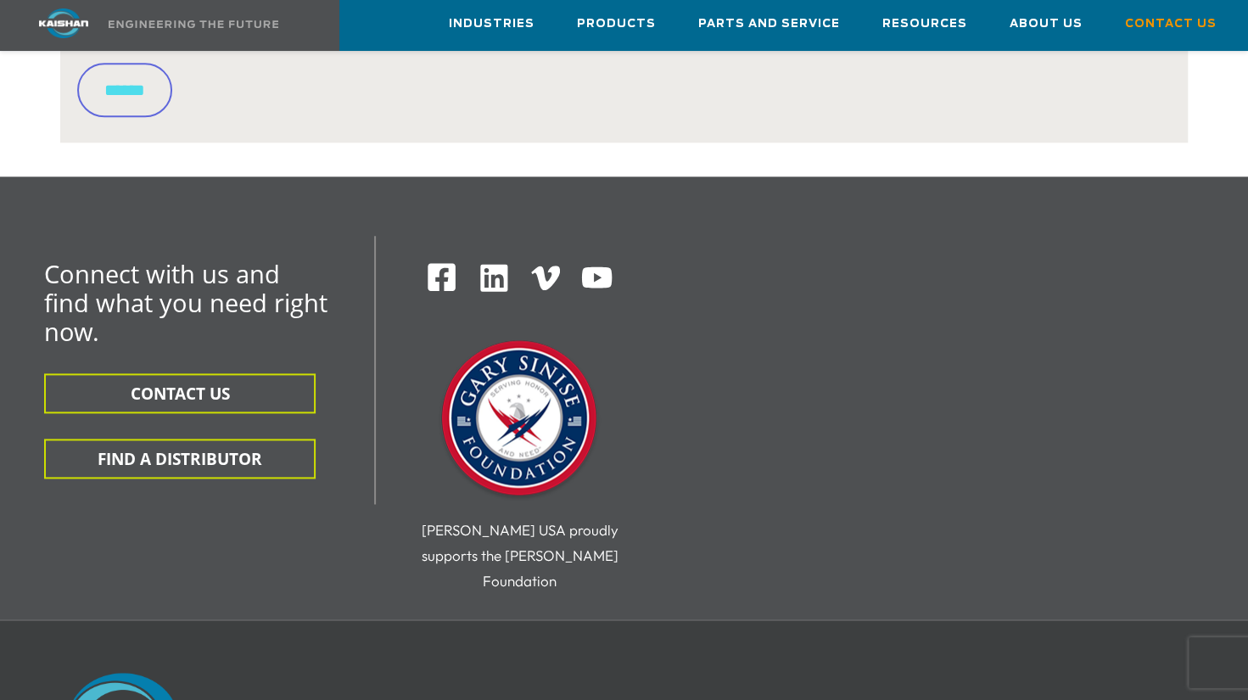
click at [143, 31] on link at bounding box center [150, 25] width 300 height 51
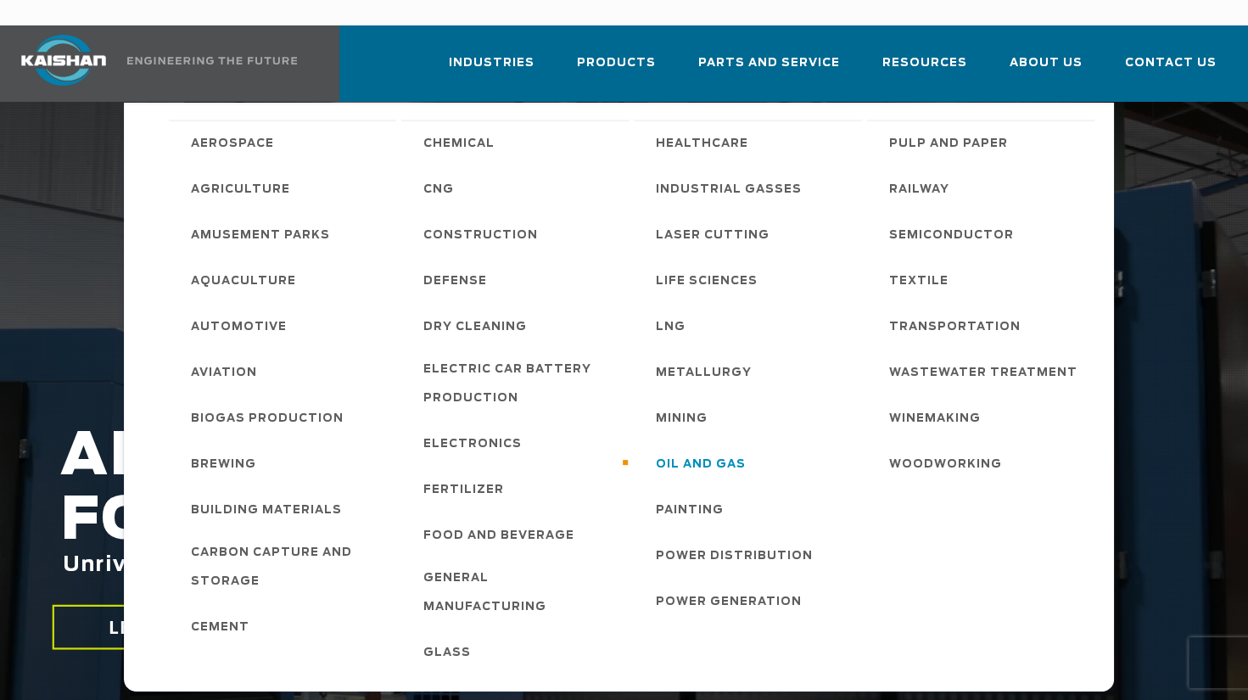
click at [738, 451] on span "Oil and Gas" at bounding box center [701, 465] width 90 height 29
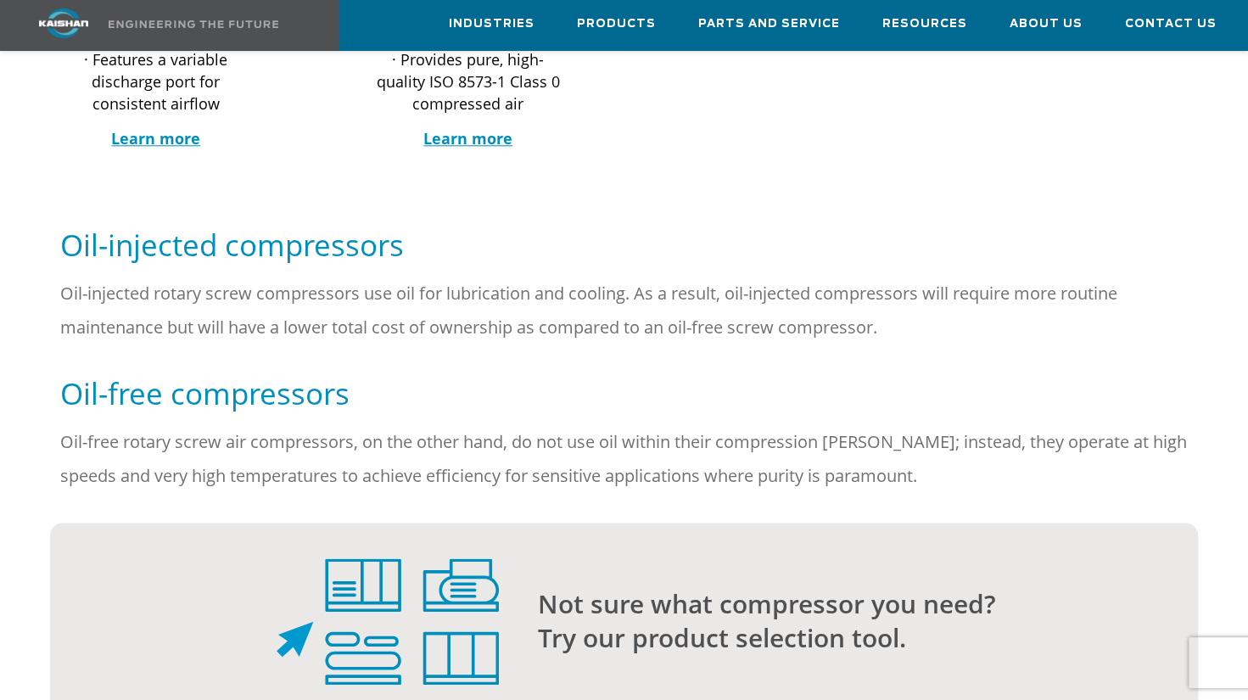
scroll to position [1103, 0]
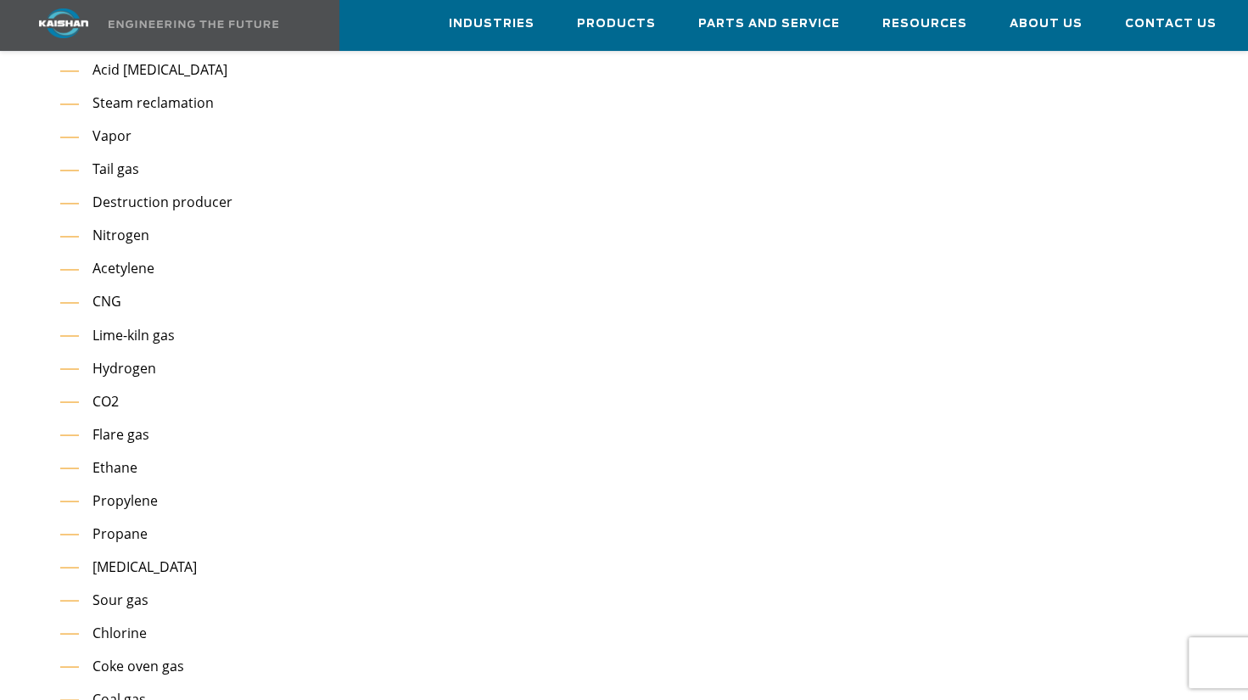
scroll to position [1382, 0]
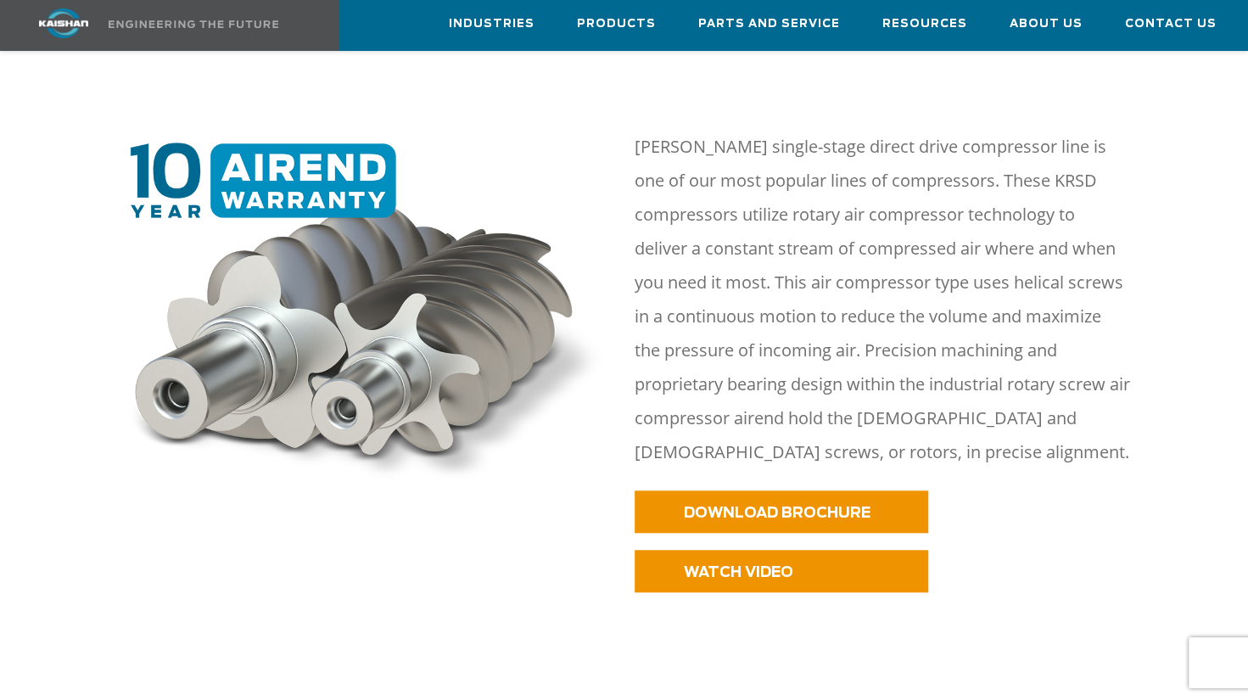
scroll to position [594, 0]
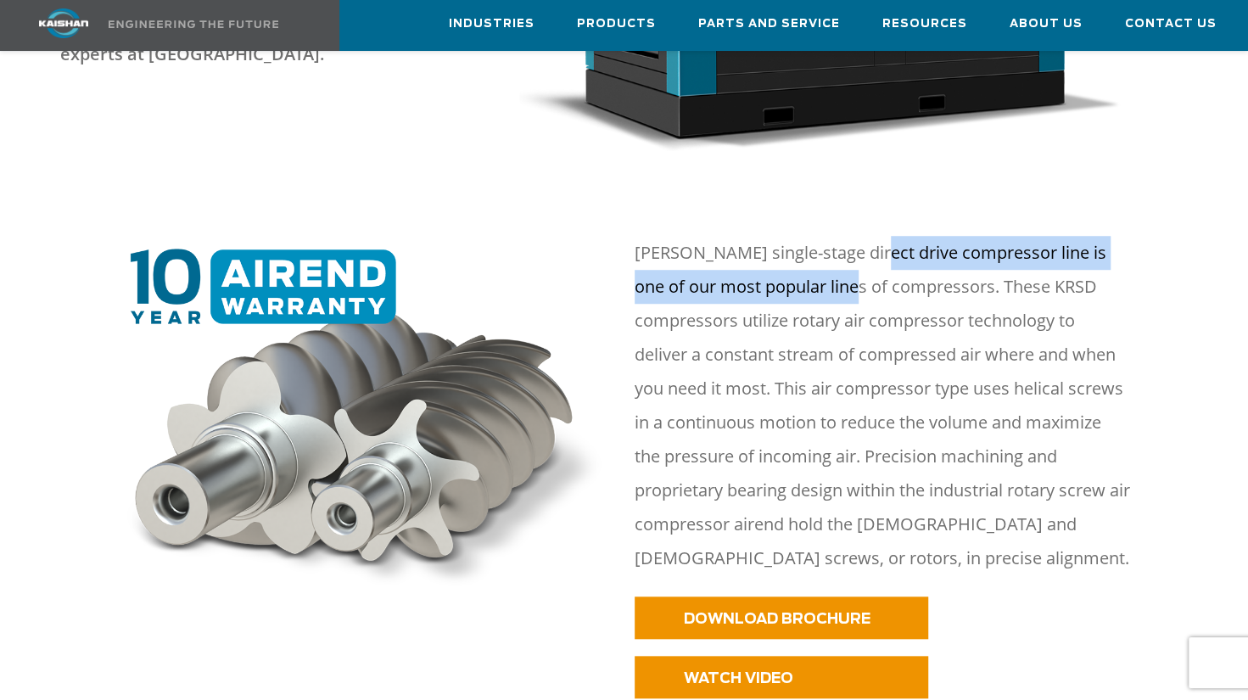
drag, startPoint x: 881, startPoint y: 233, endPoint x: 833, endPoint y: 260, distance: 55.5
click at [831, 260] on p "Kaishan KRSD single-stage direct drive compressor line is one of our most popul…" at bounding box center [883, 405] width 496 height 339
click at [833, 260] on p "Kaishan KRSD single-stage direct drive compressor line is one of our most popul…" at bounding box center [883, 405] width 496 height 339
drag, startPoint x: 811, startPoint y: 258, endPoint x: 821, endPoint y: 256, distance: 9.5
click at [811, 260] on p "Kaishan KRSD single-stage direct drive compressor line is one of our most popul…" at bounding box center [883, 405] width 496 height 339
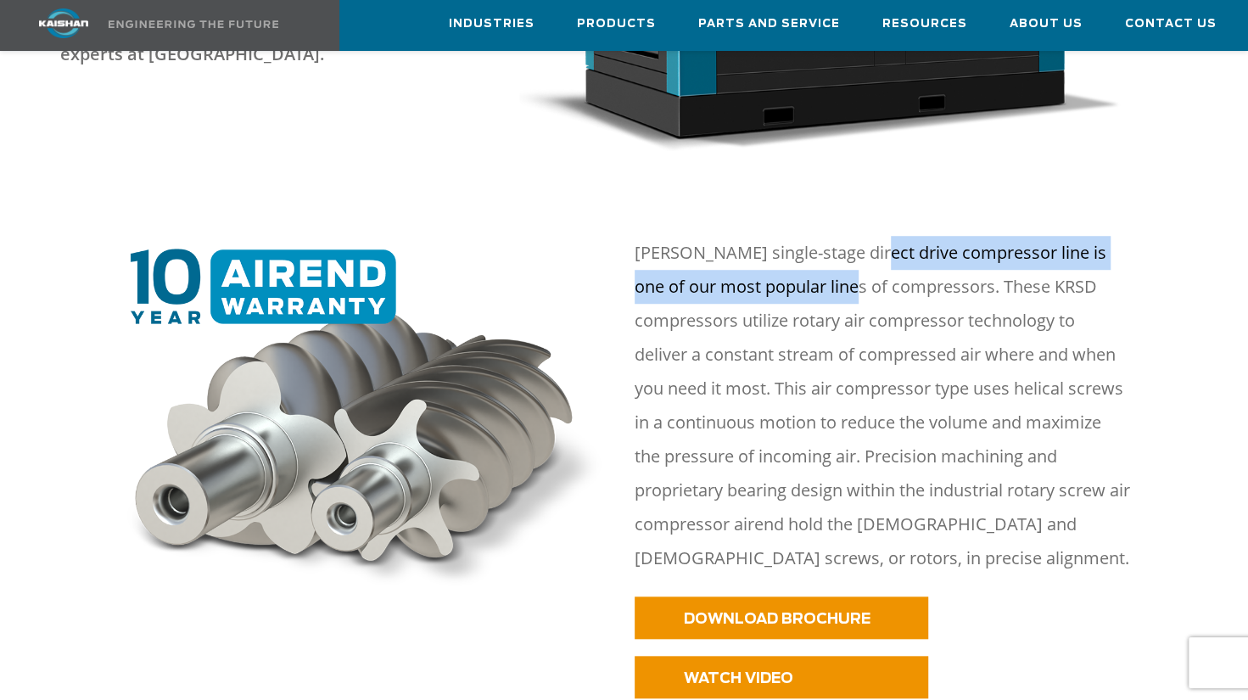
click at [826, 251] on p "Kaishan KRSD single-stage direct drive compressor line is one of our most popul…" at bounding box center [883, 405] width 496 height 339
drag, startPoint x: 844, startPoint y: 225, endPoint x: 854, endPoint y: 262, distance: 38.5
click at [854, 262] on p "Kaishan KRSD single-stage direct drive compressor line is one of our most popul…" at bounding box center [883, 405] width 496 height 339
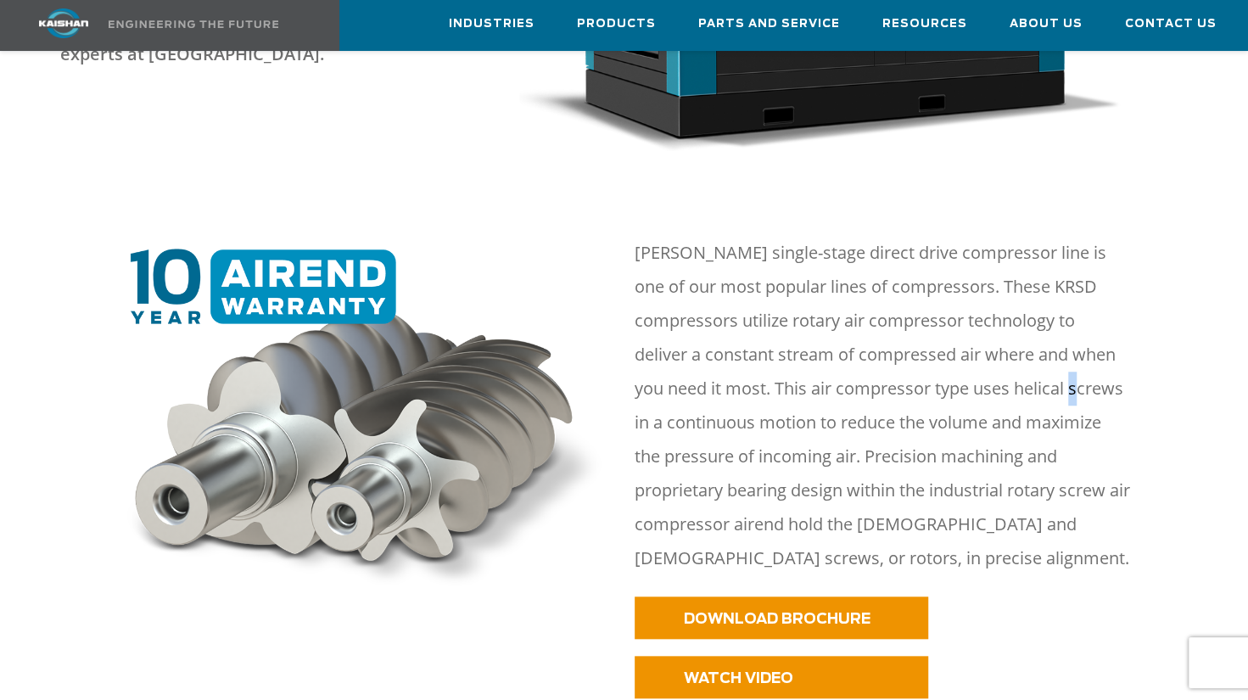
click at [1081, 351] on p "Kaishan KRSD single-stage direct drive compressor line is one of our most popul…" at bounding box center [883, 405] width 496 height 339
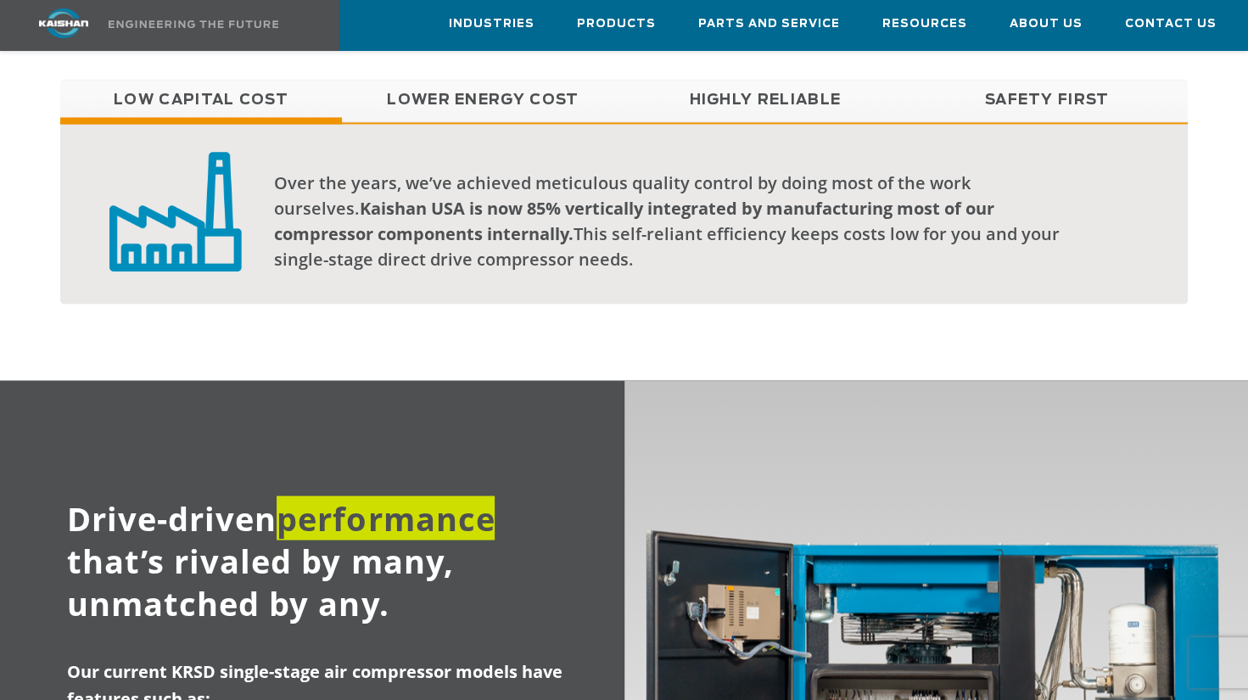
scroll to position [1273, 0]
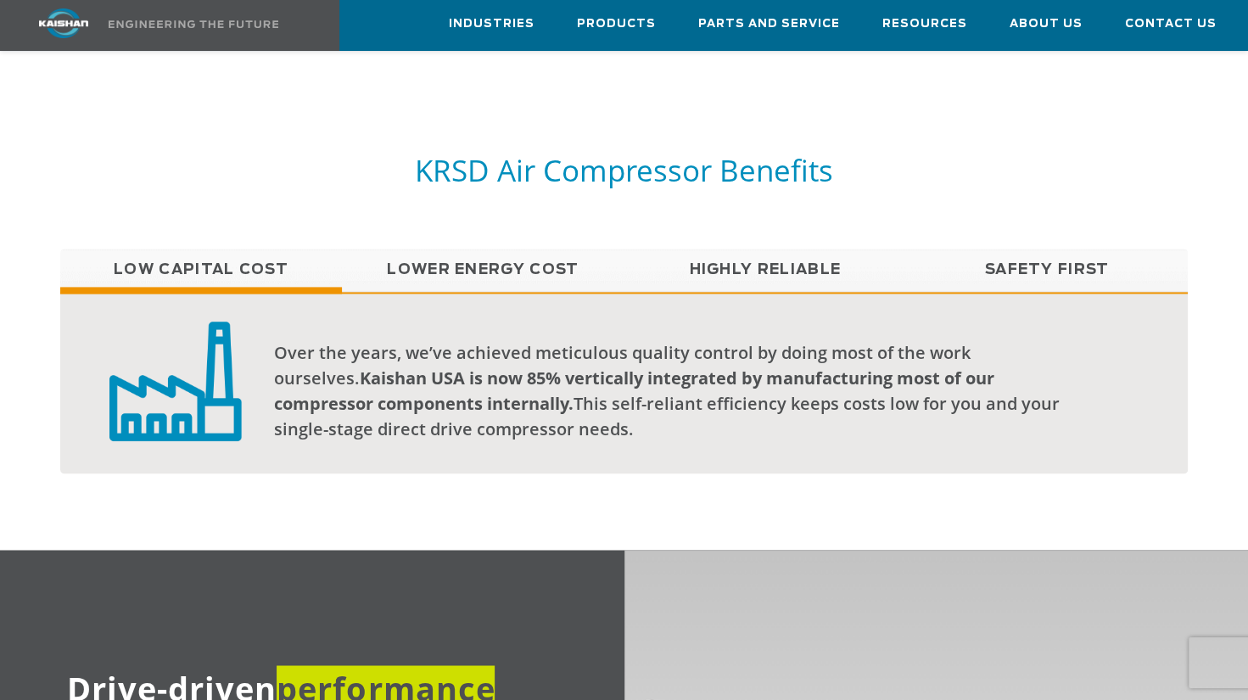
click at [564, 250] on link "Lower Energy Cost" at bounding box center [483, 270] width 282 height 42
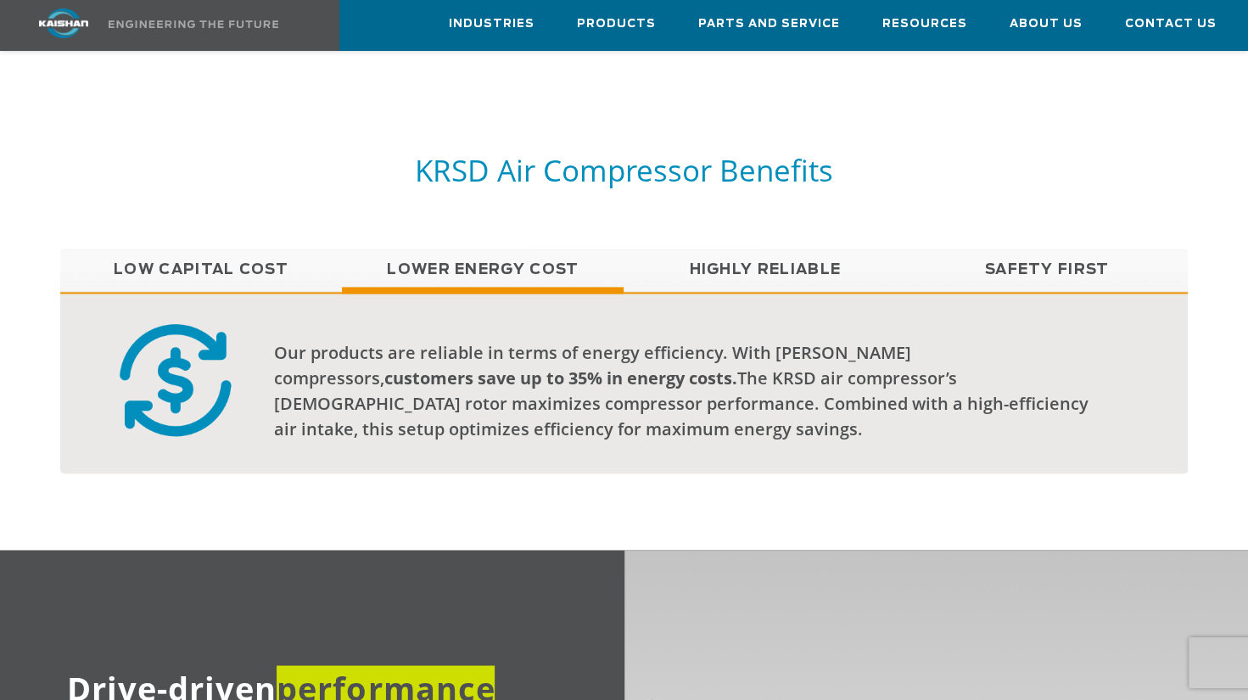
click at [814, 249] on link "Highly Reliable" at bounding box center [765, 270] width 282 height 42
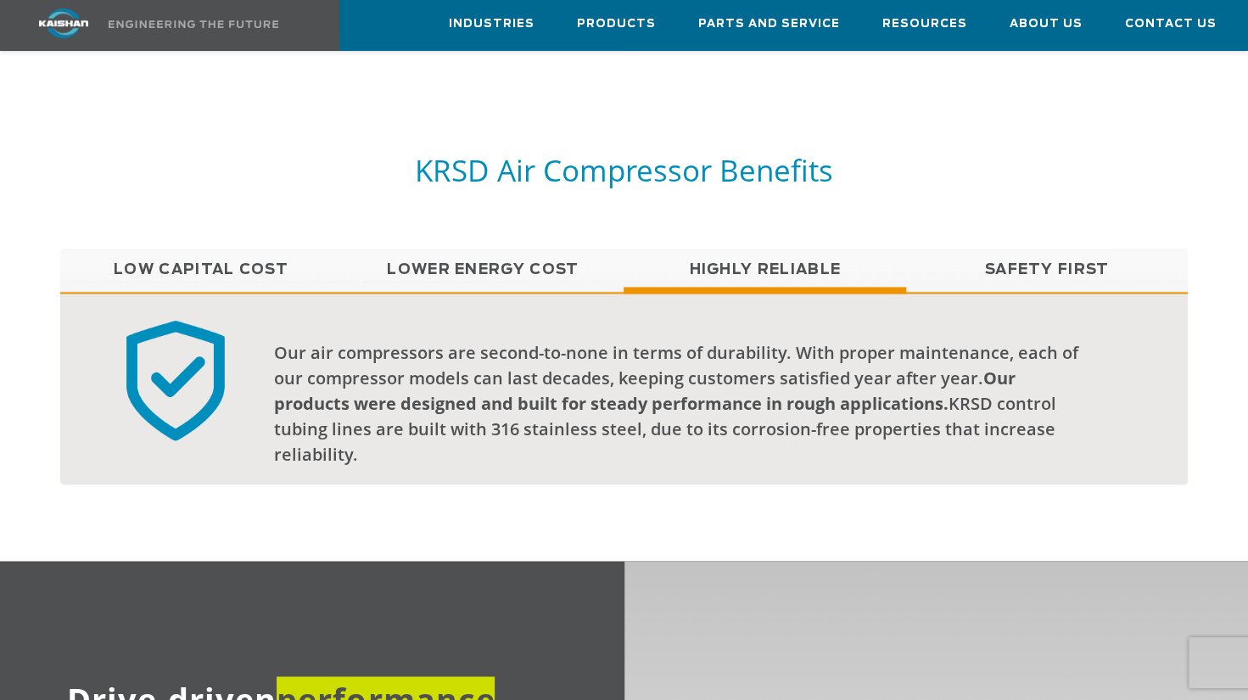
click at [949, 249] on link "Safety First" at bounding box center [1047, 270] width 282 height 42
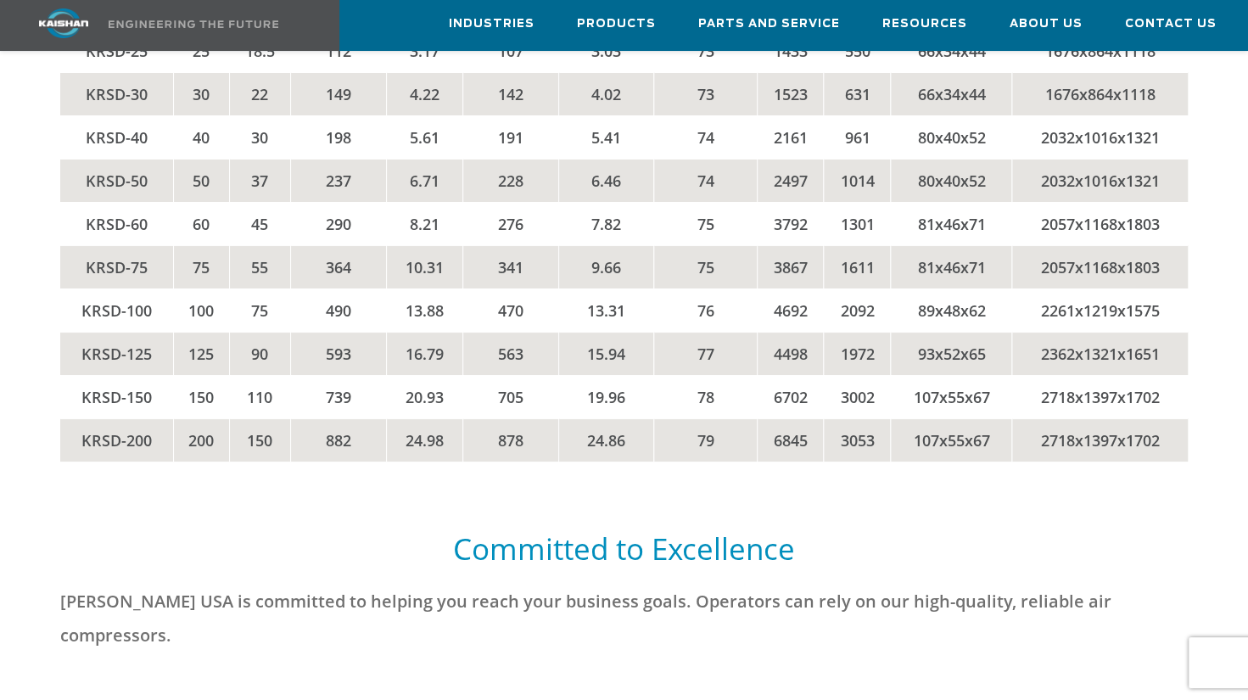
scroll to position [3565, 0]
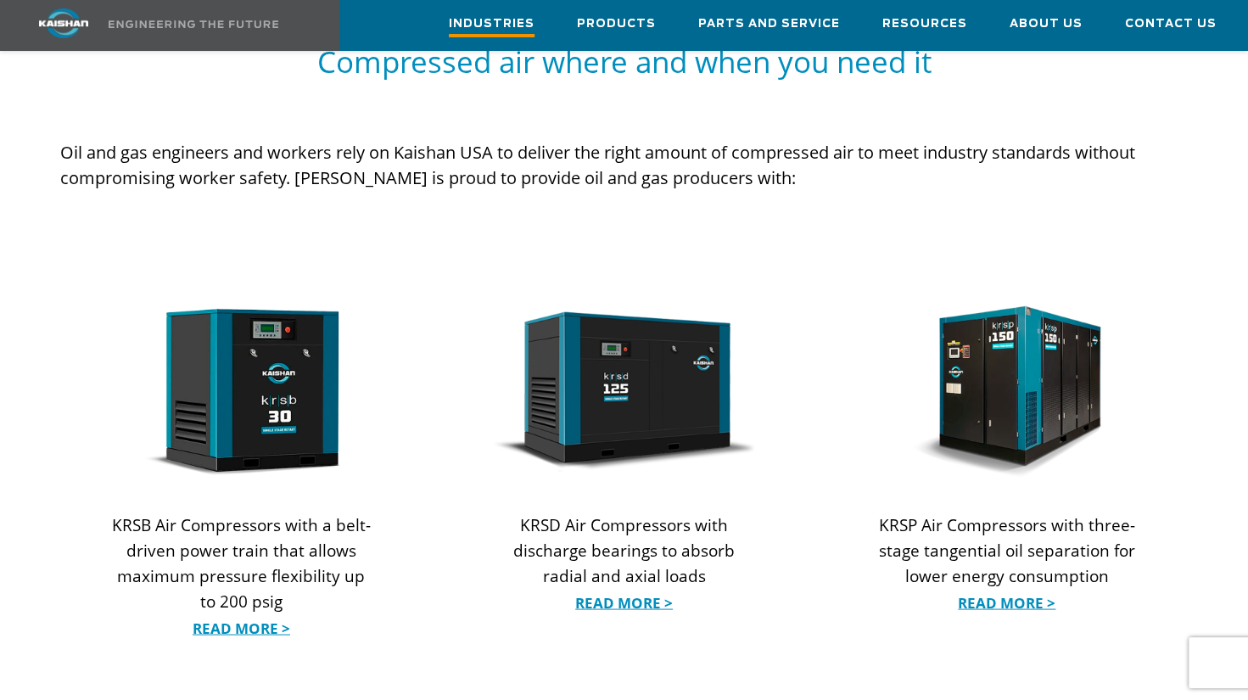
scroll to position [1443, 0]
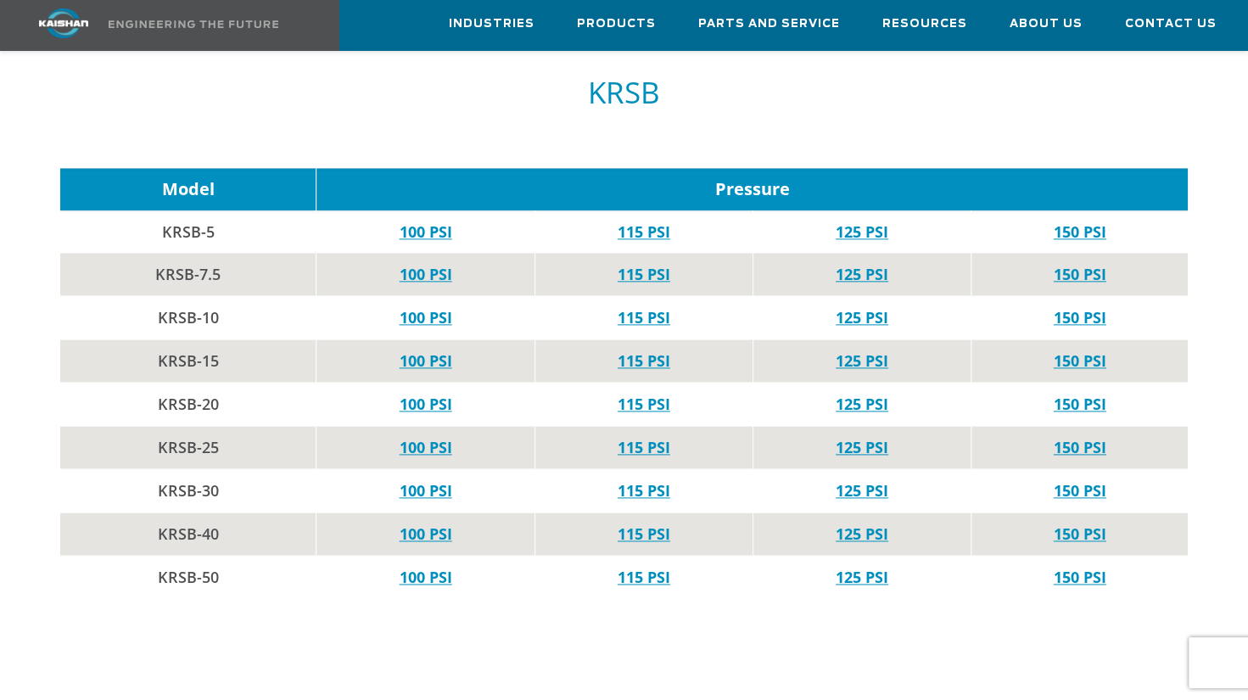
scroll to position [982, 0]
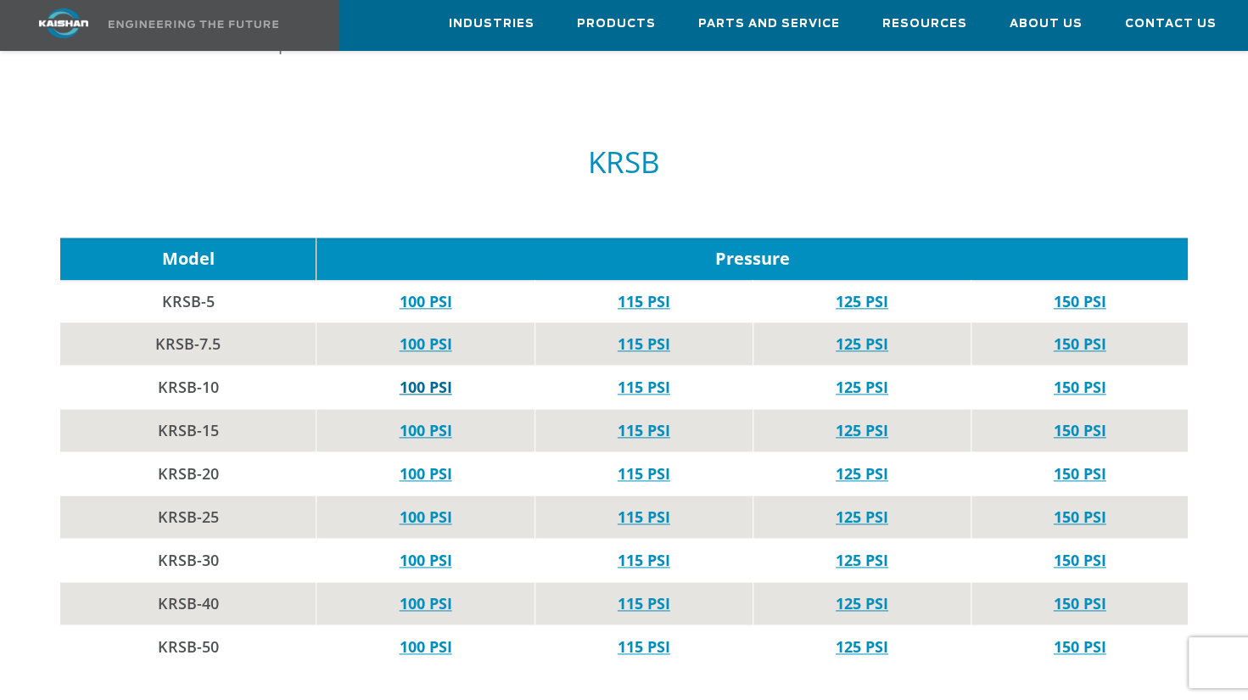
click at [429, 377] on link "100 PSI" at bounding box center [426, 387] width 53 height 20
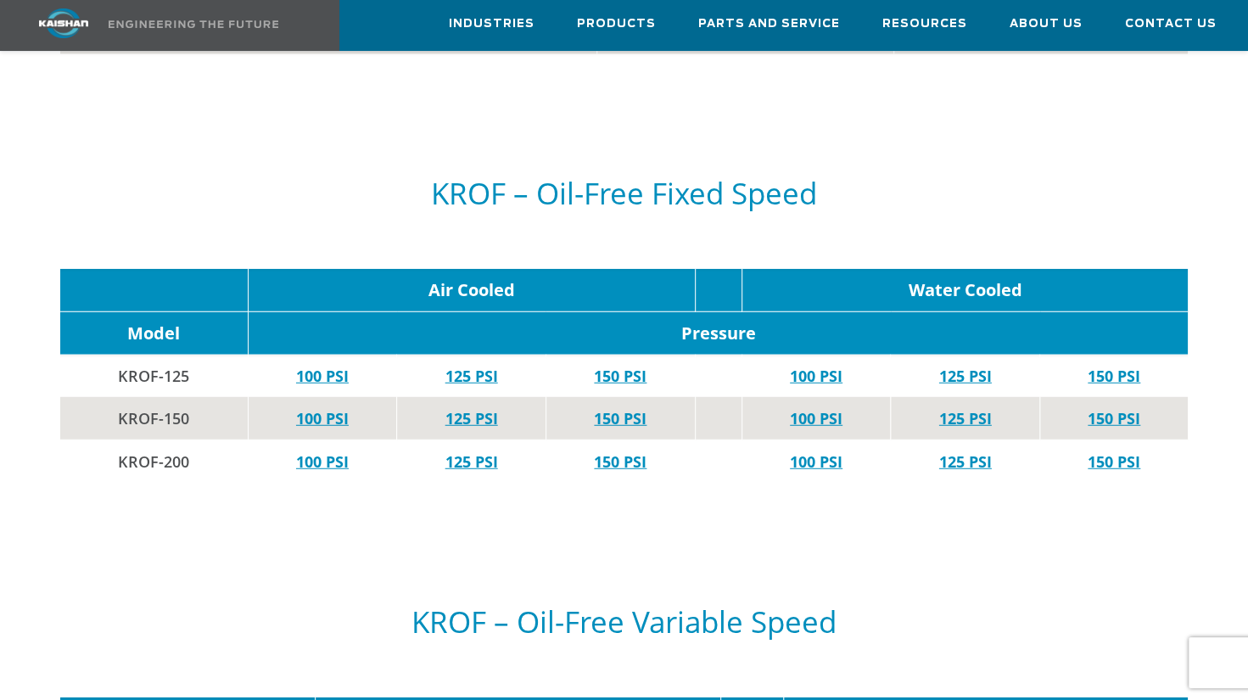
scroll to position [6159, 0]
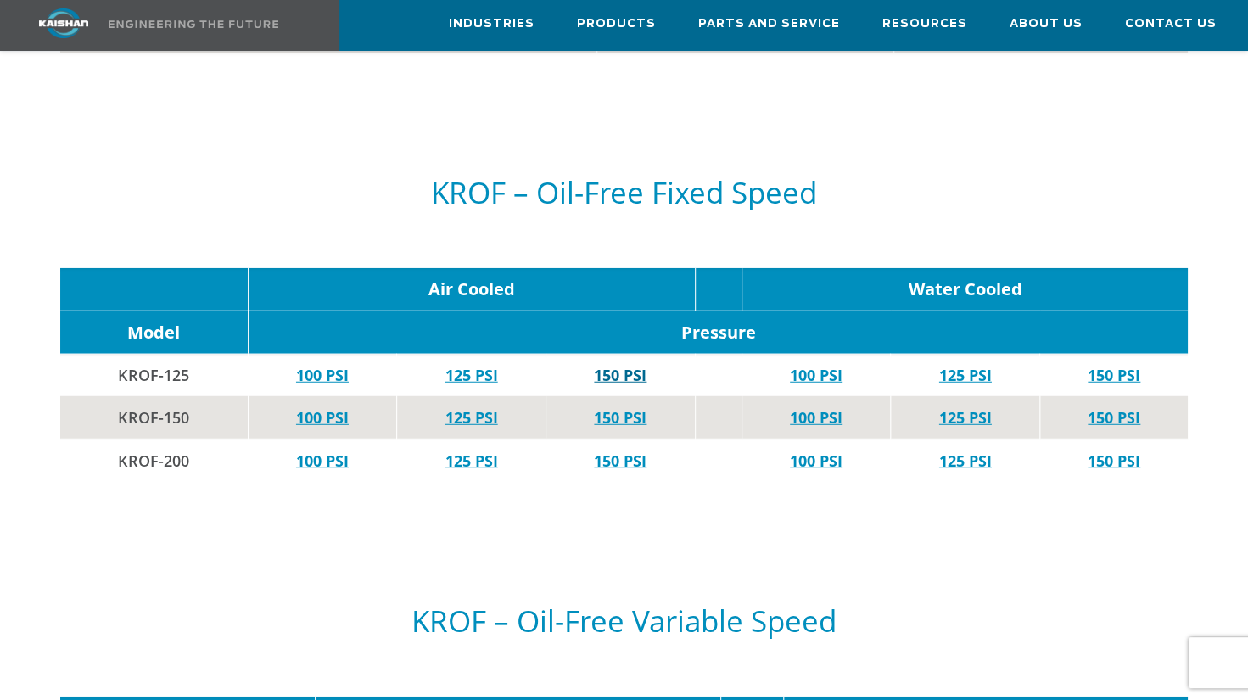
click at [613, 365] on link "150 PSI" at bounding box center [620, 375] width 53 height 20
